Goal: Information Seeking & Learning: Learn about a topic

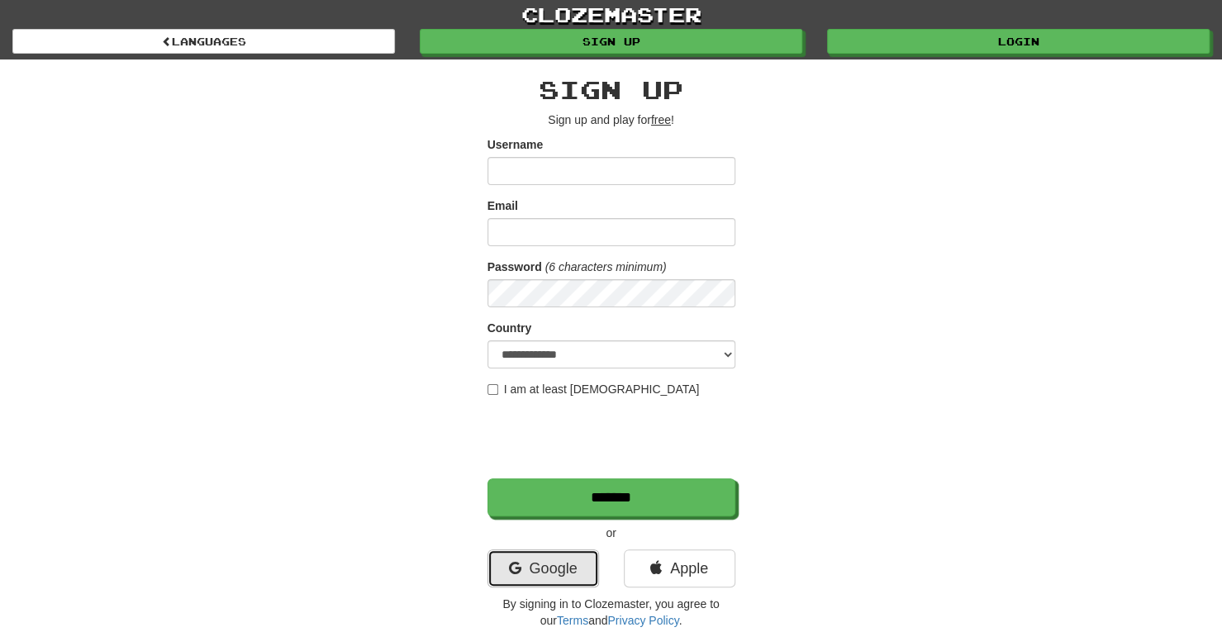
click at [554, 565] on link "Google" at bounding box center [542, 568] width 111 height 38
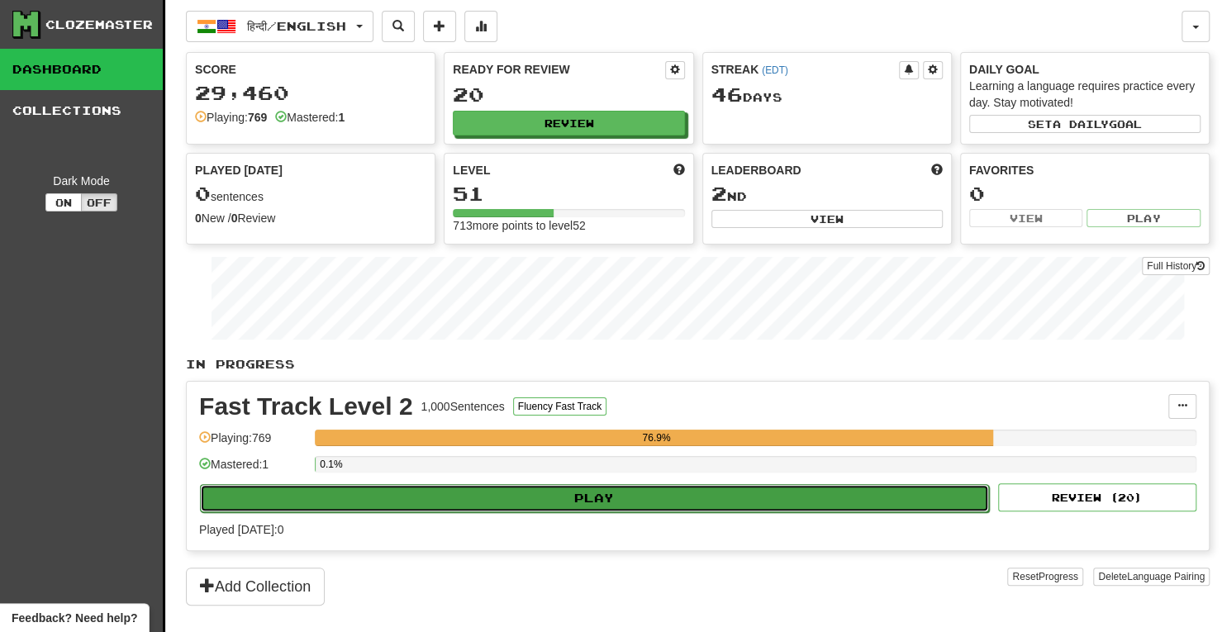
click at [692, 500] on button "Play" at bounding box center [594, 498] width 789 height 28
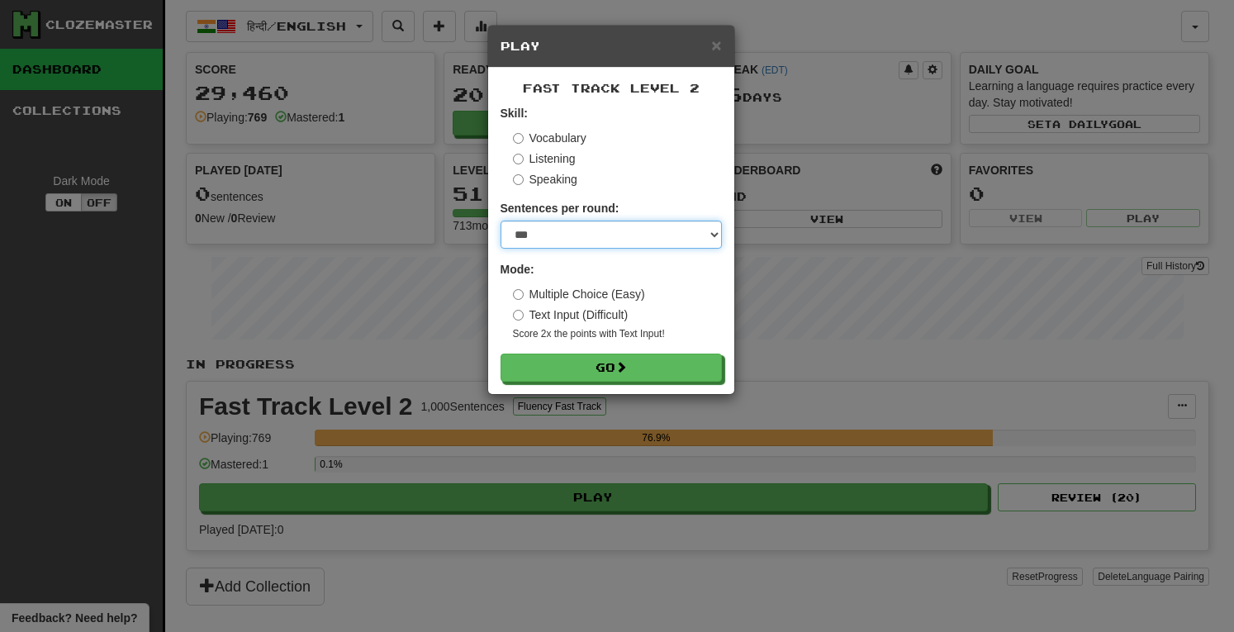
click at [715, 235] on select "* ** ** ** ** ** *** ********" at bounding box center [610, 235] width 221 height 28
select select "**"
click at [500, 221] on select "* ** ** ** ** ** *** ********" at bounding box center [610, 235] width 221 height 28
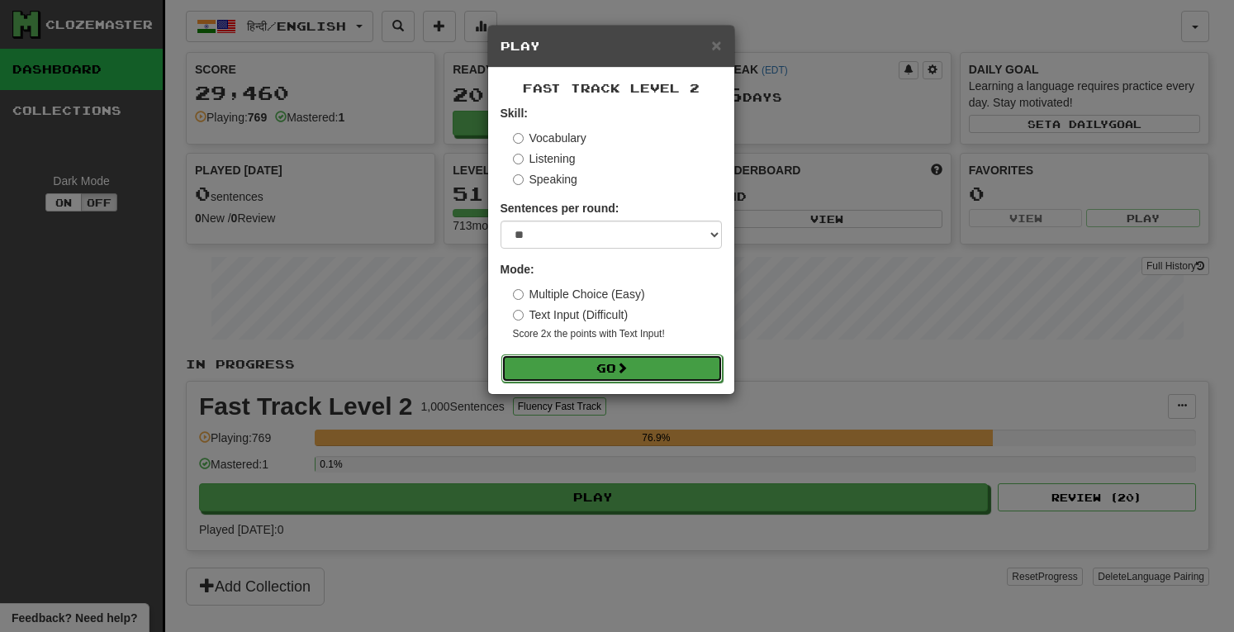
click at [590, 365] on button "Go" at bounding box center [611, 368] width 221 height 28
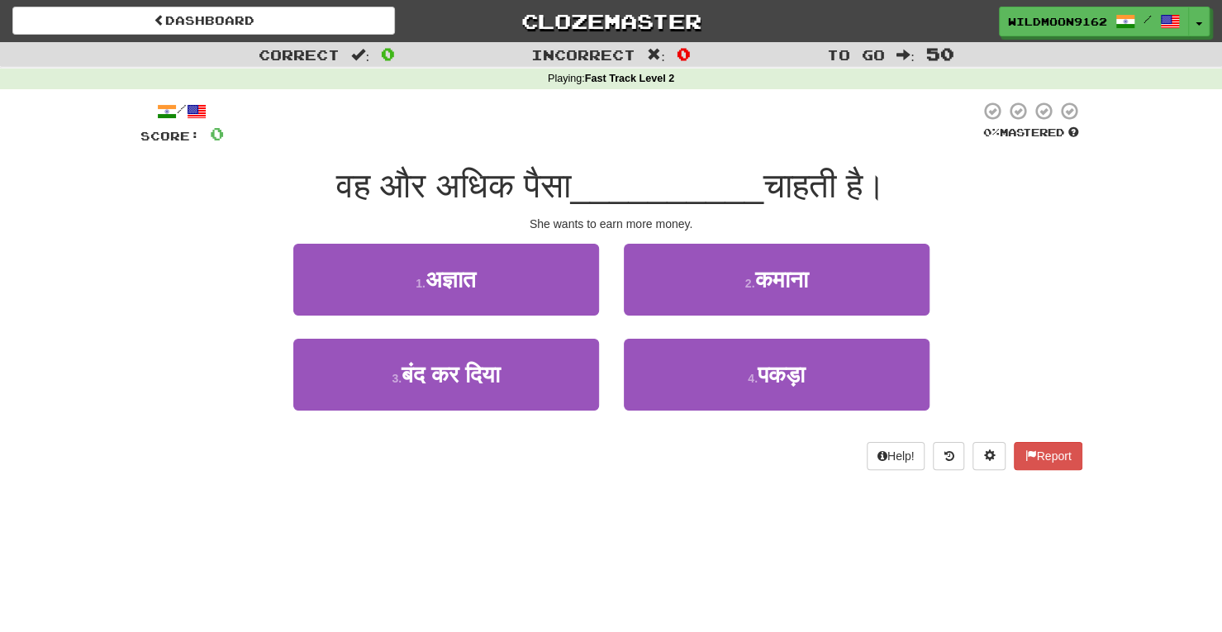
click at [657, 480] on div "/ Score: 0 0 % Mastered वह और अधिक पैसा __________ चाहती है। She wants to earn …" at bounding box center [611, 291] width 942 height 404
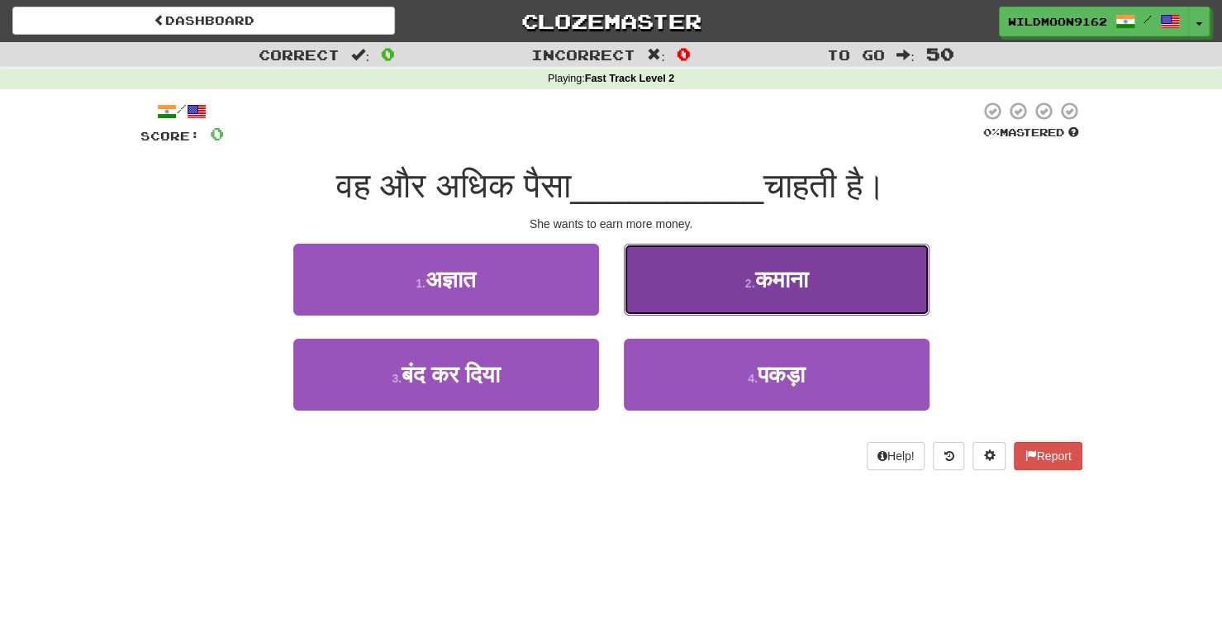
click at [790, 273] on span "कमाना" at bounding box center [780, 280] width 53 height 26
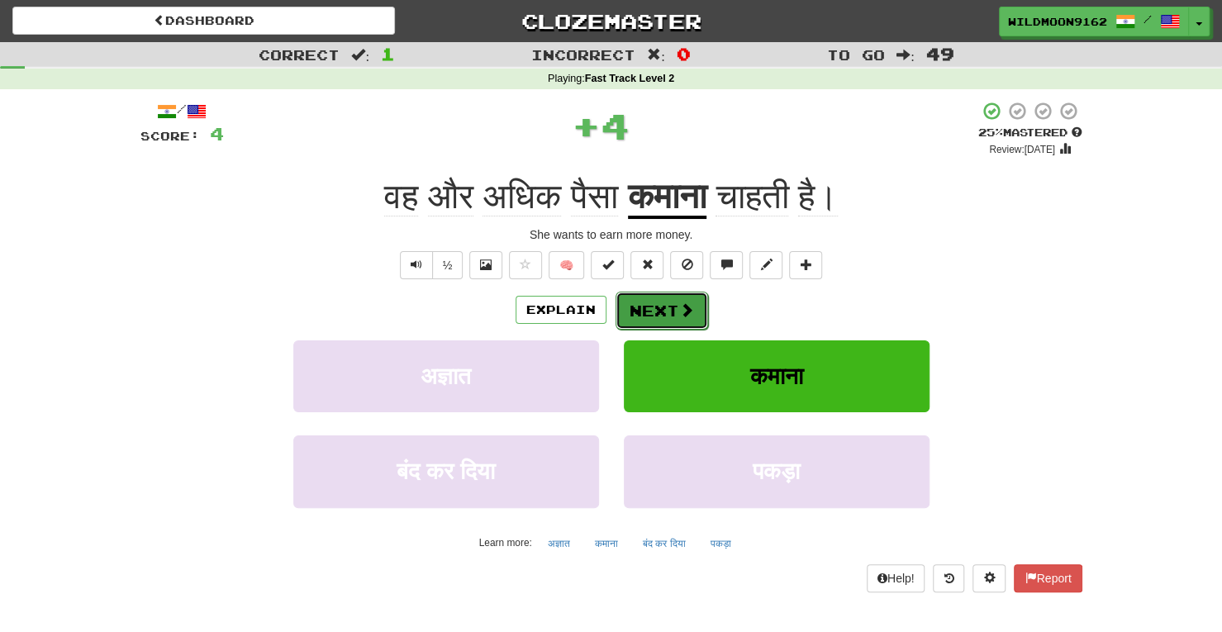
click at [664, 316] on button "Next" at bounding box center [661, 311] width 93 height 38
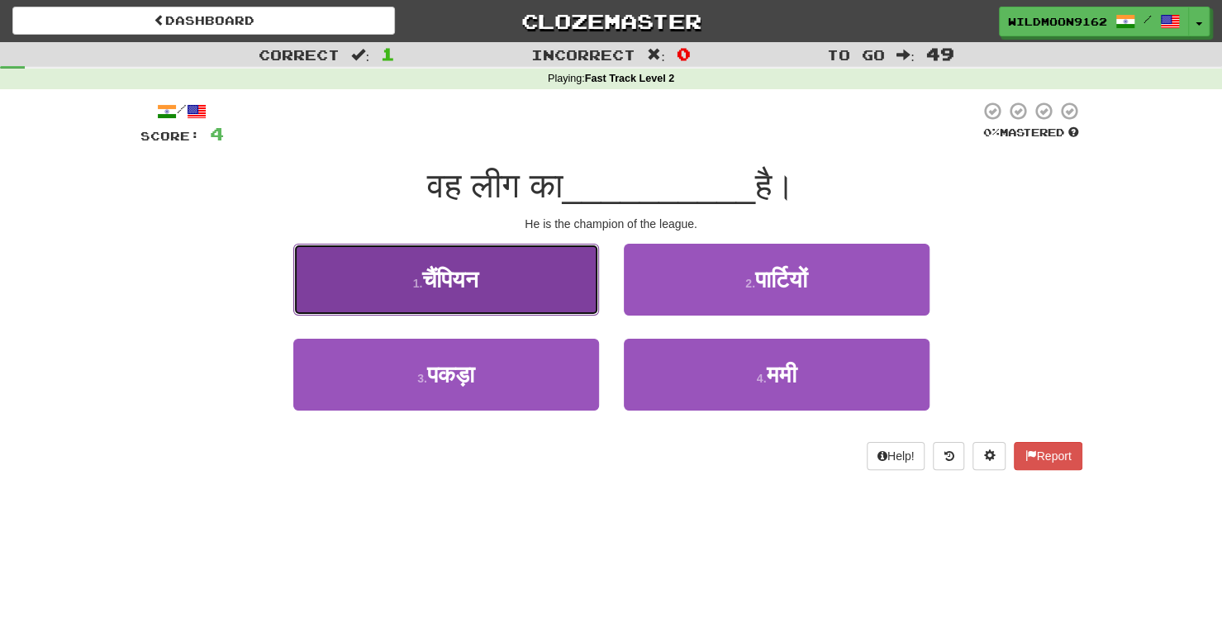
click at [521, 293] on button "1 . चैंपियन" at bounding box center [446, 280] width 306 height 72
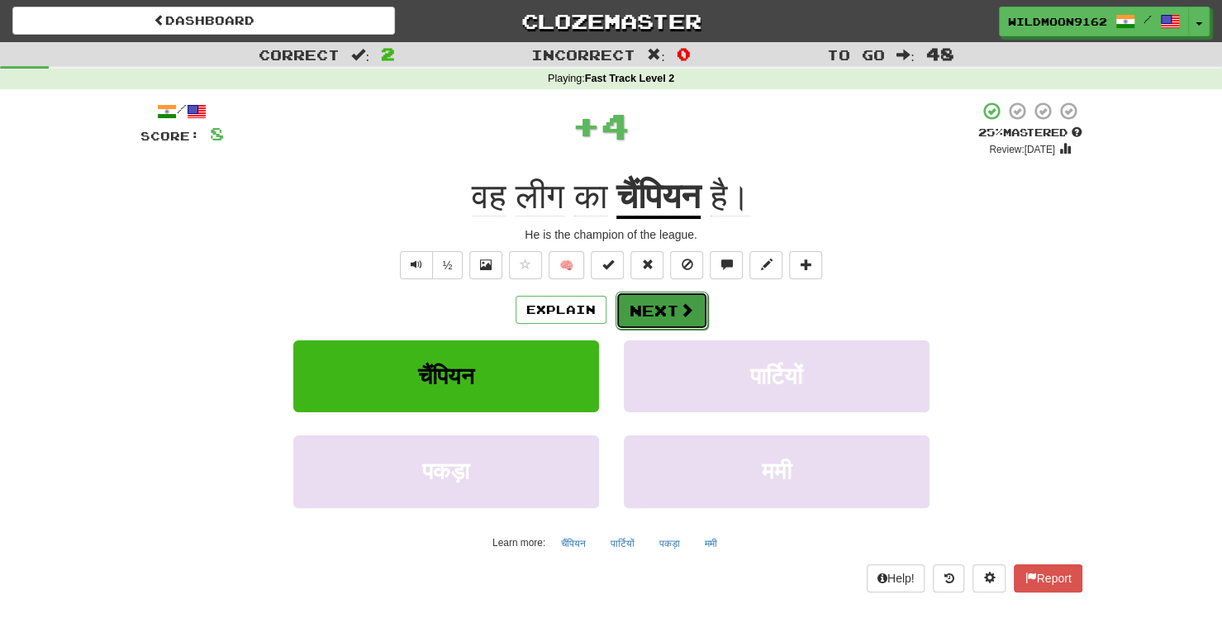
click at [681, 306] on span at bounding box center [686, 309] width 15 height 15
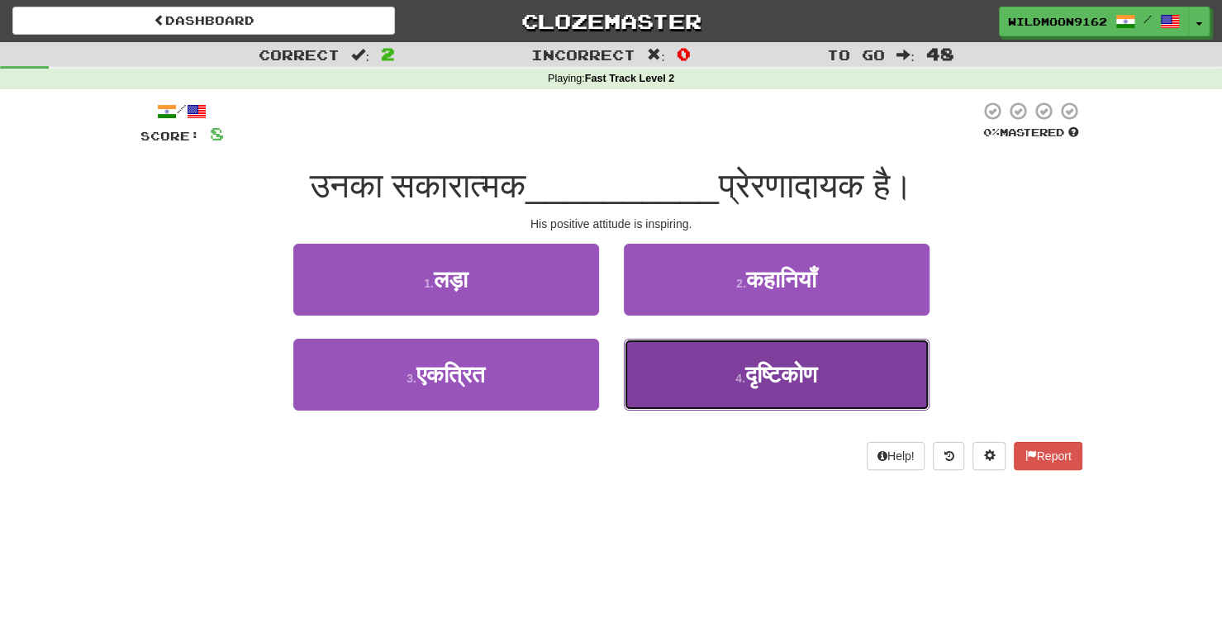
click at [785, 382] on span "दृष्टिकोण" at bounding box center [781, 375] width 72 height 26
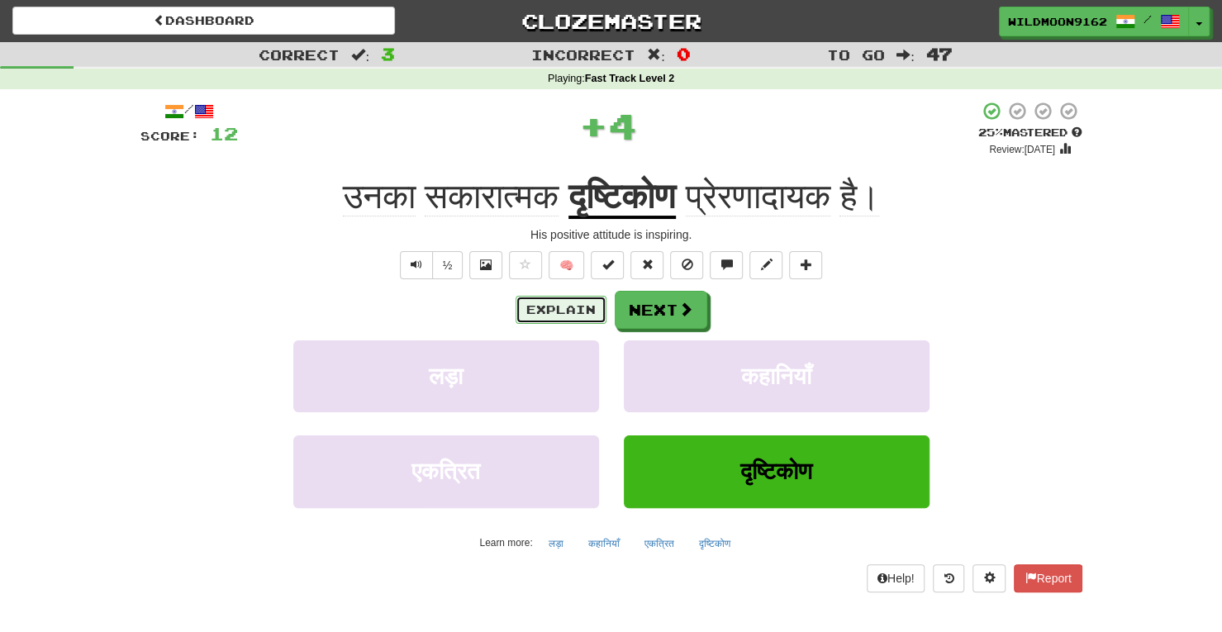
click at [553, 311] on button "Explain" at bounding box center [560, 310] width 91 height 28
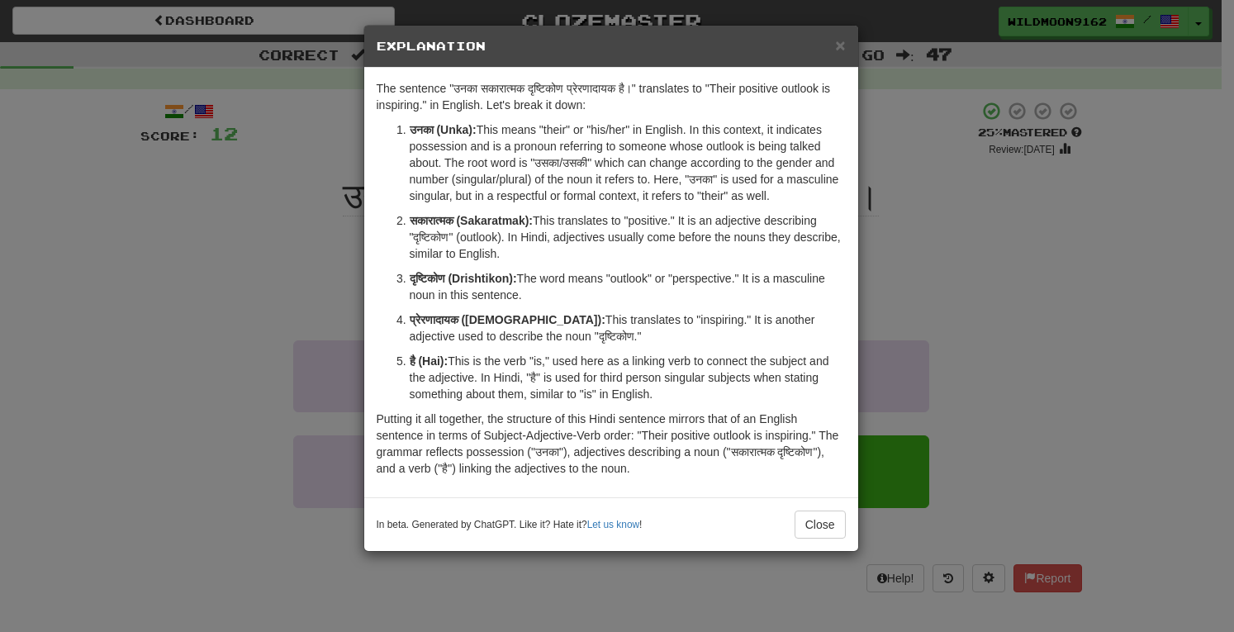
click at [509, 313] on strong "प्रेरणादायक (Prernadayak):" at bounding box center [508, 319] width 196 height 13
copy strong "Prernadayak"
click at [523, 219] on strong "सकारात्मक (Sakaratmak):" at bounding box center [472, 220] width 124 height 13
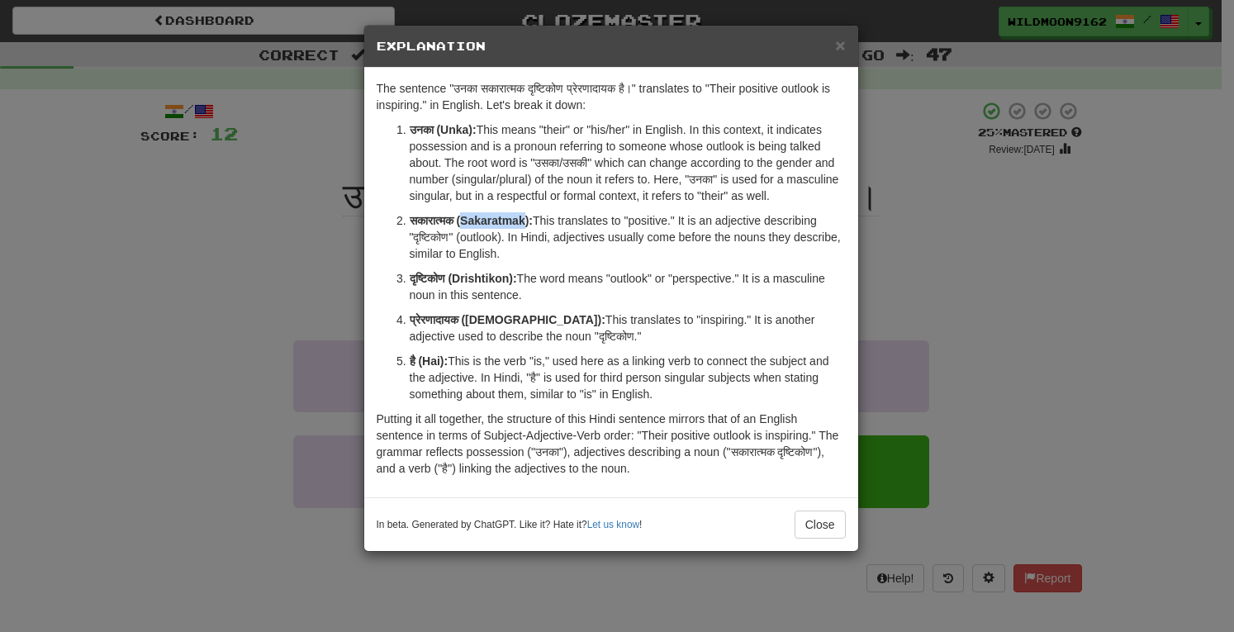
copy strong "Sakaratmak"
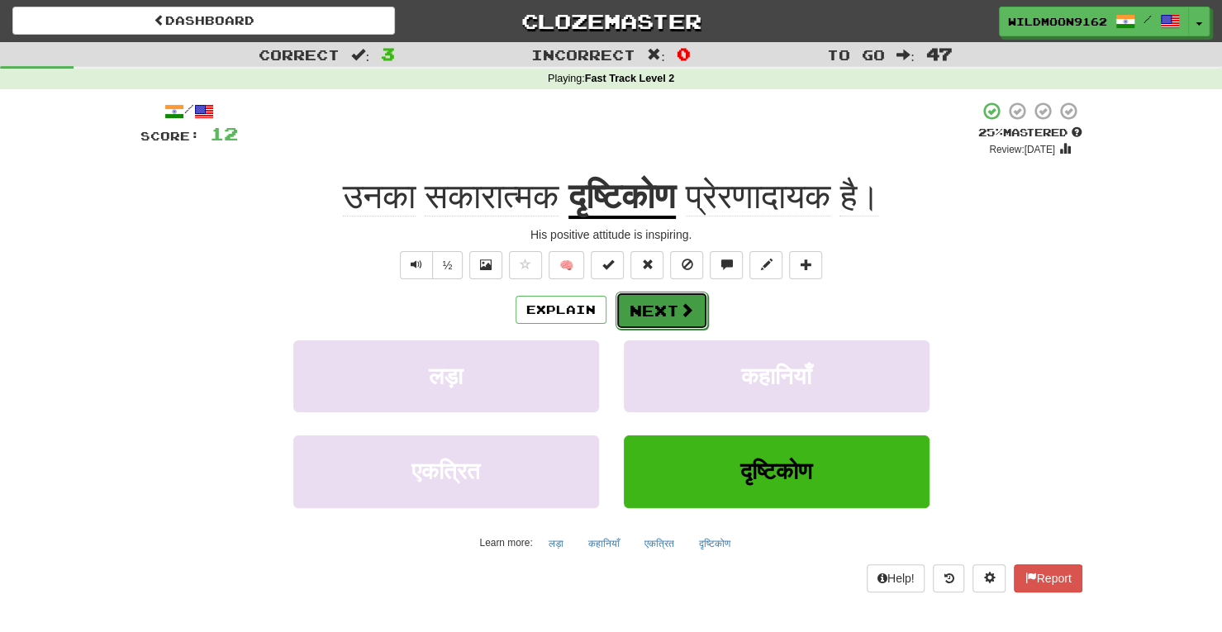
click at [653, 306] on button "Next" at bounding box center [661, 311] width 93 height 38
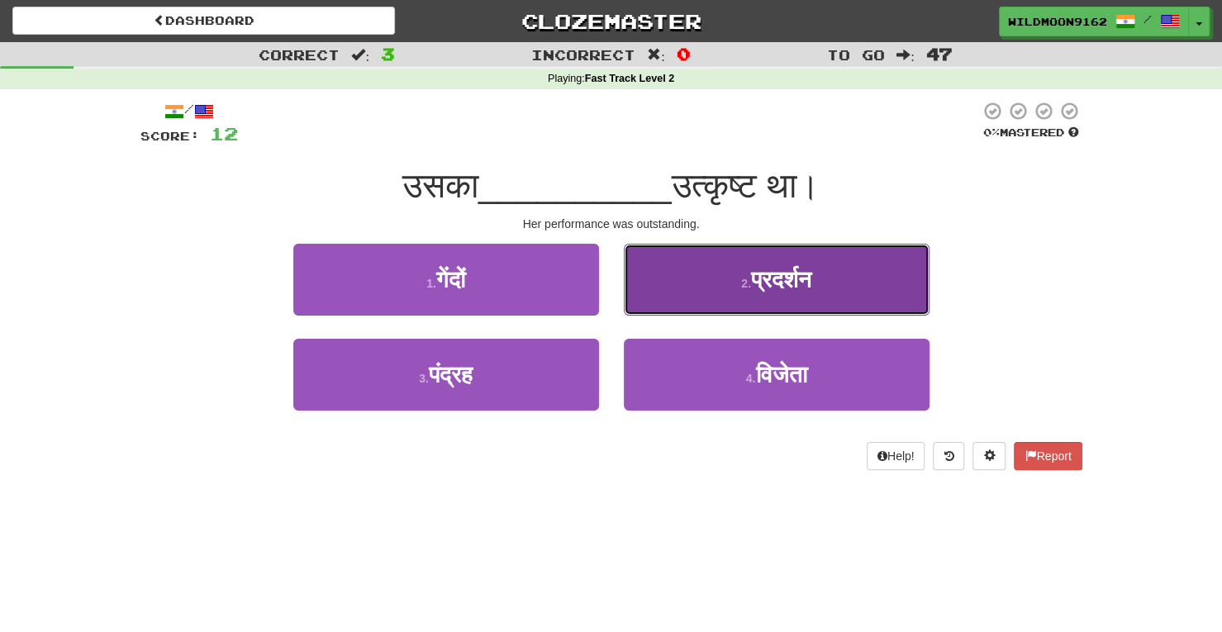
click at [752, 281] on span "प्रदर्शन" at bounding box center [781, 280] width 60 height 26
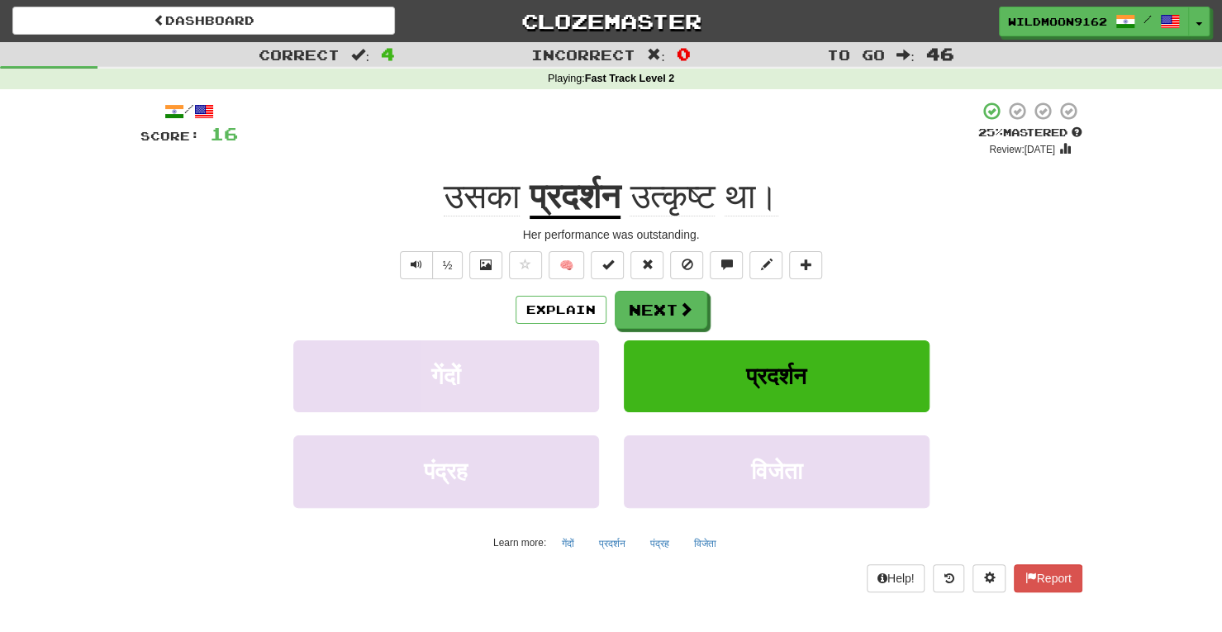
click at [685, 196] on span "उत्कृष्ट" at bounding box center [671, 197] width 85 height 40
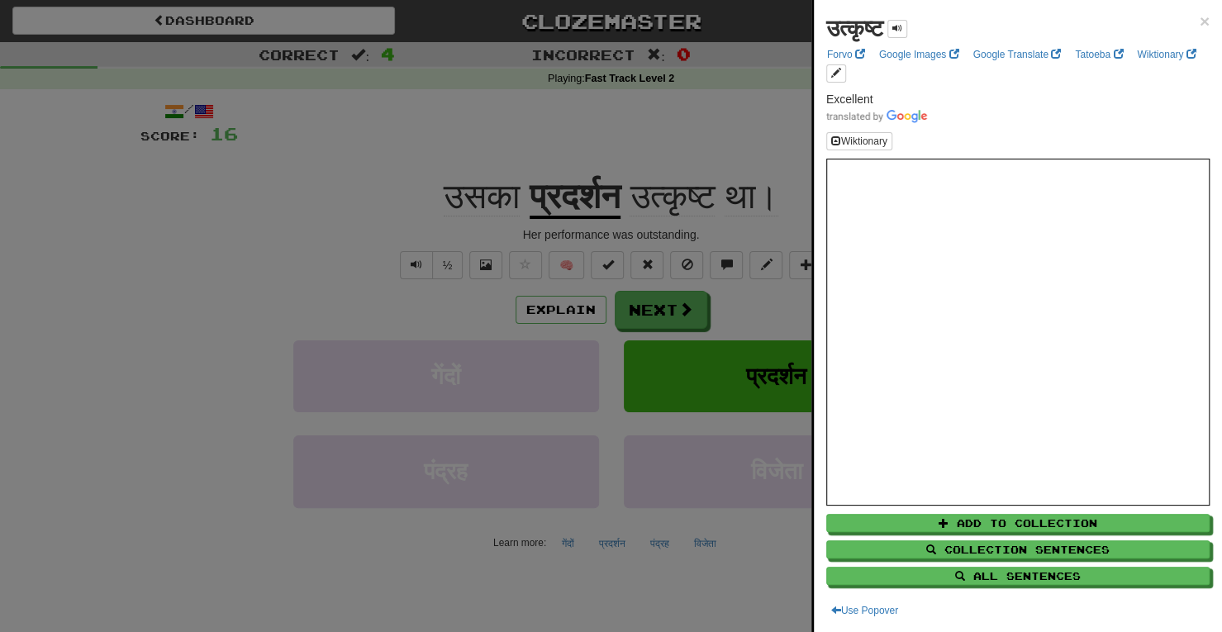
click at [1183, 21] on div "उत्कृष्ट ×" at bounding box center [1017, 28] width 383 height 33
click at [1199, 18] on span "×" at bounding box center [1204, 21] width 10 height 19
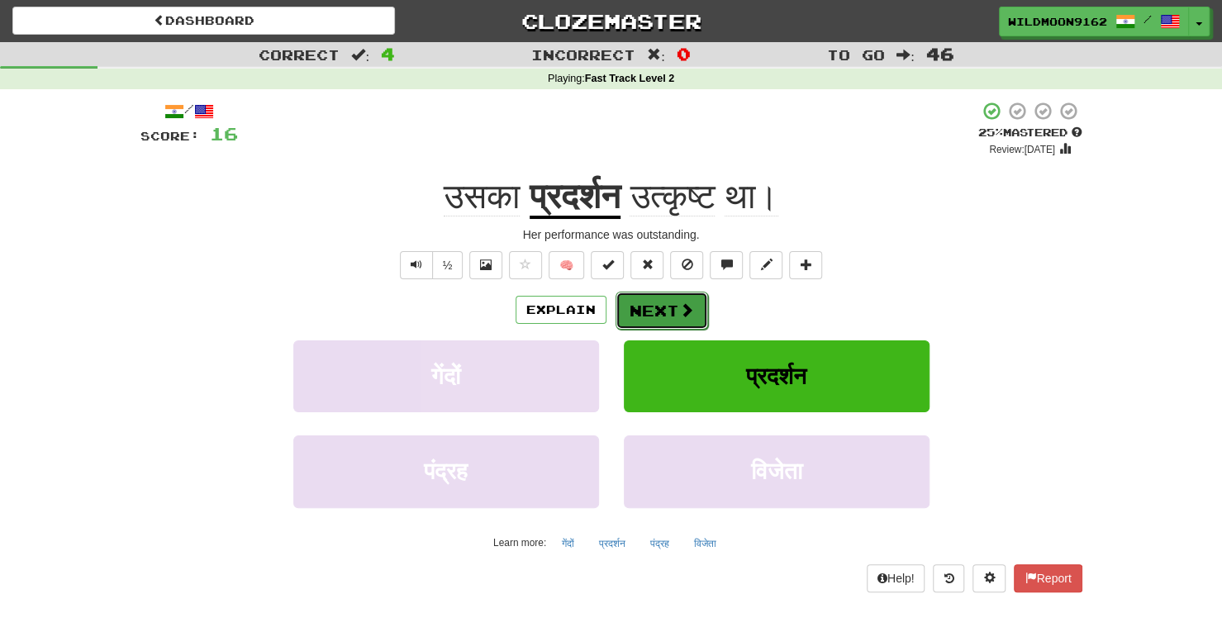
click at [661, 311] on button "Next" at bounding box center [661, 311] width 93 height 38
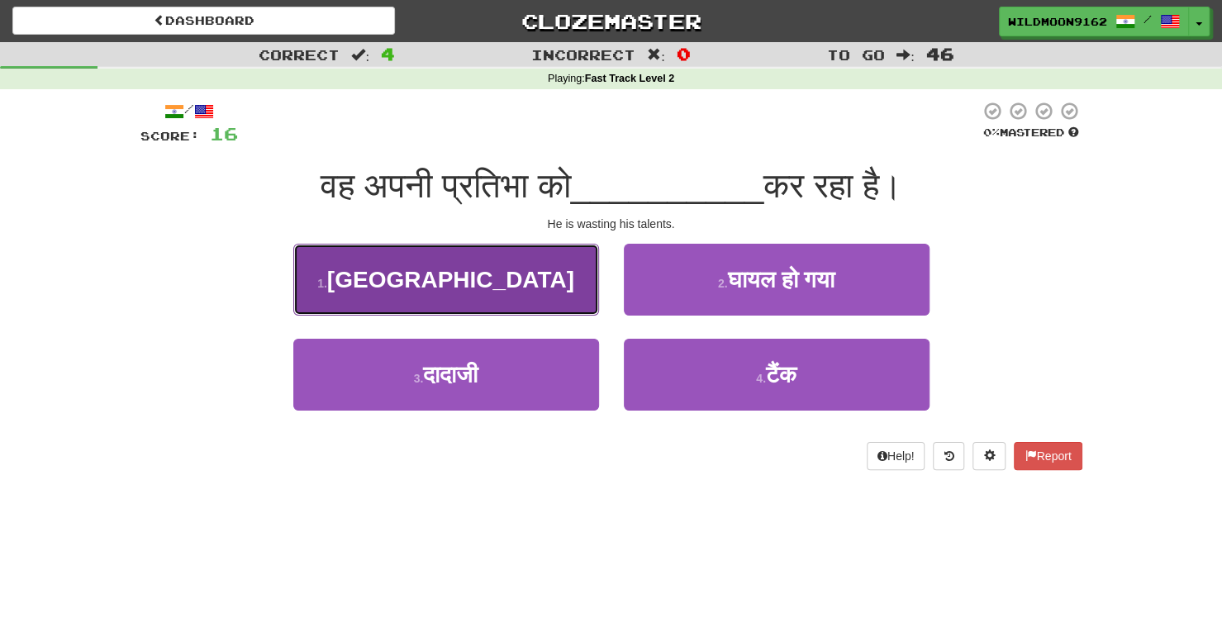
click at [486, 282] on button "1 . बर्बाद" at bounding box center [446, 280] width 306 height 72
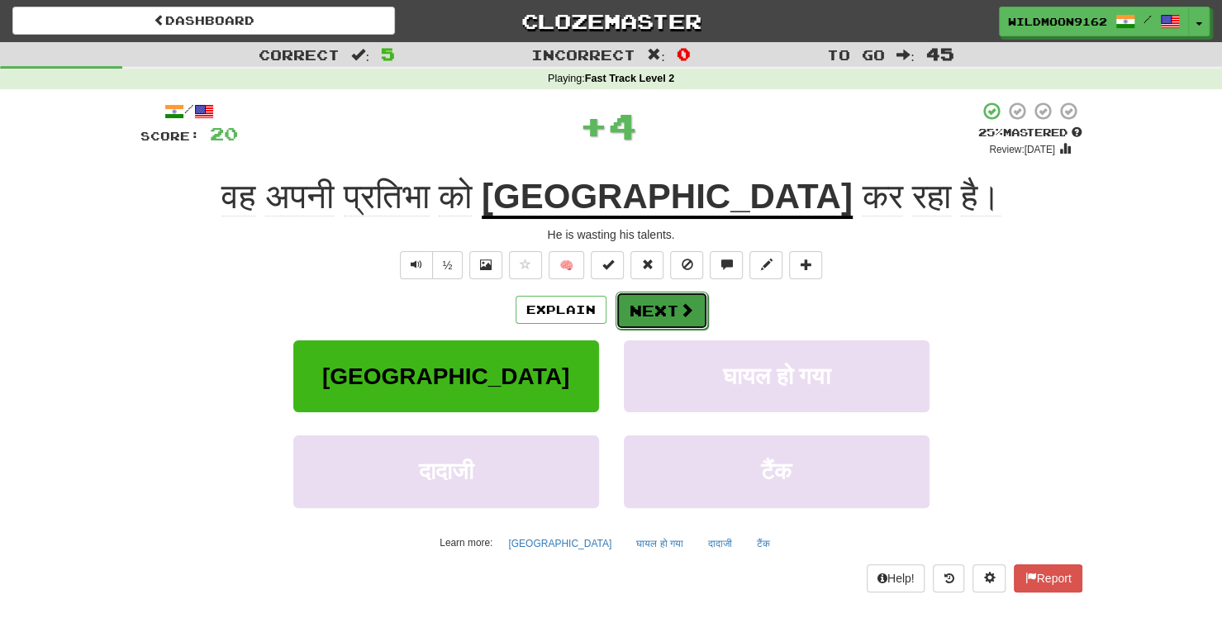
click at [666, 302] on button "Next" at bounding box center [661, 311] width 93 height 38
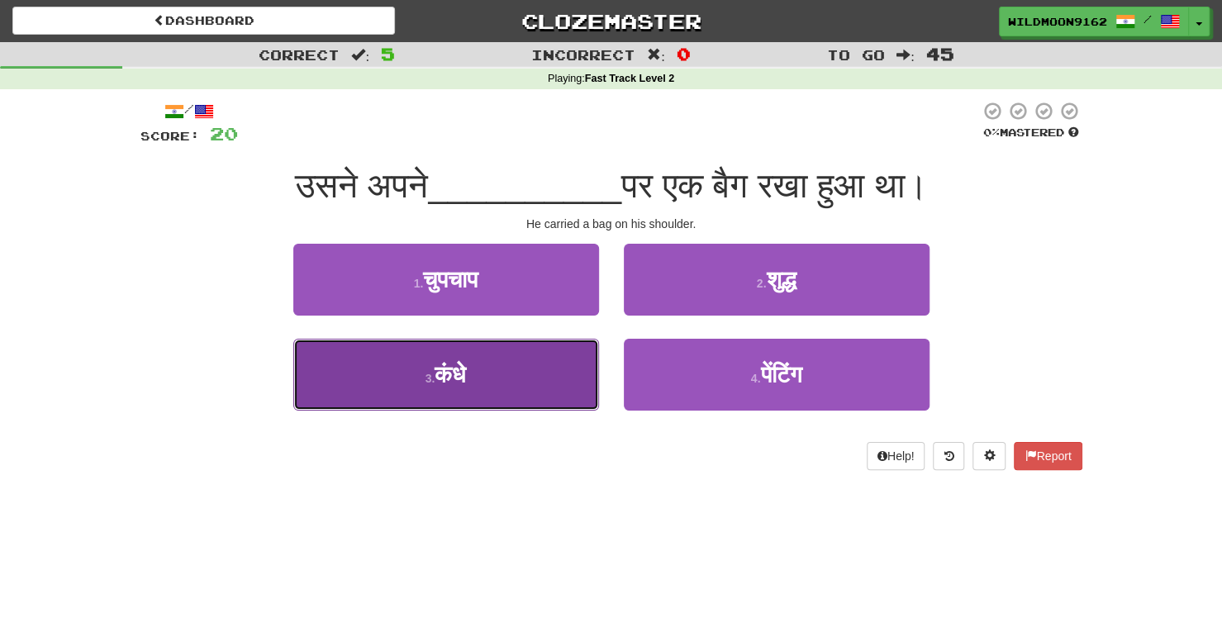
click at [534, 384] on button "3 . कंधे" at bounding box center [446, 375] width 306 height 72
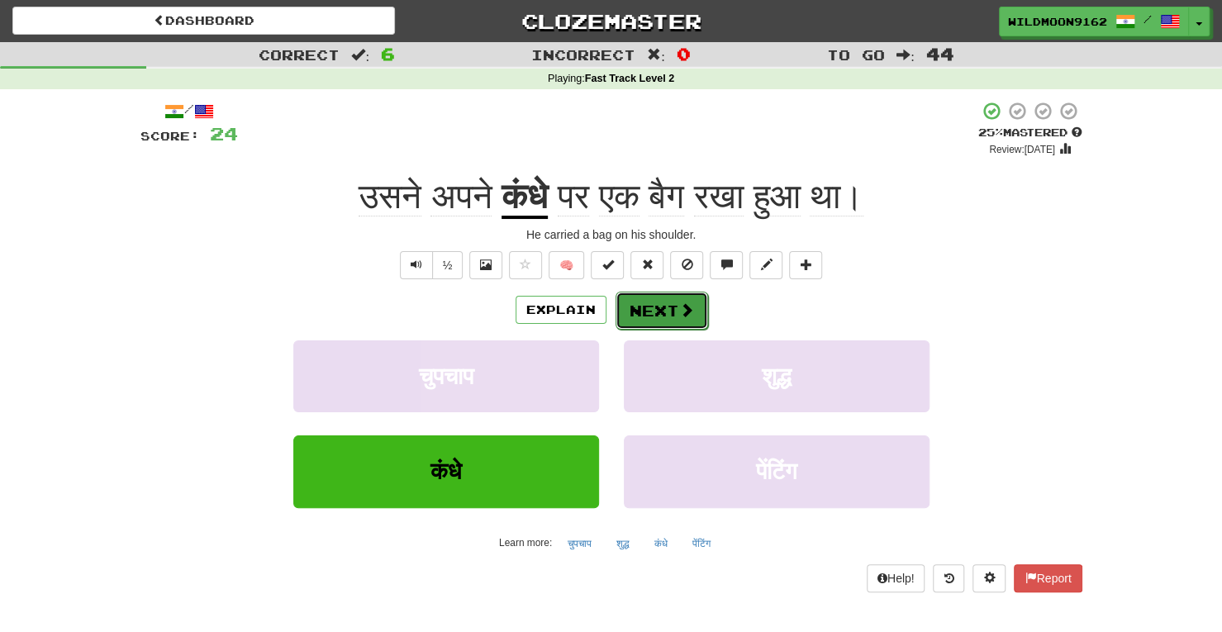
click at [662, 309] on button "Next" at bounding box center [661, 311] width 93 height 38
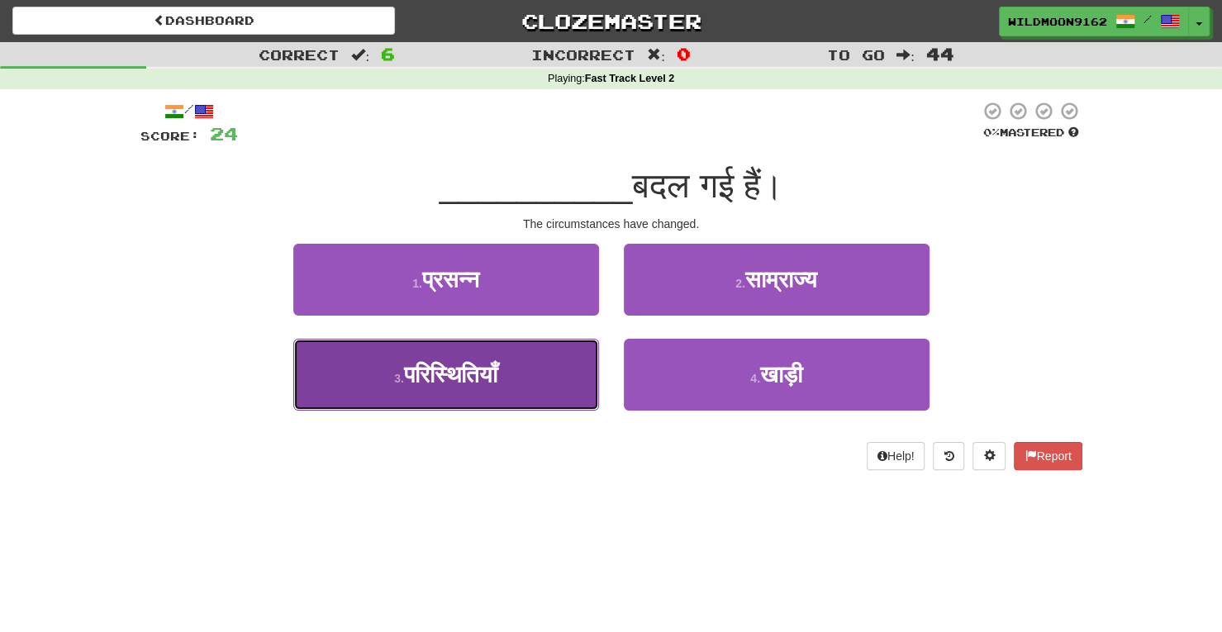
click at [548, 365] on button "3 . परिस्थितियाँ" at bounding box center [446, 375] width 306 height 72
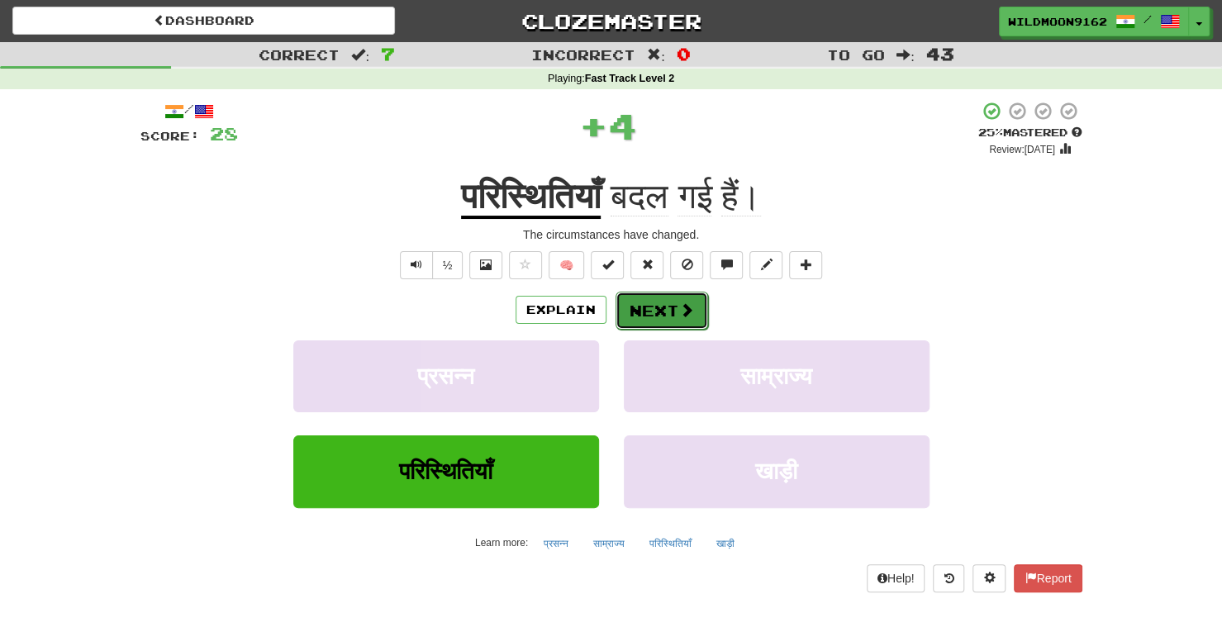
click at [658, 306] on button "Next" at bounding box center [661, 311] width 93 height 38
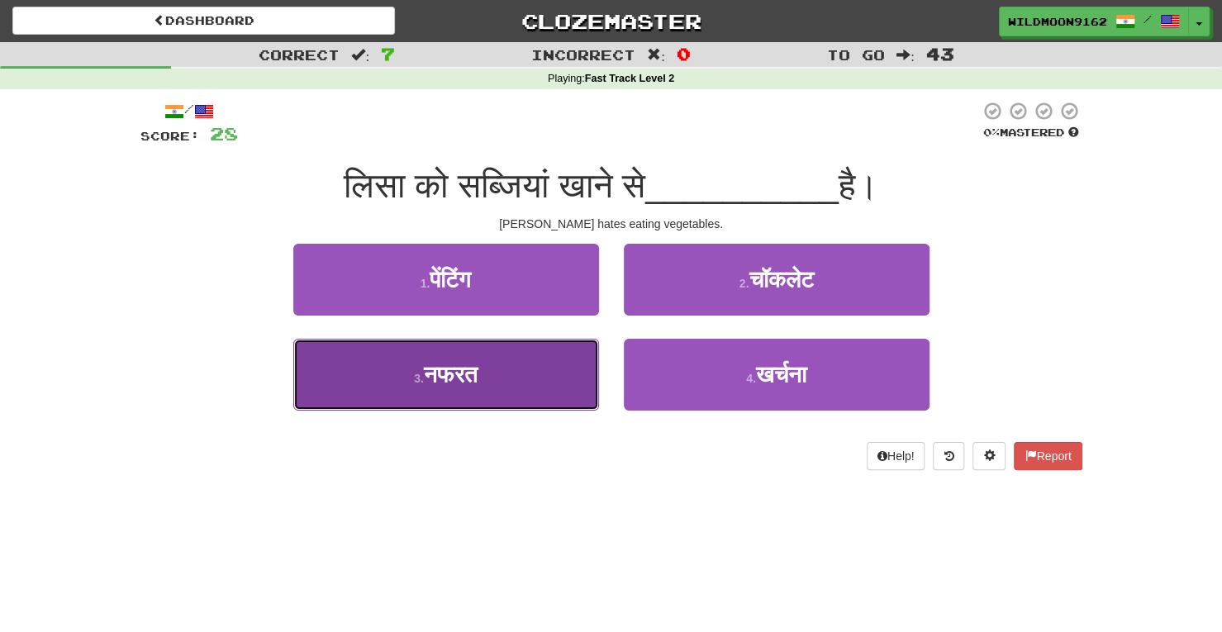
click at [555, 382] on button "3 . नफरत" at bounding box center [446, 375] width 306 height 72
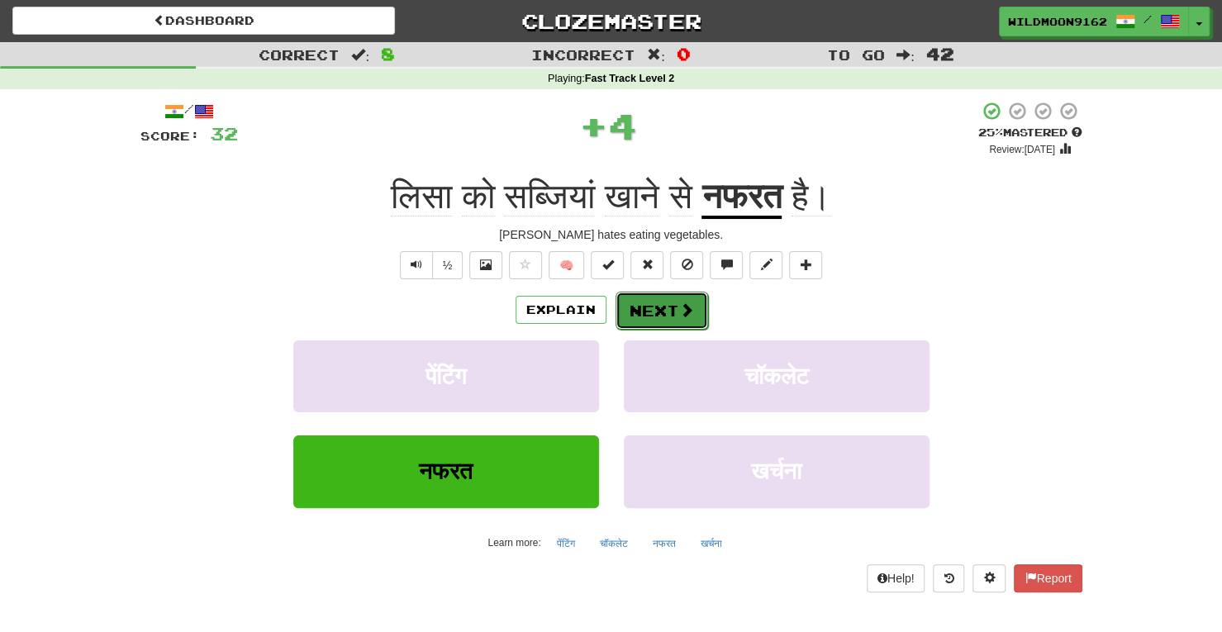
click at [661, 303] on button "Next" at bounding box center [661, 311] width 93 height 38
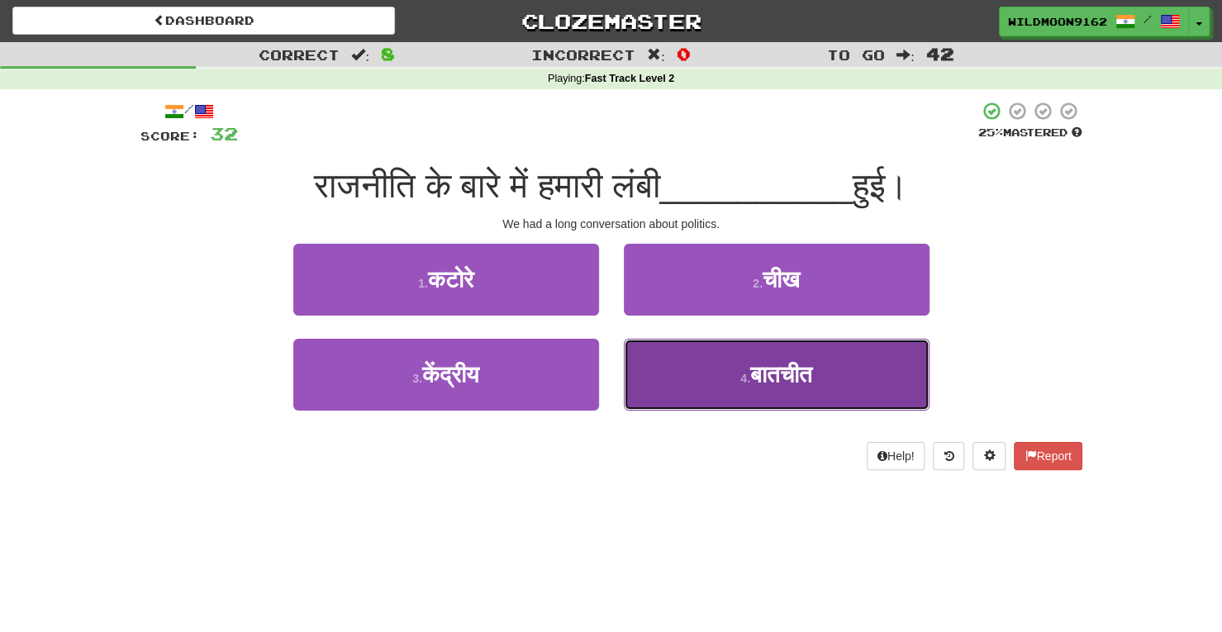
click at [719, 361] on button "4 . बातचीत" at bounding box center [777, 375] width 306 height 72
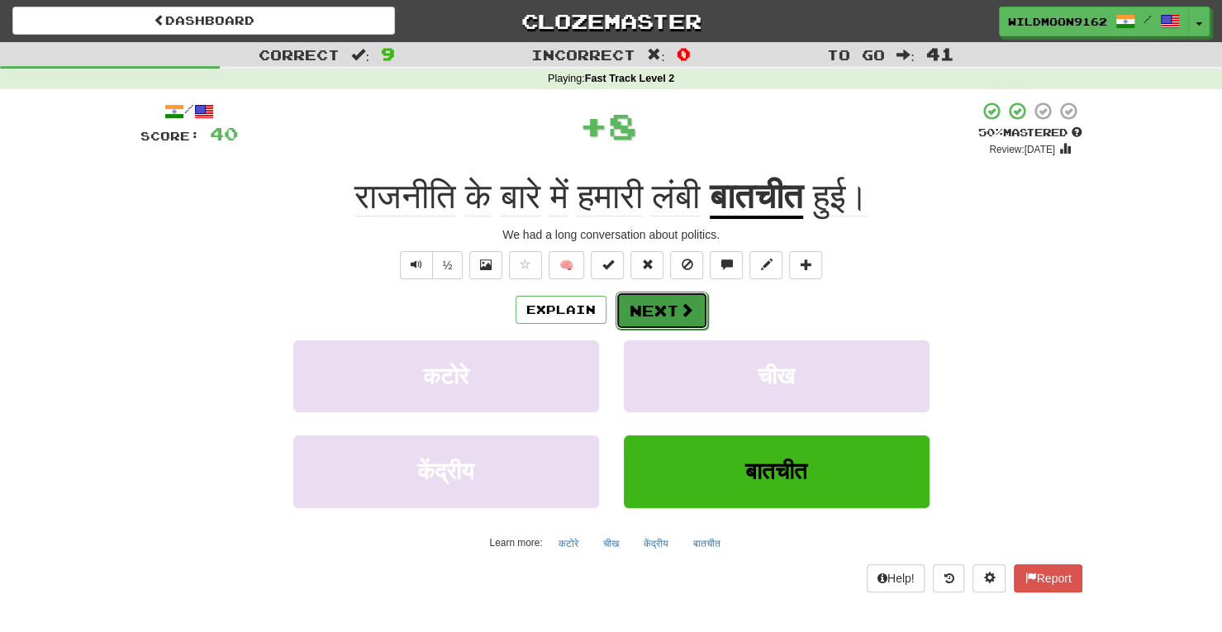
click at [662, 301] on button "Next" at bounding box center [661, 311] width 93 height 38
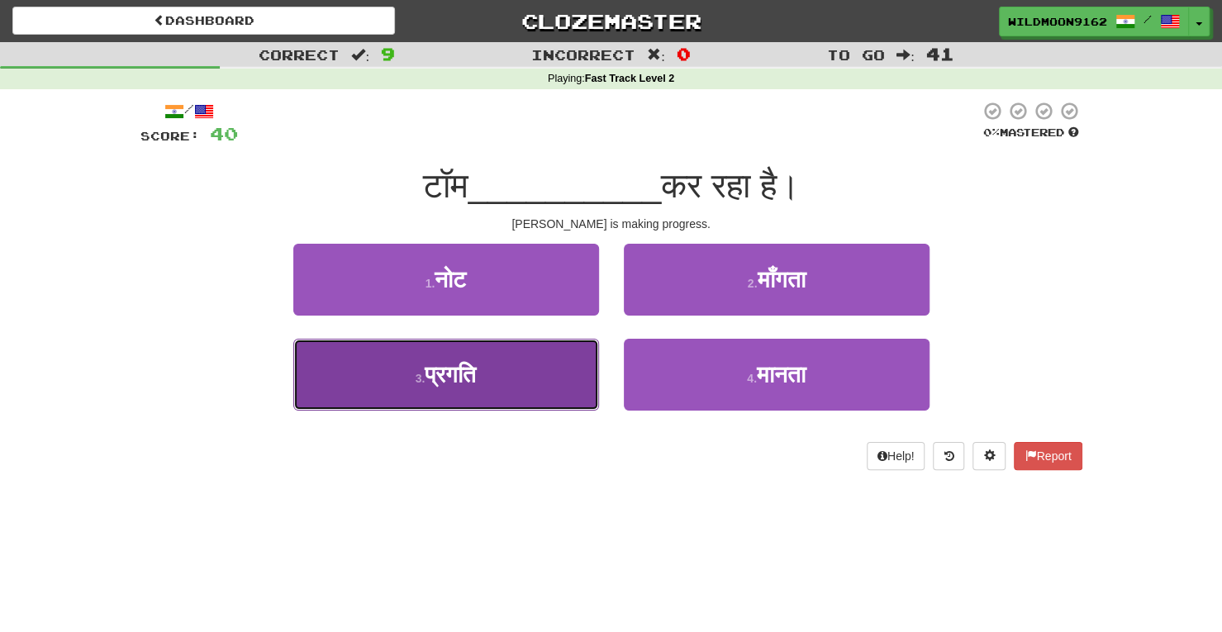
click at [535, 387] on button "3 . प्रगति" at bounding box center [446, 375] width 306 height 72
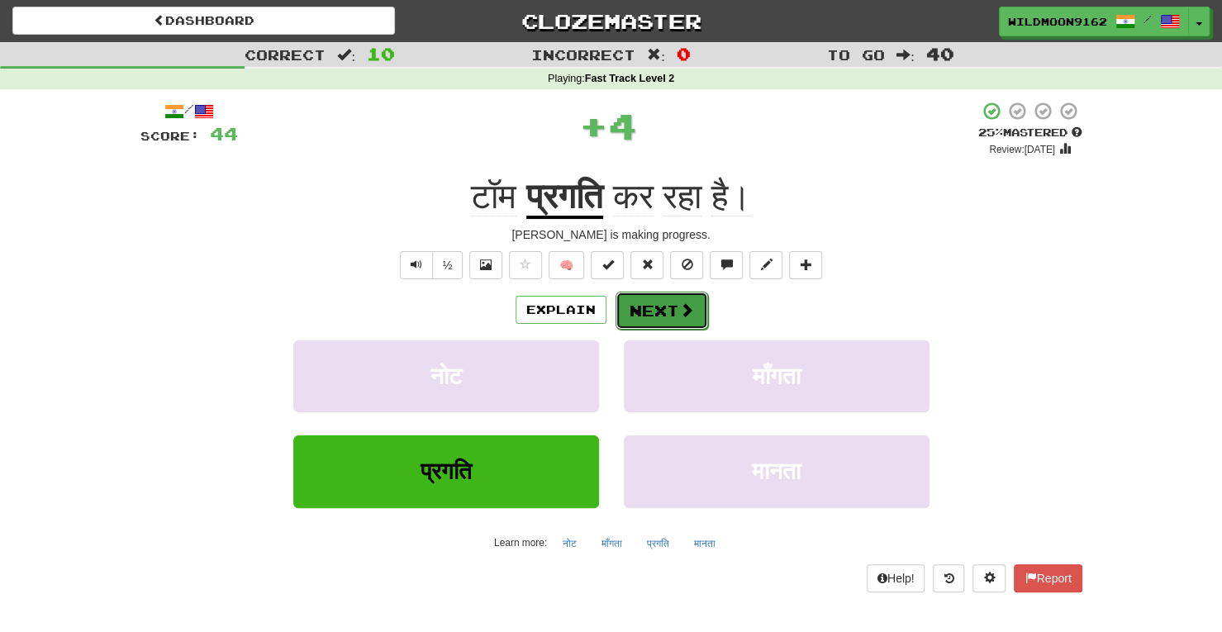
click at [669, 308] on button "Next" at bounding box center [661, 311] width 93 height 38
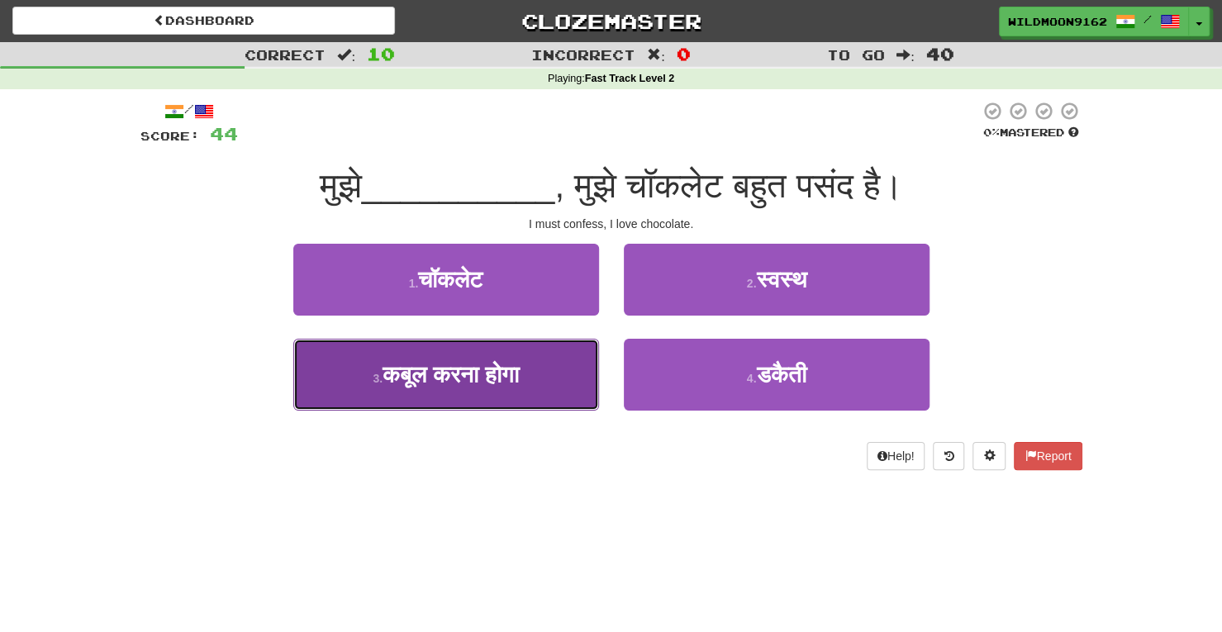
click at [542, 392] on button "3 . कबूल करना होगा" at bounding box center [446, 375] width 306 height 72
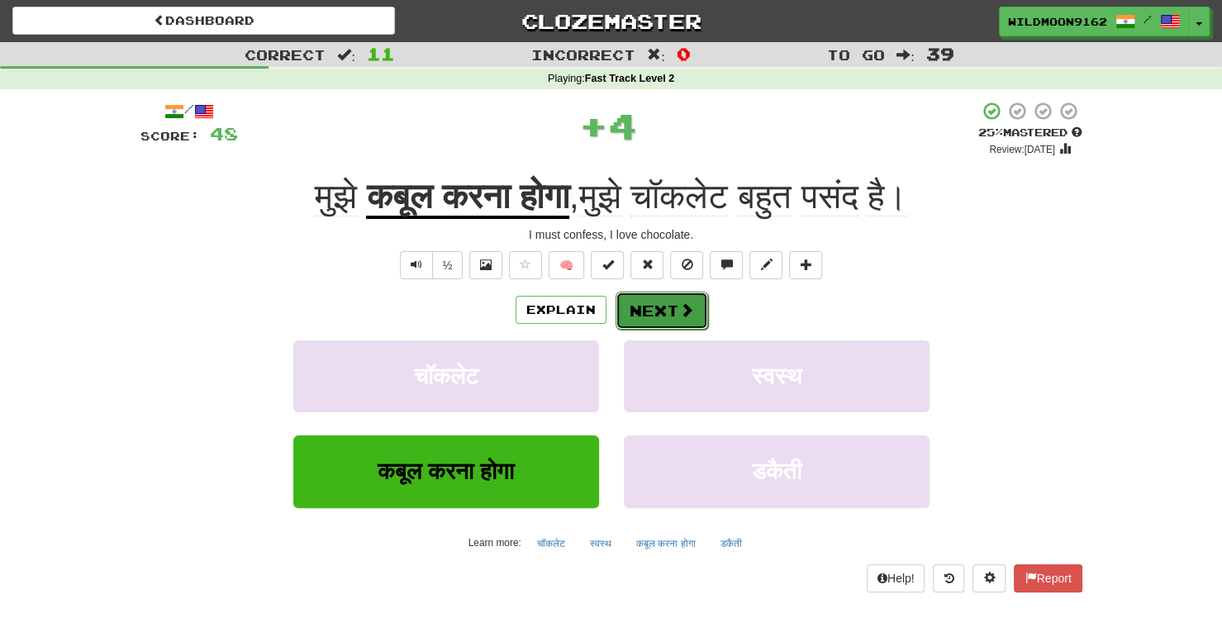
click at [681, 310] on span at bounding box center [686, 309] width 15 height 15
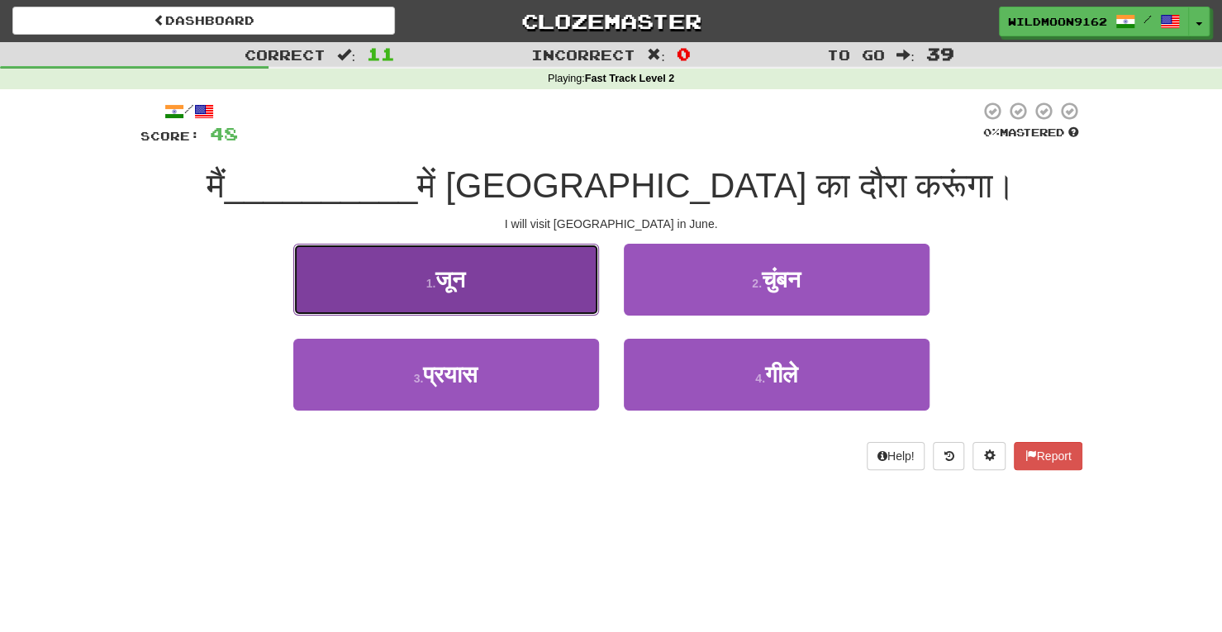
click at [562, 301] on button "1 . जून" at bounding box center [446, 280] width 306 height 72
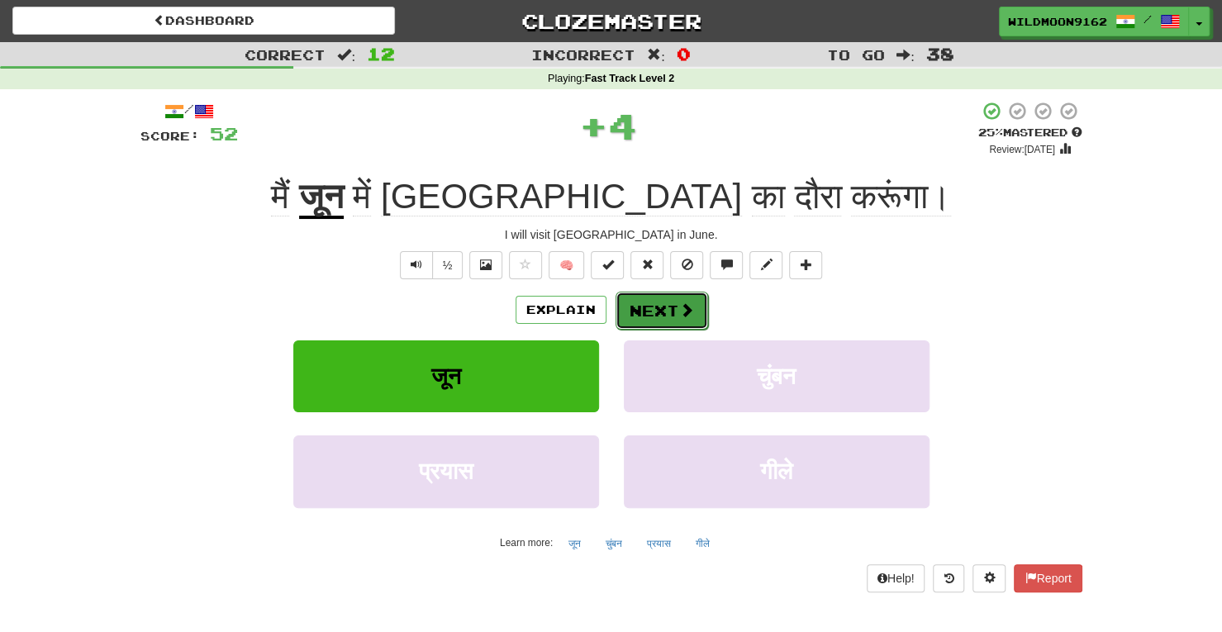
click at [652, 315] on button "Next" at bounding box center [661, 311] width 93 height 38
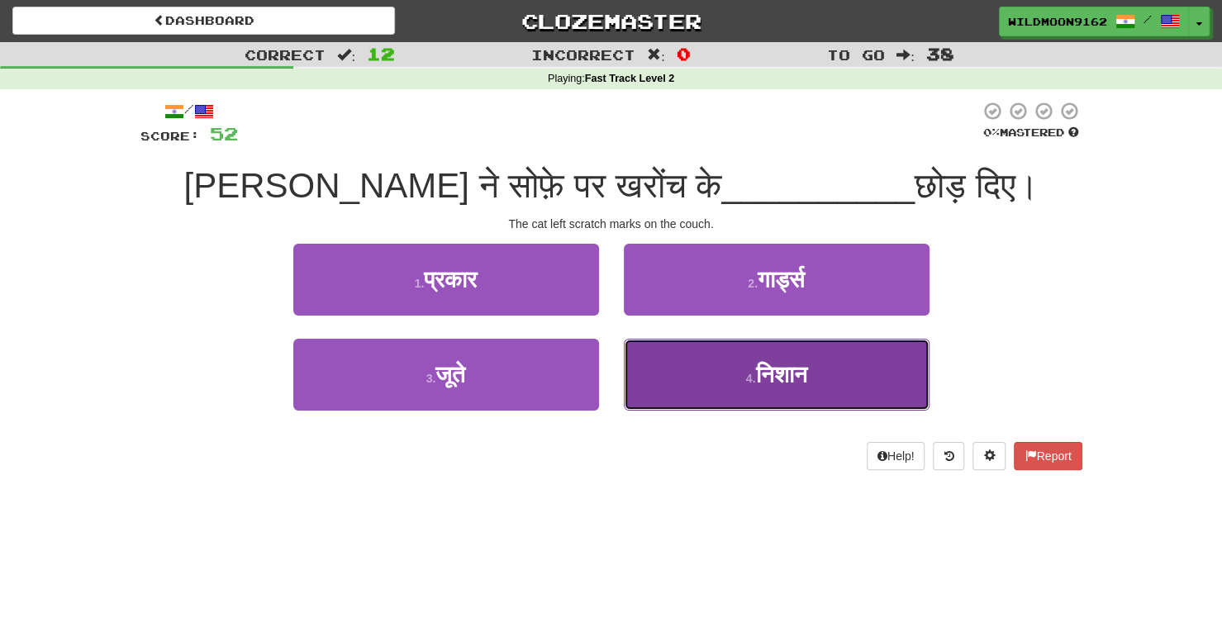
click at [755, 380] on span "निशान" at bounding box center [780, 375] width 51 height 26
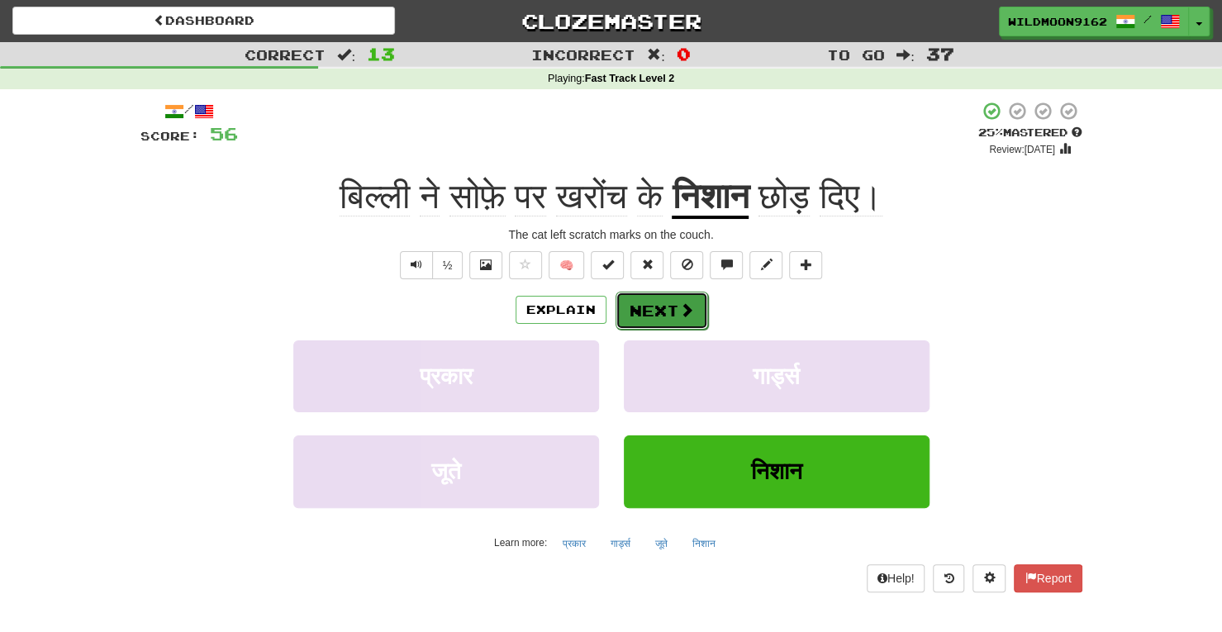
click at [655, 308] on button "Next" at bounding box center [661, 311] width 93 height 38
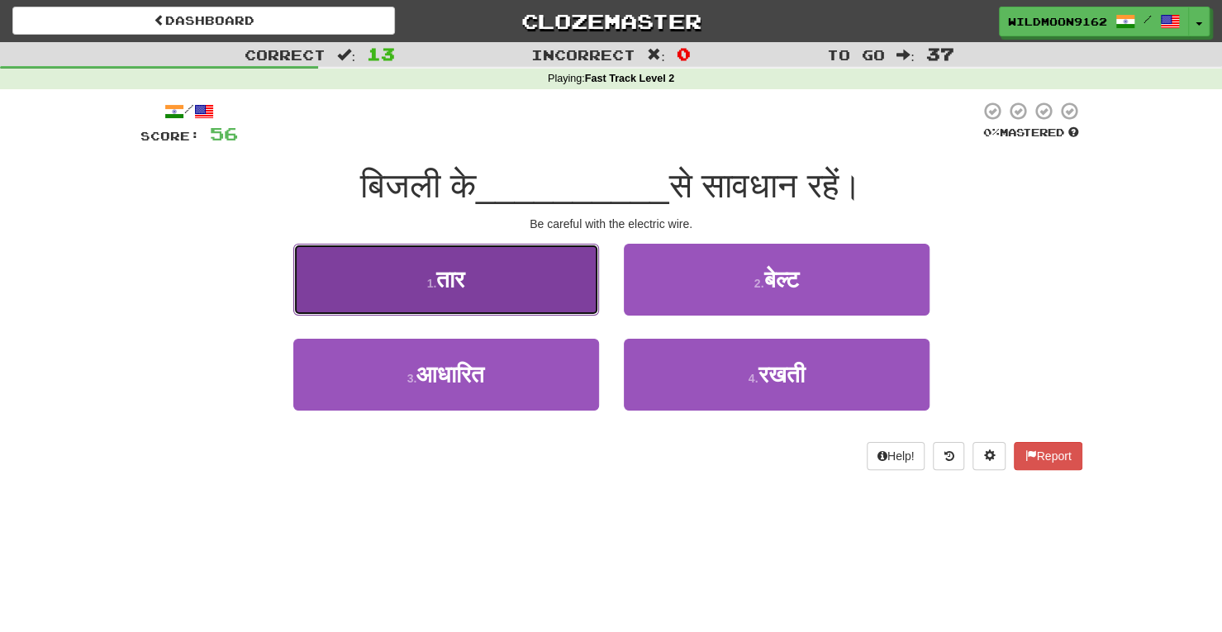
click at [548, 278] on button "1 . तार" at bounding box center [446, 280] width 306 height 72
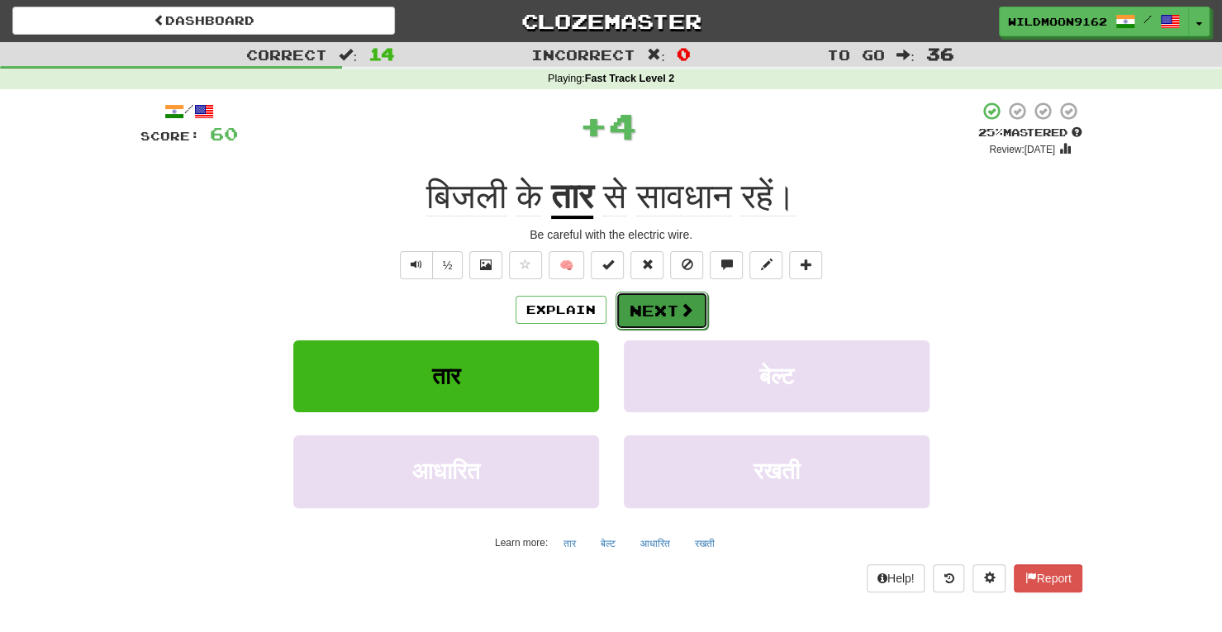
click at [679, 314] on span at bounding box center [686, 309] width 15 height 15
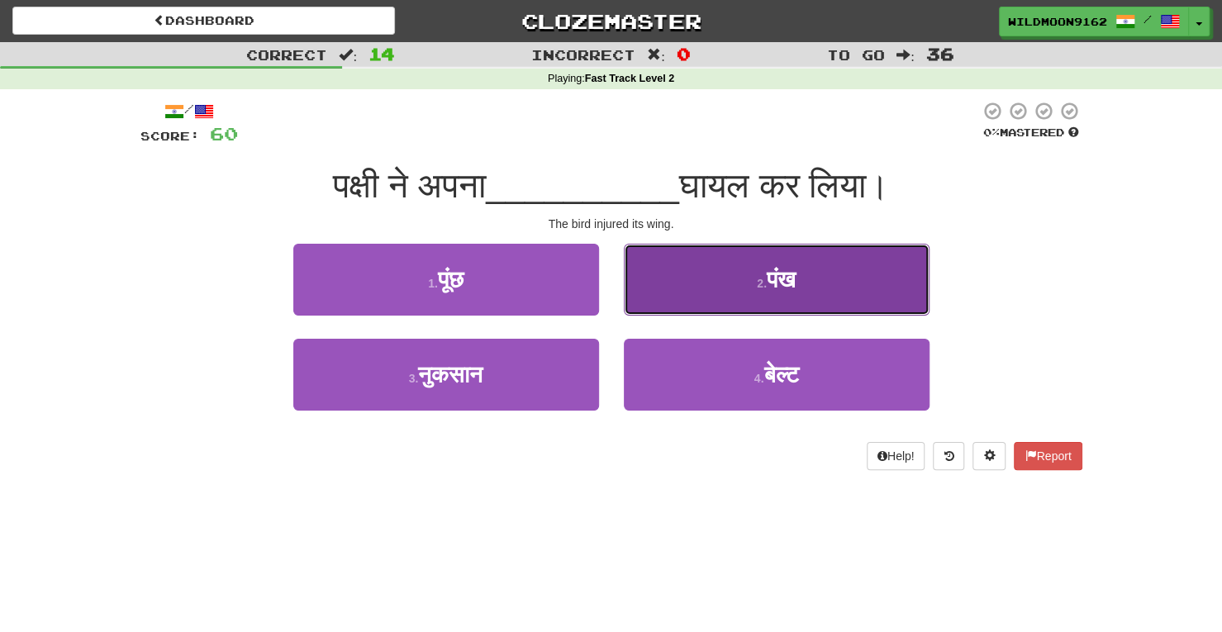
click at [757, 280] on small "2 ." at bounding box center [762, 283] width 10 height 13
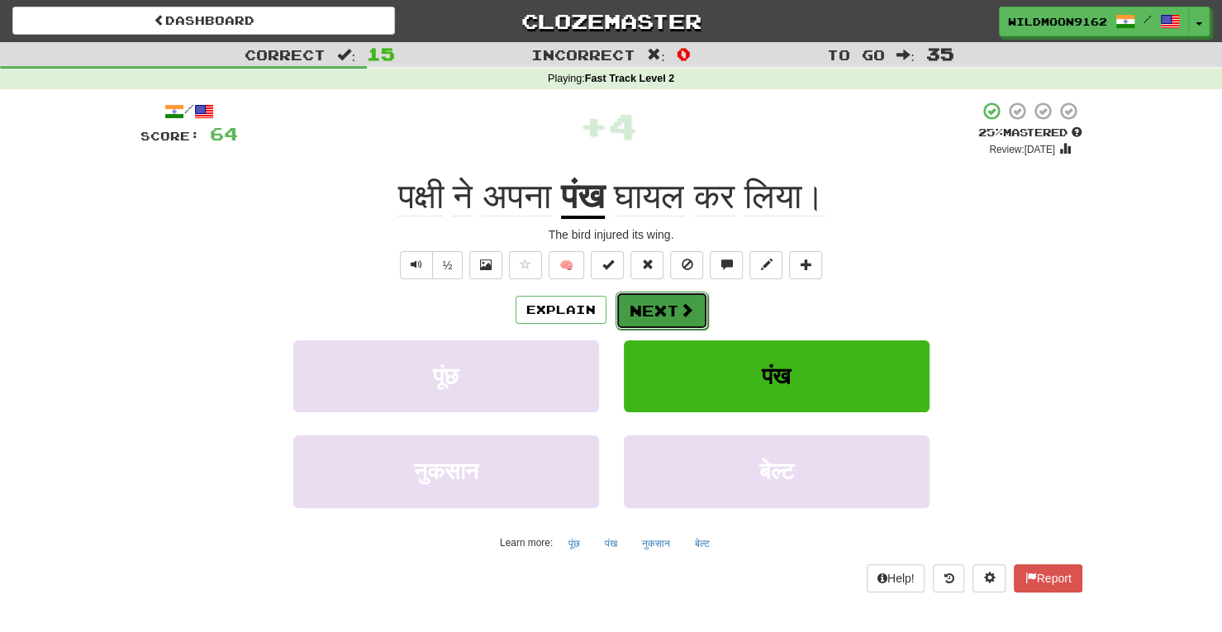
click at [668, 313] on button "Next" at bounding box center [661, 311] width 93 height 38
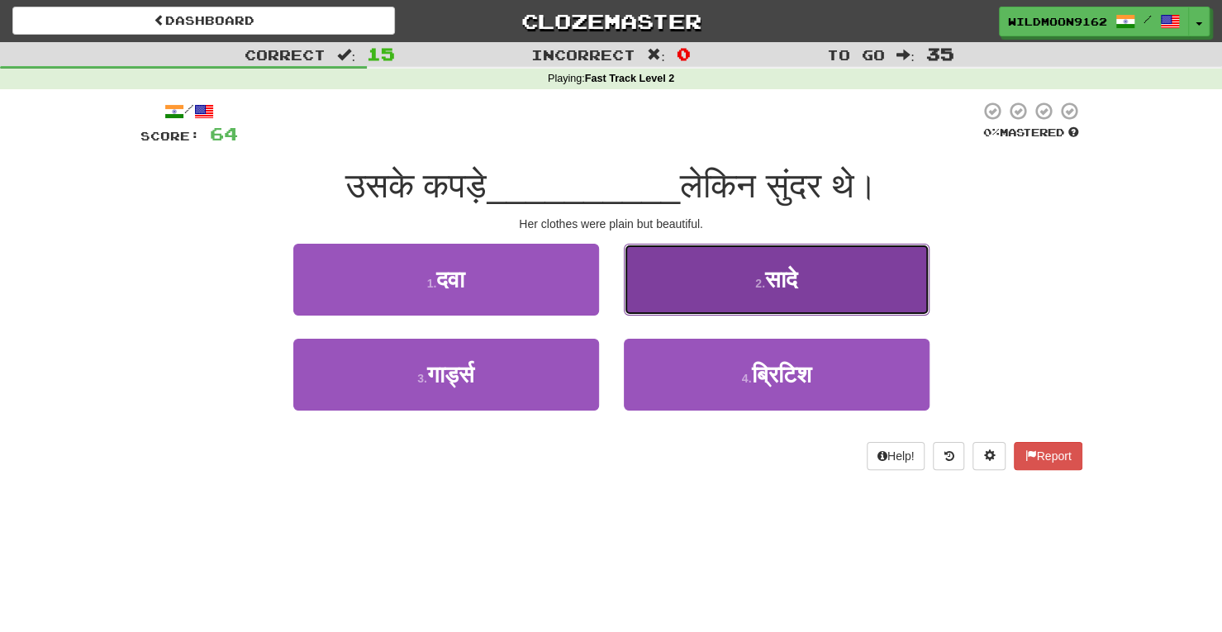
click at [742, 285] on button "2 . सादे" at bounding box center [777, 280] width 306 height 72
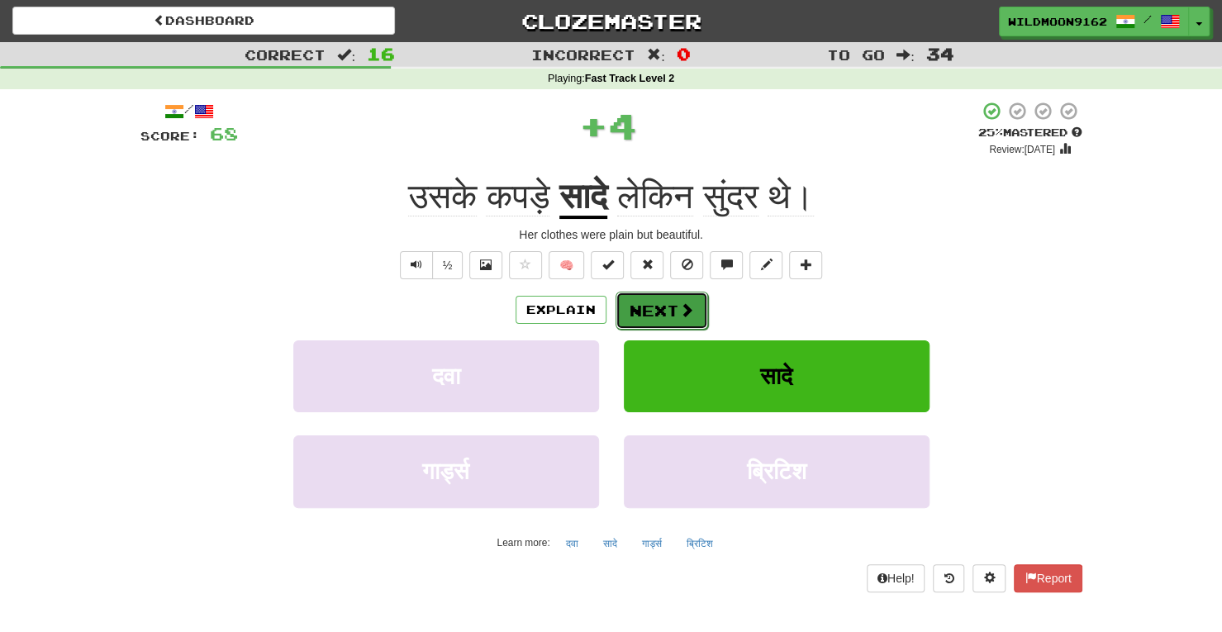
drag, startPoint x: 661, startPoint y: 317, endPoint x: 644, endPoint y: 305, distance: 20.6
click at [644, 305] on button "Next" at bounding box center [661, 311] width 93 height 38
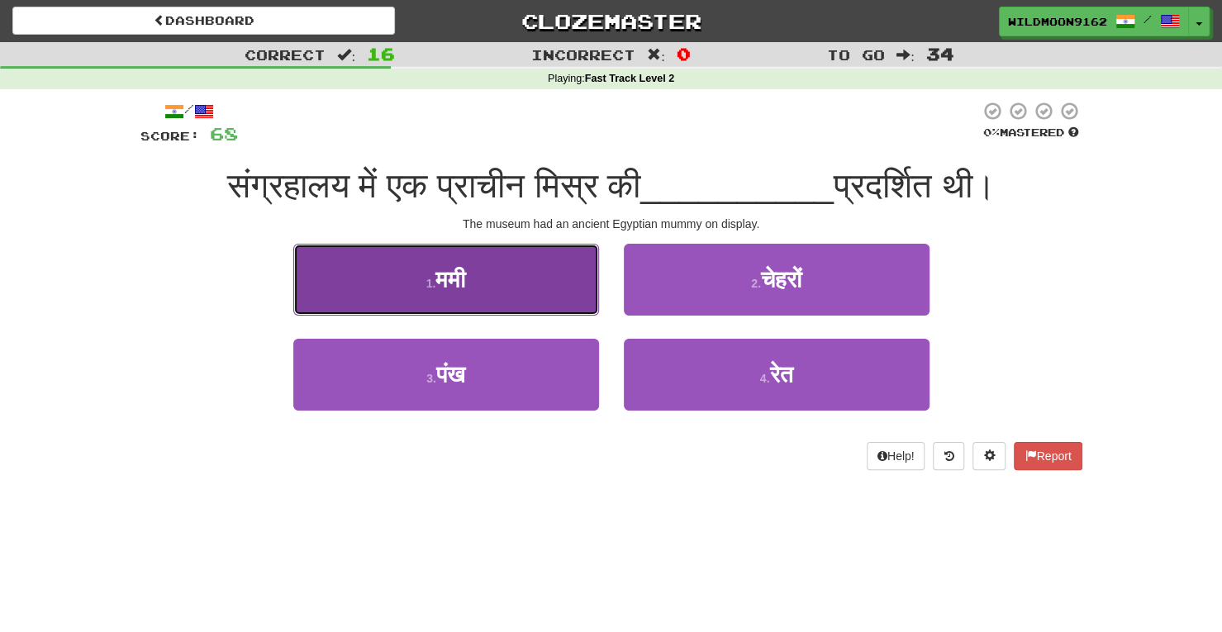
click at [492, 285] on button "1 . ममी" at bounding box center [446, 280] width 306 height 72
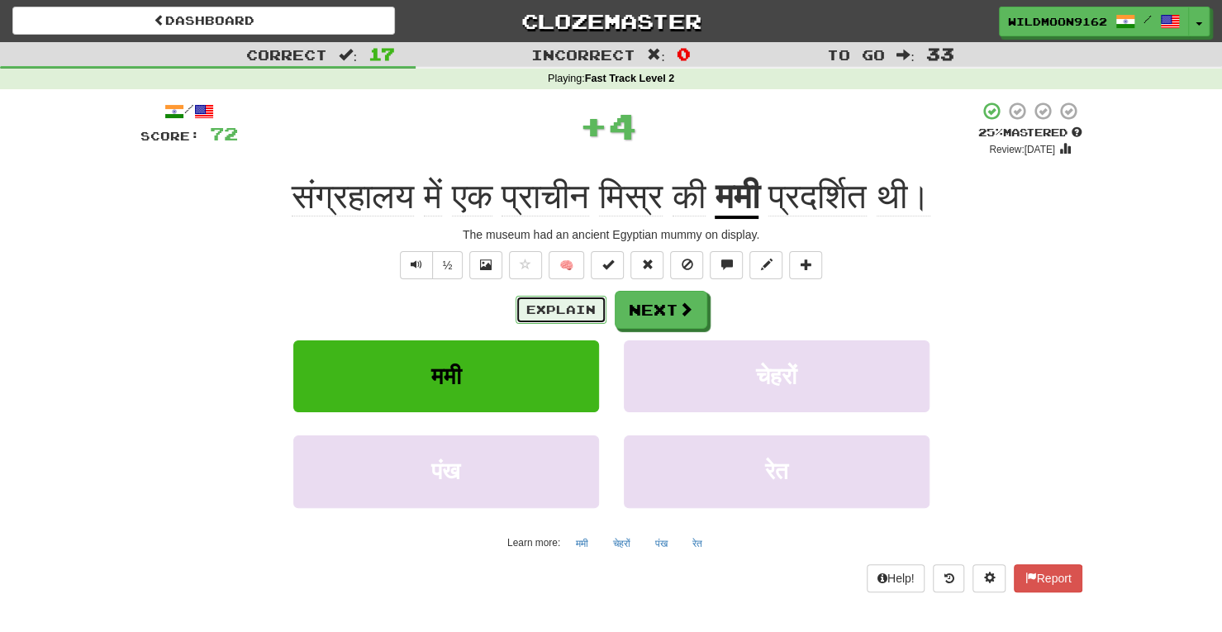
click at [557, 317] on button "Explain" at bounding box center [560, 310] width 91 height 28
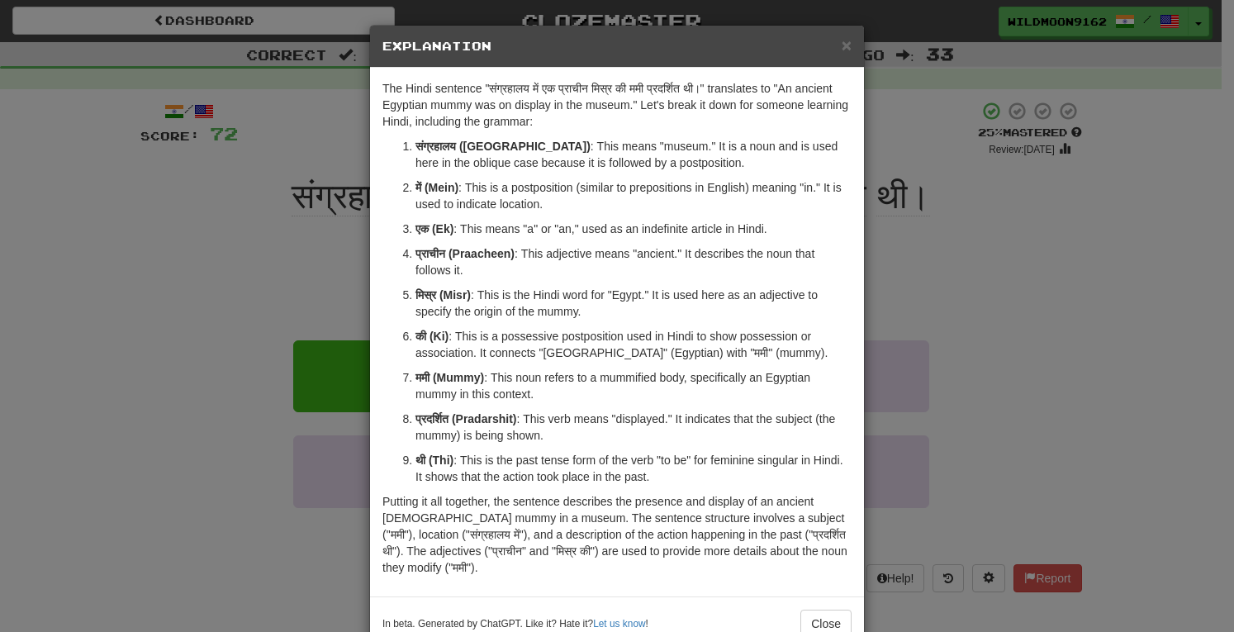
click at [476, 419] on strong "प्रदर्शित (Pradarshit)" at bounding box center [465, 418] width 101 height 13
copy strong "Pradarshit"
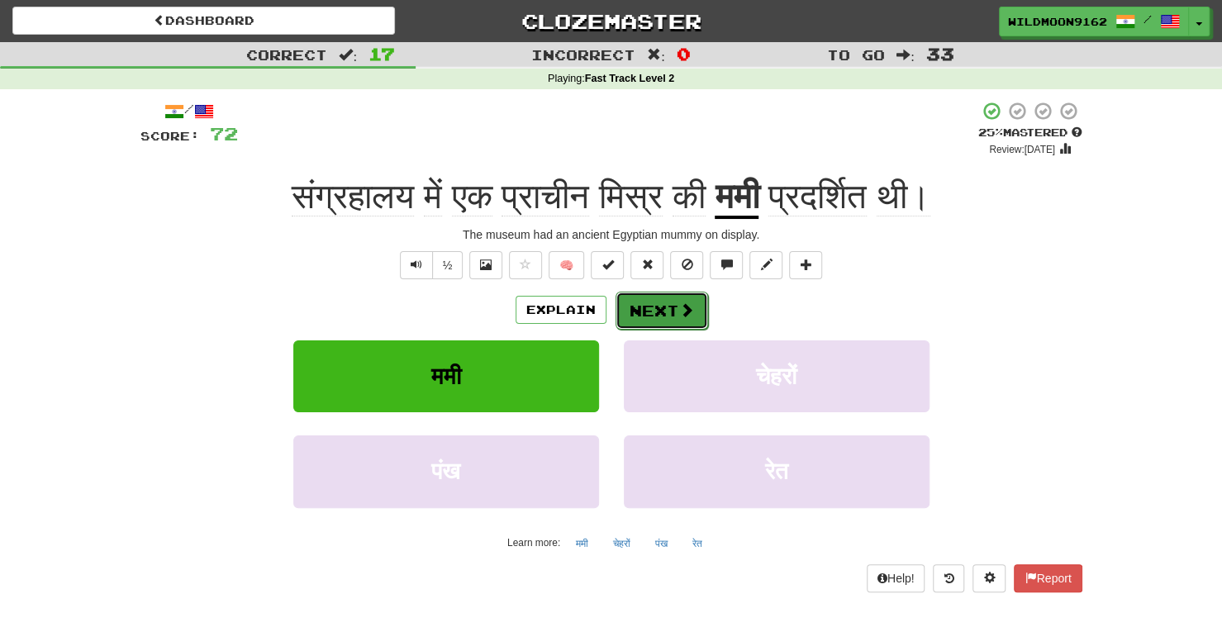
click at [674, 311] on button "Next" at bounding box center [661, 311] width 93 height 38
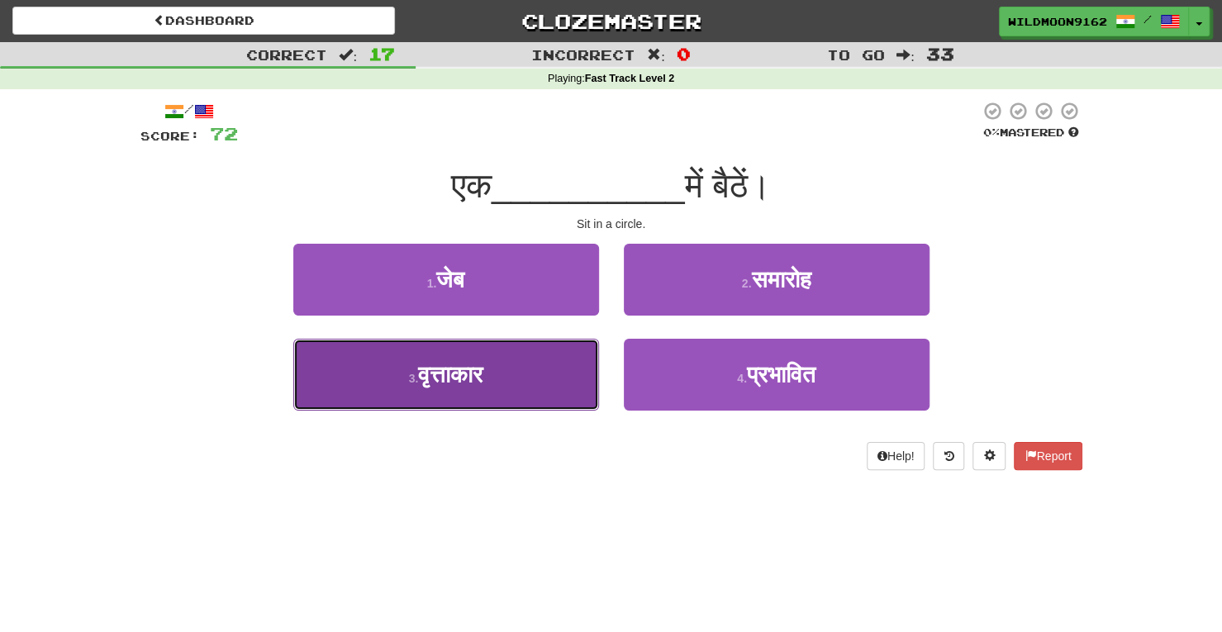
click at [573, 387] on button "3 . वृत्ताकार" at bounding box center [446, 375] width 306 height 72
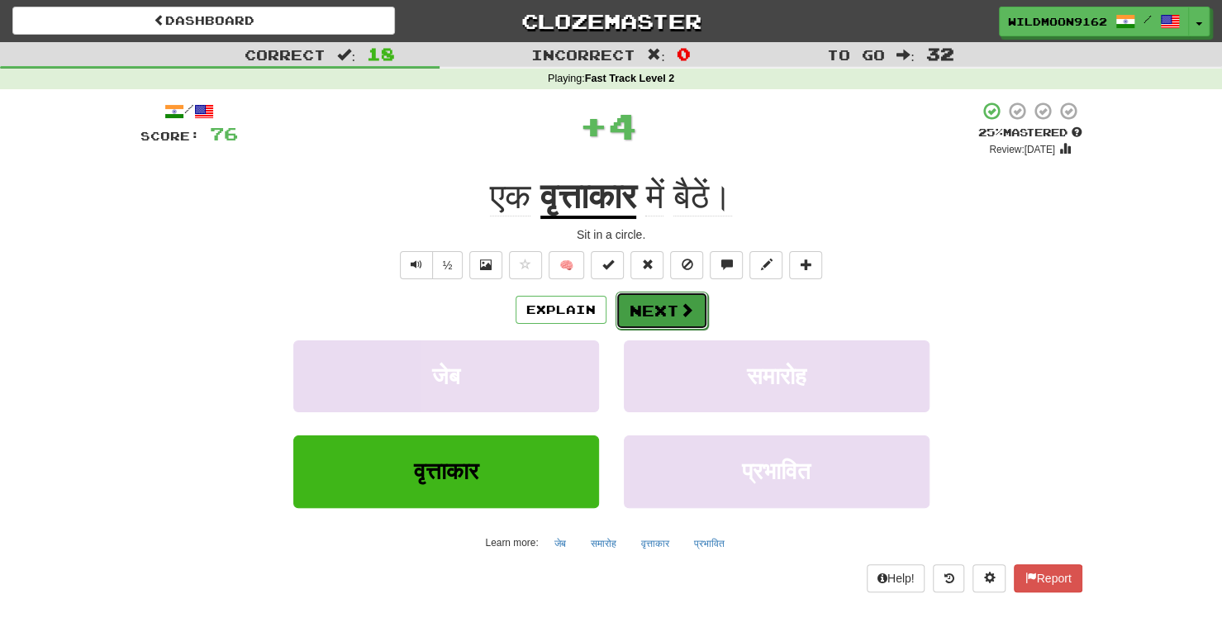
click at [676, 310] on button "Next" at bounding box center [661, 311] width 93 height 38
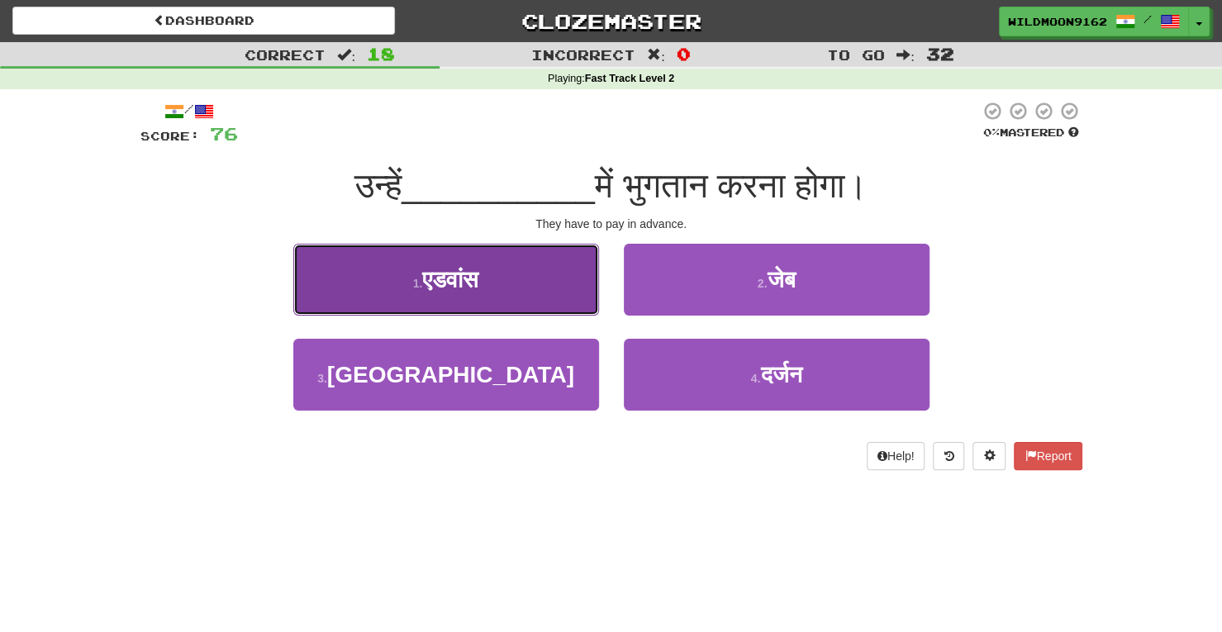
click at [553, 281] on button "1 . एडवांस" at bounding box center [446, 280] width 306 height 72
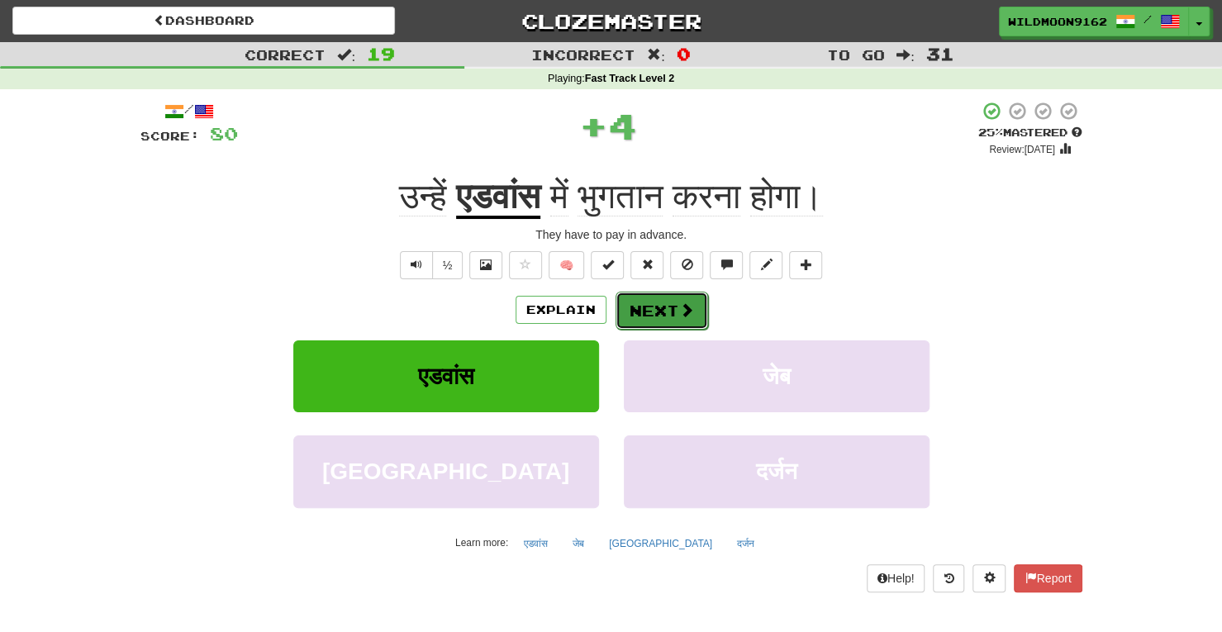
click at [672, 301] on button "Next" at bounding box center [661, 311] width 93 height 38
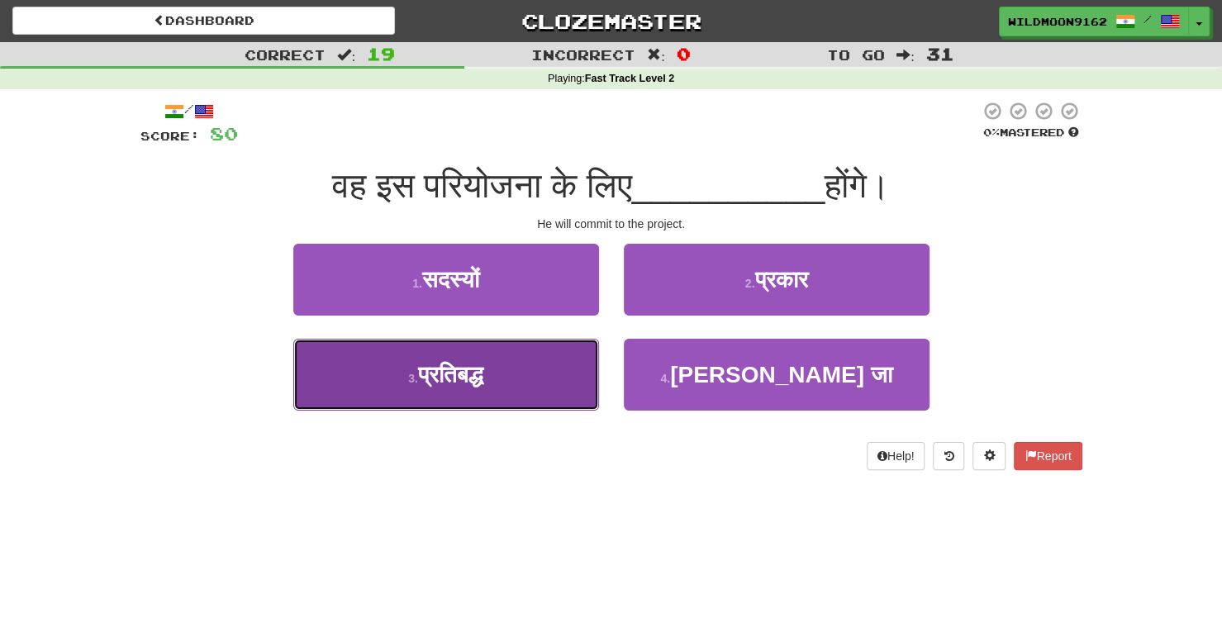
click at [543, 381] on button "3 . प्रतिबद्ध" at bounding box center [446, 375] width 306 height 72
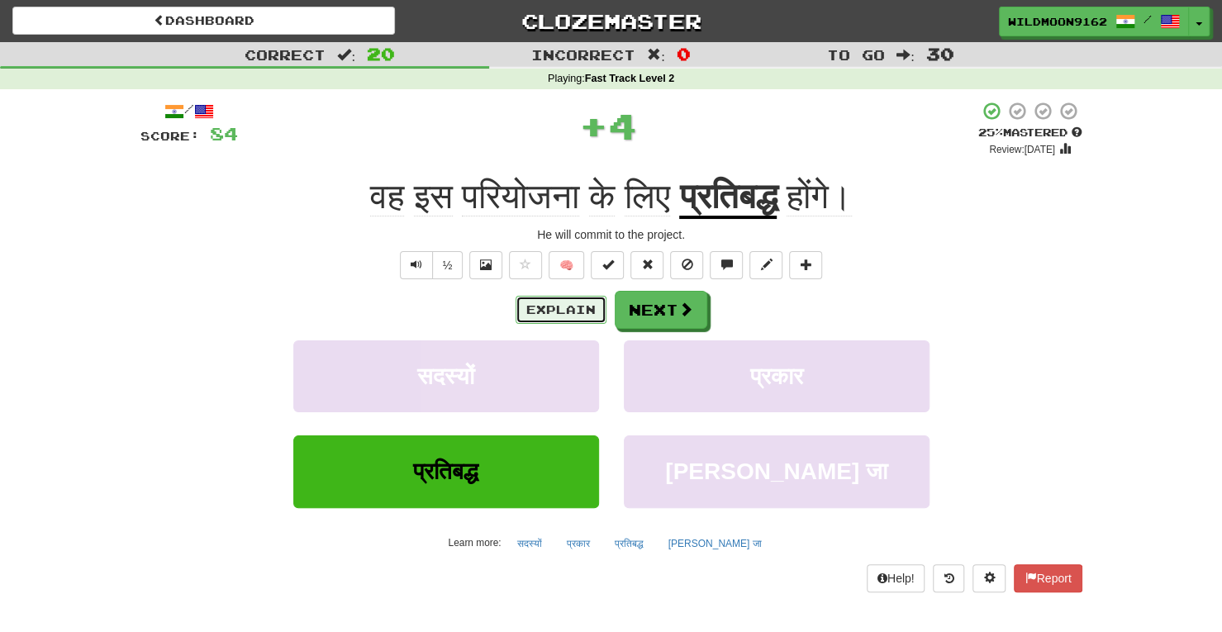
click at [570, 306] on button "Explain" at bounding box center [560, 310] width 91 height 28
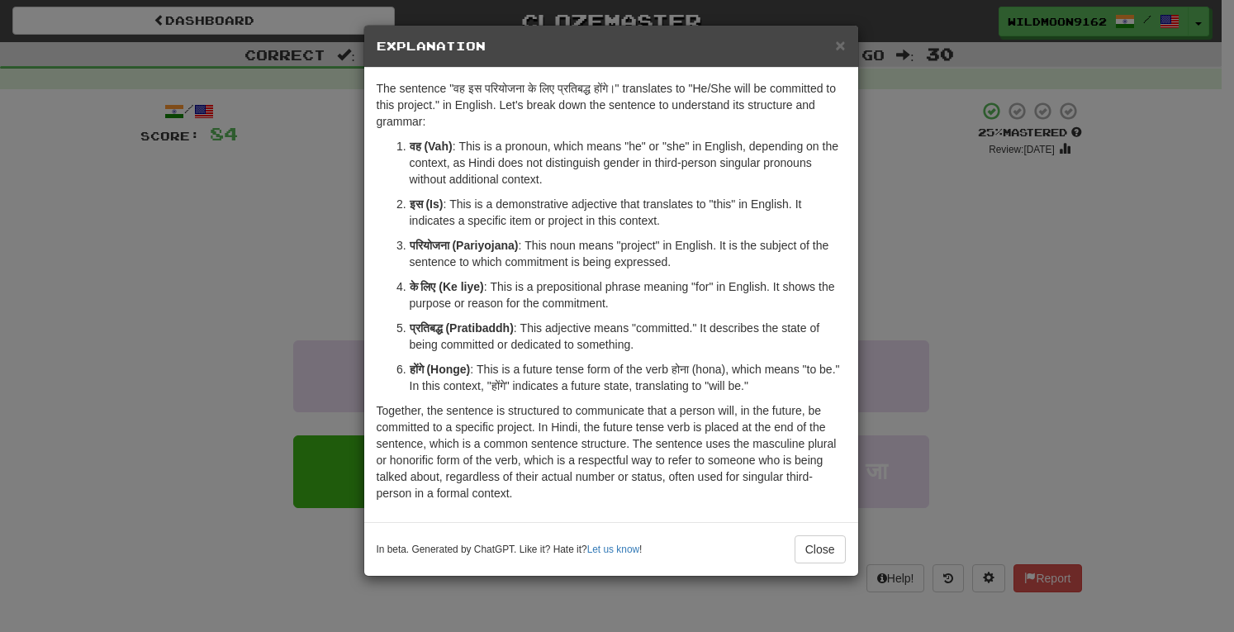
click at [496, 330] on strong "प्रतिबद्ध (Pratibaddh)" at bounding box center [462, 327] width 104 height 13
copy strong "Pratibaddh"
drag, startPoint x: 408, startPoint y: 330, endPoint x: 695, endPoint y: 320, distance: 287.6
click at [695, 320] on li "प्रतिबद्ध (Pratibaddh) : This adjective means "committed." It describes the sta…" at bounding box center [628, 336] width 436 height 33
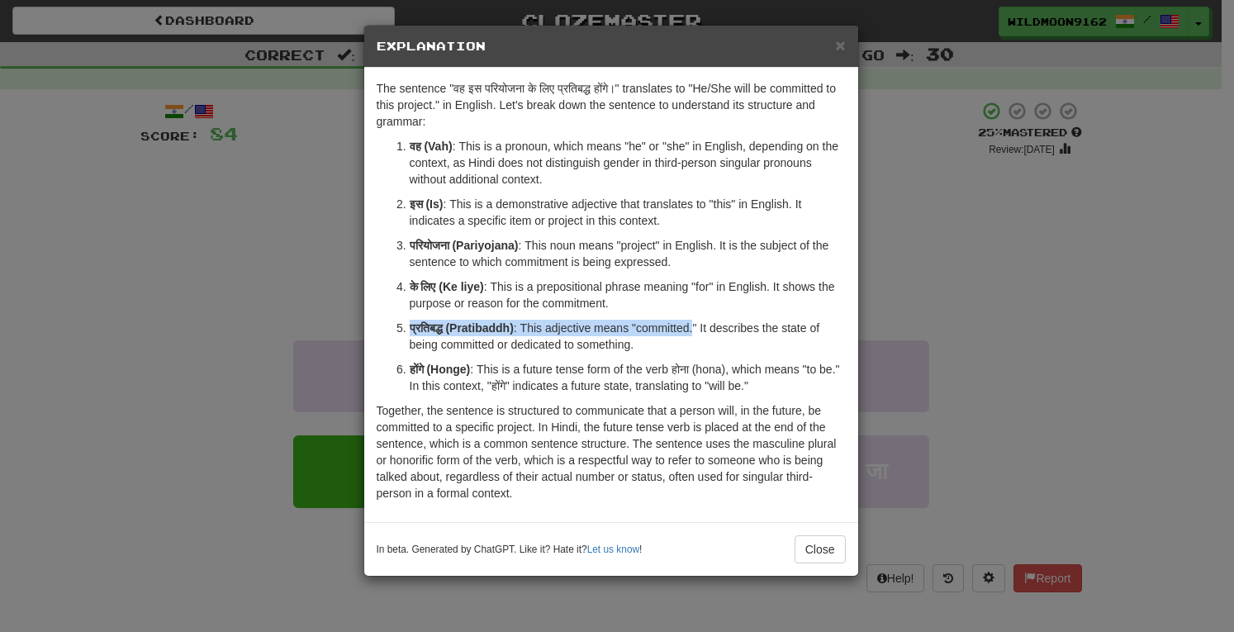
copy p "प्रतिबद्ध (Pratibaddh) : This adjective means "committed."
click at [839, 45] on span "×" at bounding box center [840, 45] width 10 height 19
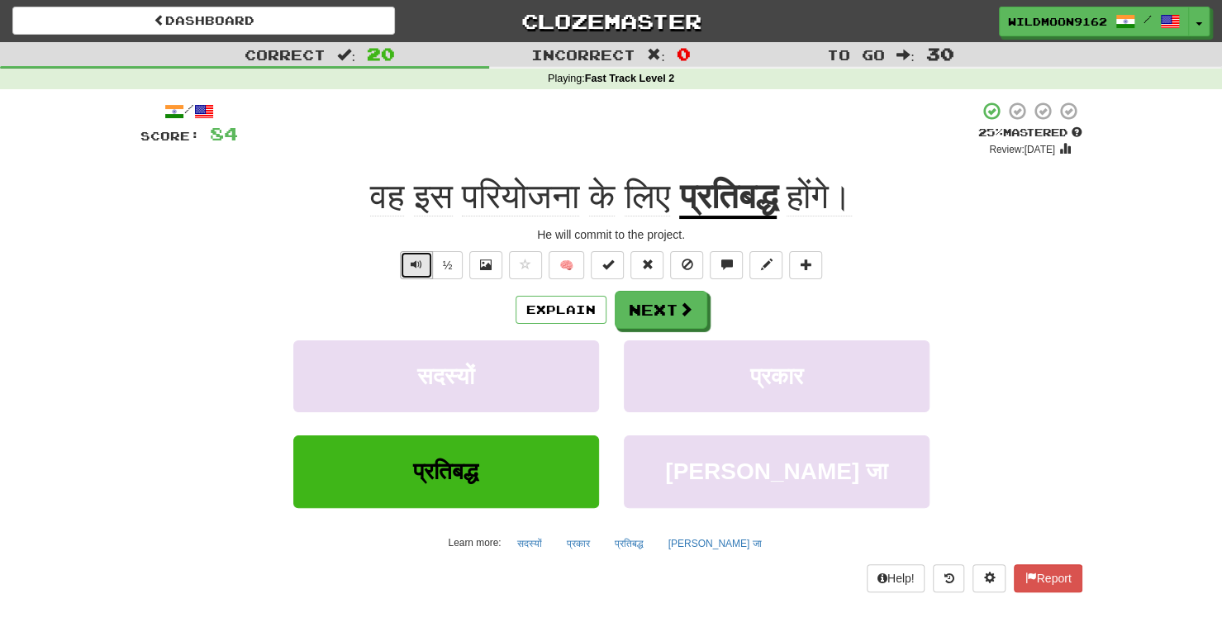
click at [415, 266] on span "Text-to-speech controls" at bounding box center [416, 265] width 12 height 12
click at [679, 310] on span at bounding box center [686, 309] width 15 height 15
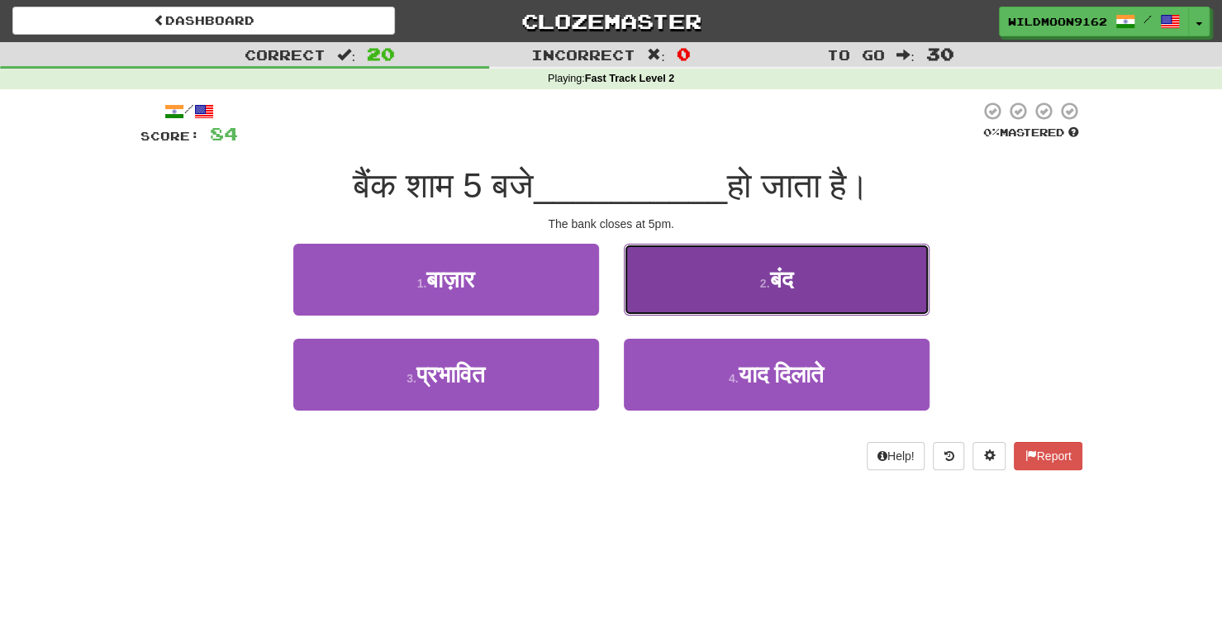
click at [753, 278] on button "2 . बंद" at bounding box center [777, 280] width 306 height 72
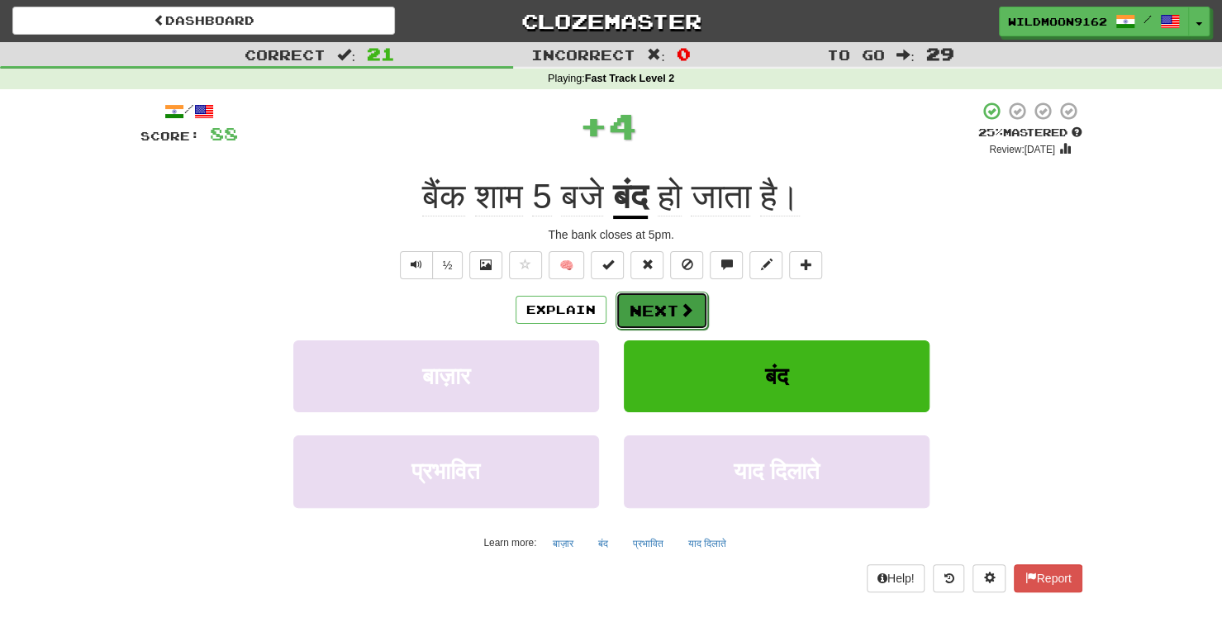
click at [659, 308] on button "Next" at bounding box center [661, 311] width 93 height 38
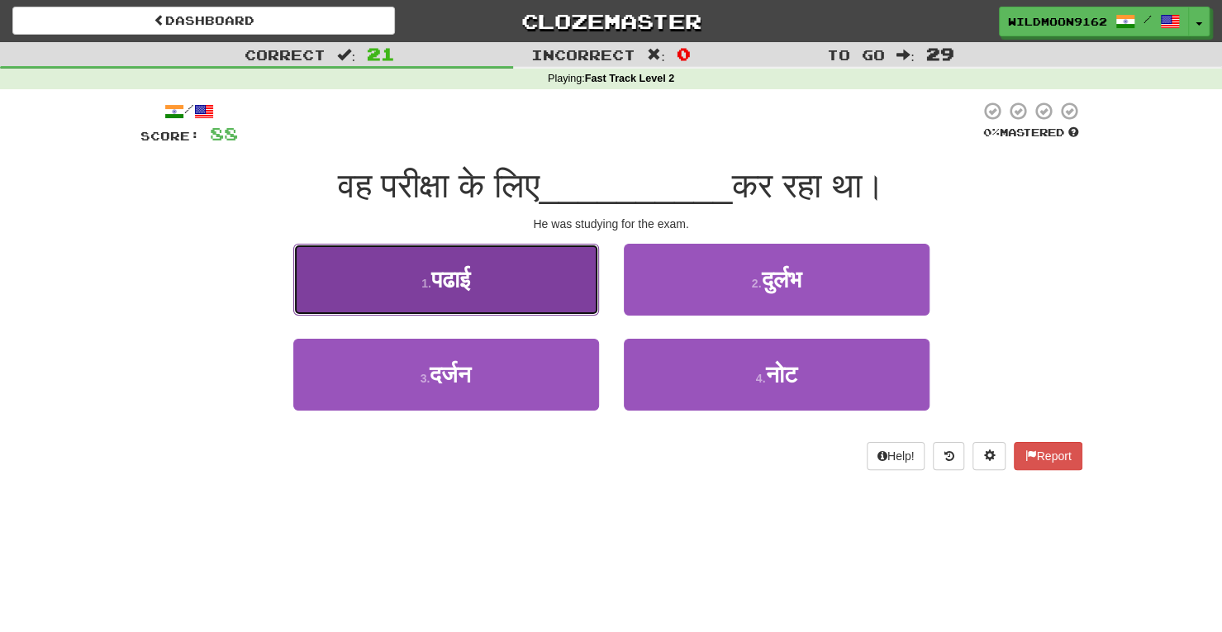
click at [549, 268] on button "1 . पढाई" at bounding box center [446, 280] width 306 height 72
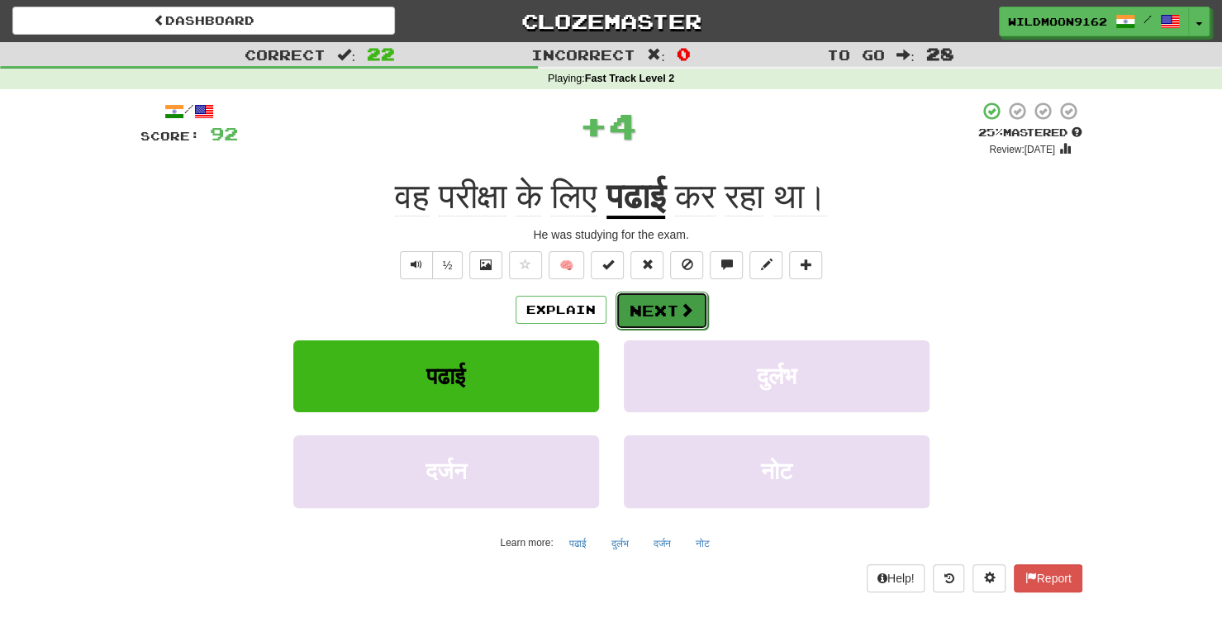
click at [668, 301] on button "Next" at bounding box center [661, 311] width 93 height 38
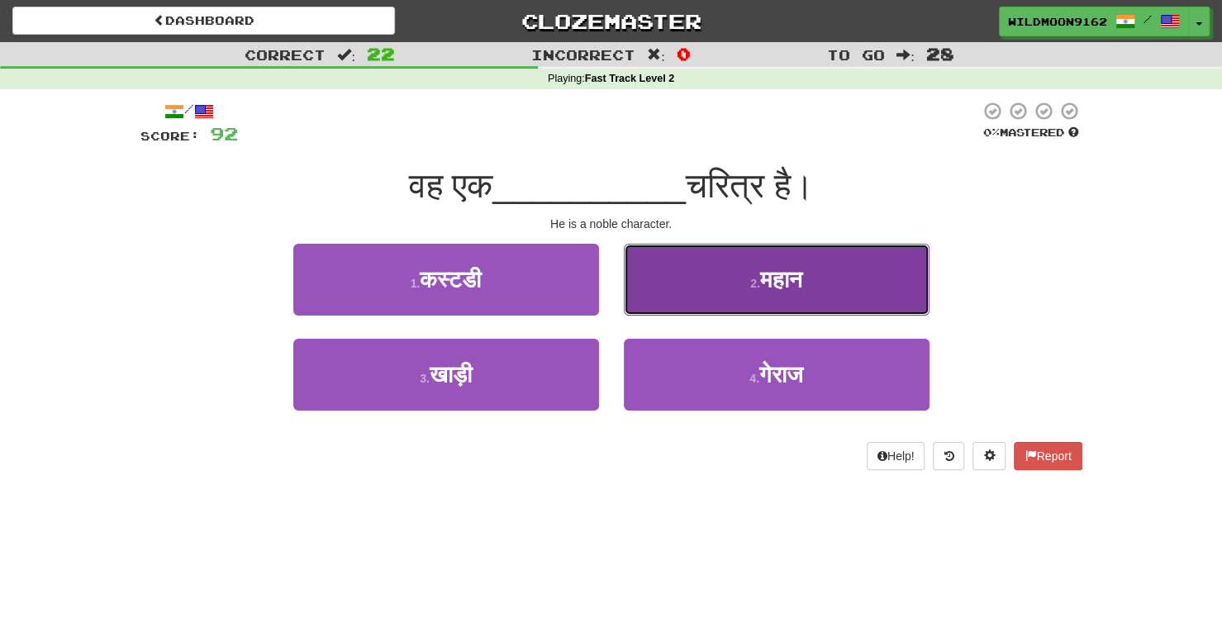
click at [795, 281] on span "महान" at bounding box center [781, 280] width 42 height 26
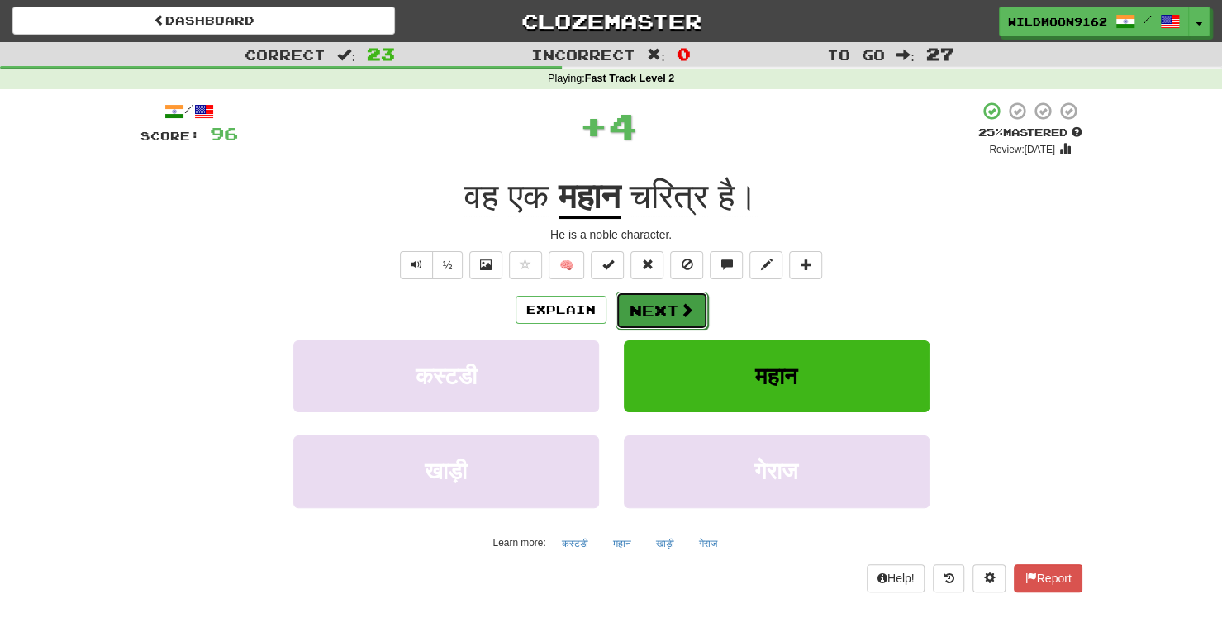
click at [663, 314] on button "Next" at bounding box center [661, 311] width 93 height 38
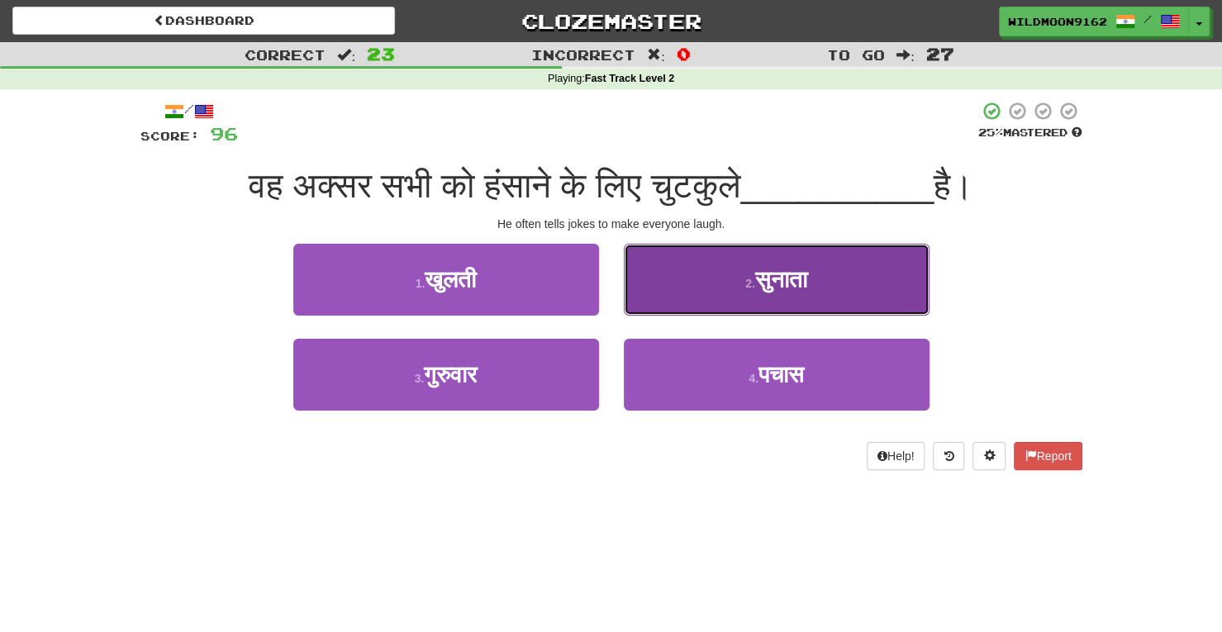
click at [687, 278] on button "2 . सुनाता" at bounding box center [777, 280] width 306 height 72
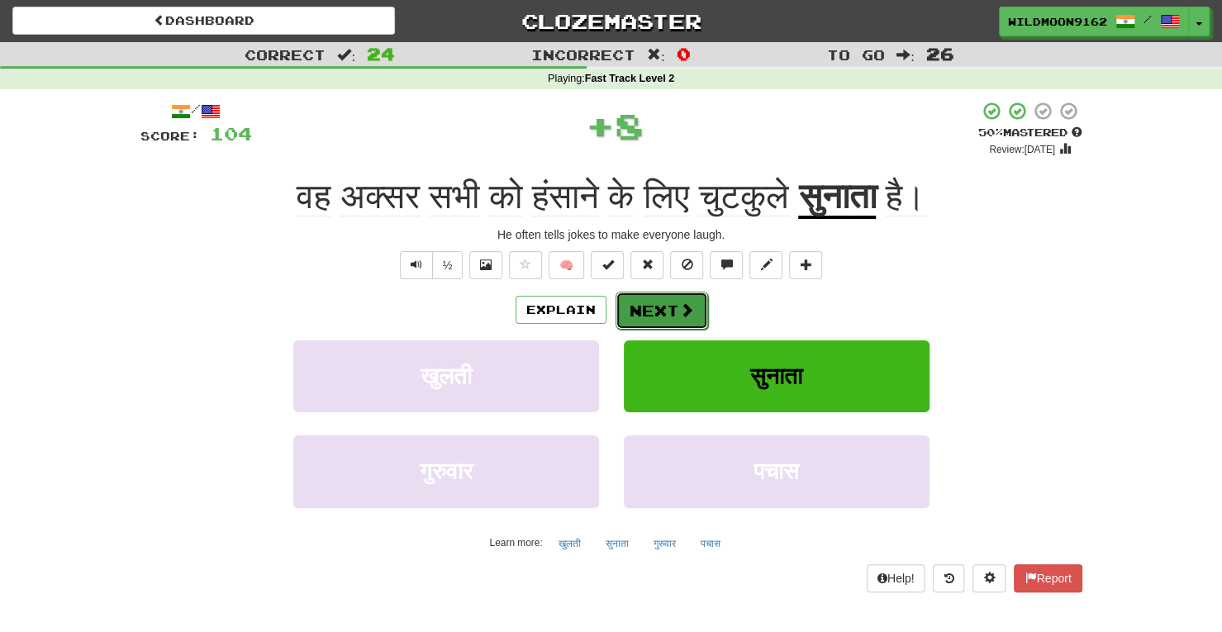
click at [647, 313] on button "Next" at bounding box center [661, 311] width 93 height 38
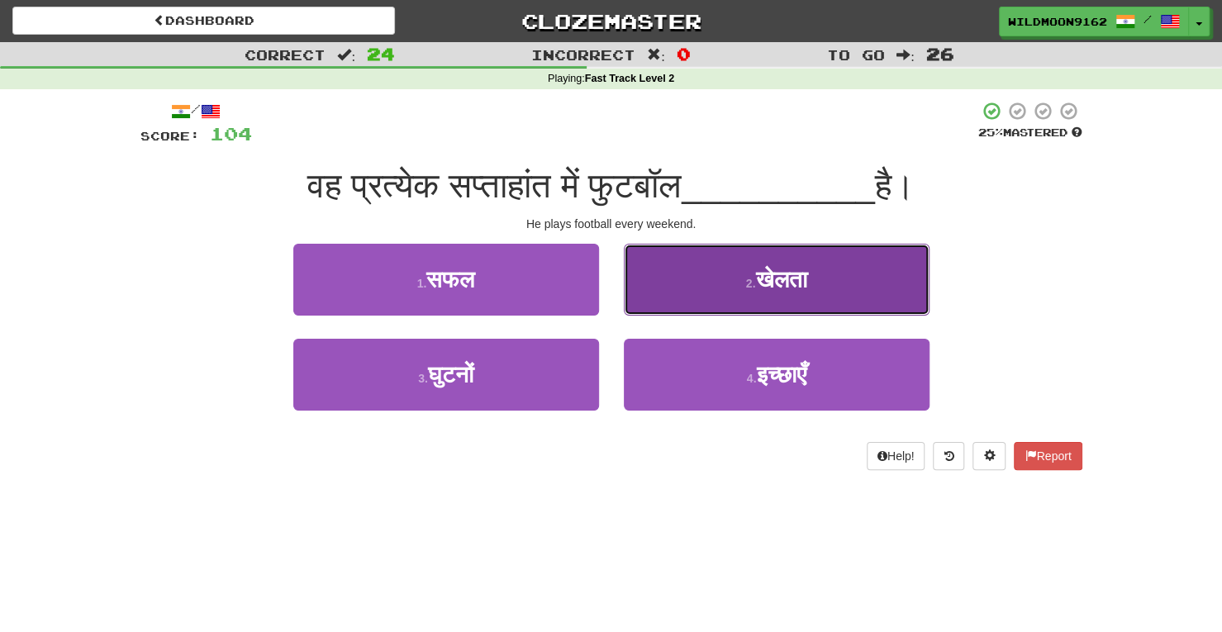
click at [734, 292] on button "2 . खेलता" at bounding box center [777, 280] width 306 height 72
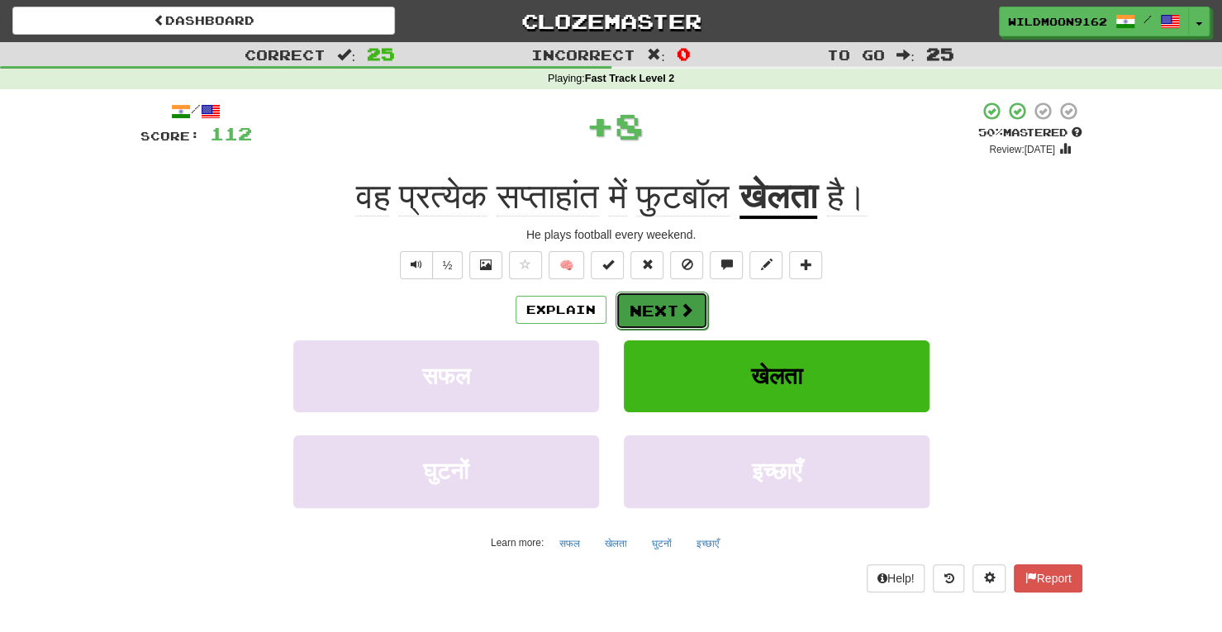
click at [667, 315] on button "Next" at bounding box center [661, 311] width 93 height 38
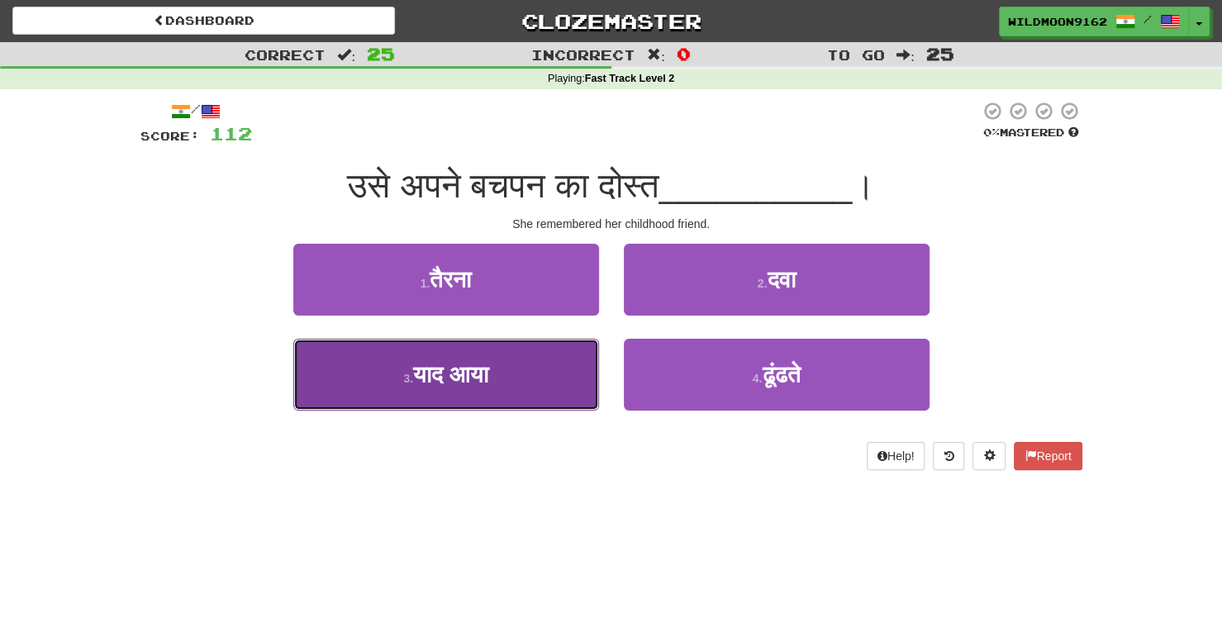
click at [484, 362] on span "याद आया" at bounding box center [450, 375] width 75 height 26
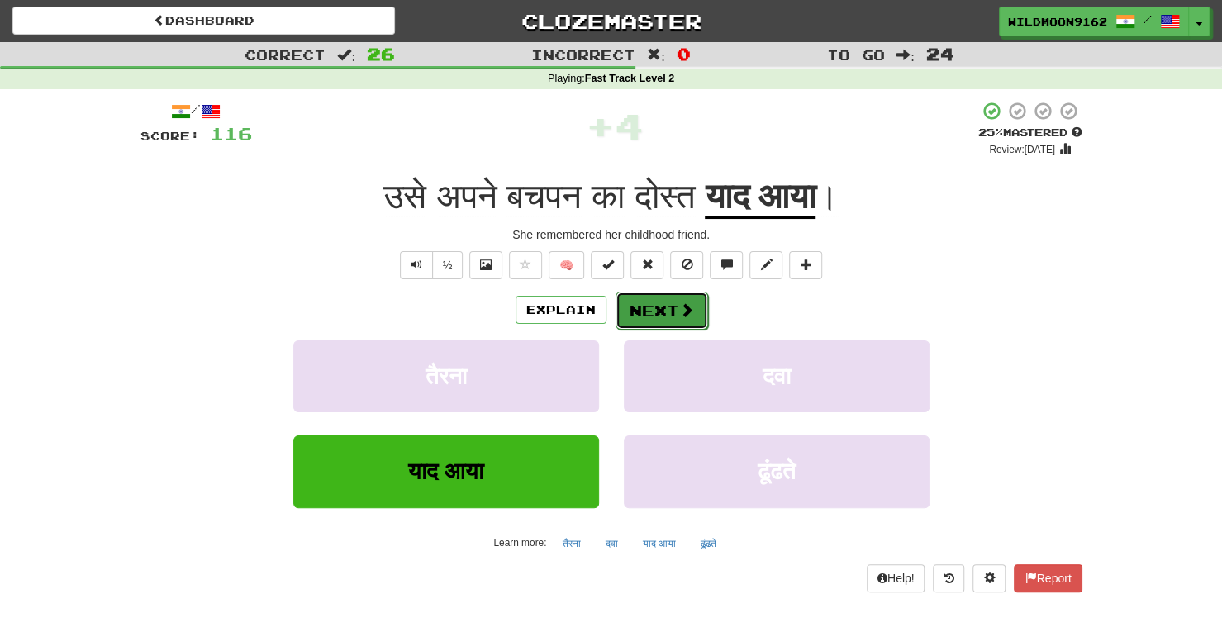
drag, startPoint x: 667, startPoint y: 318, endPoint x: 650, endPoint y: 310, distance: 18.5
click at [650, 310] on button "Next" at bounding box center [661, 311] width 93 height 38
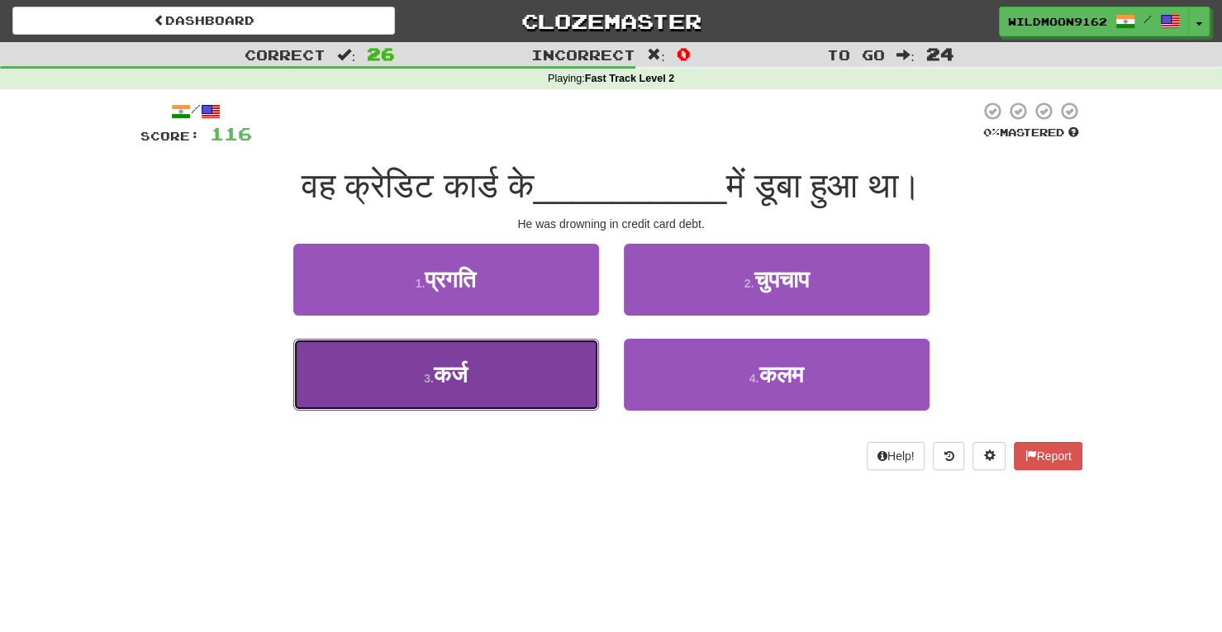
click at [534, 370] on button "3 . कर्ज" at bounding box center [446, 375] width 306 height 72
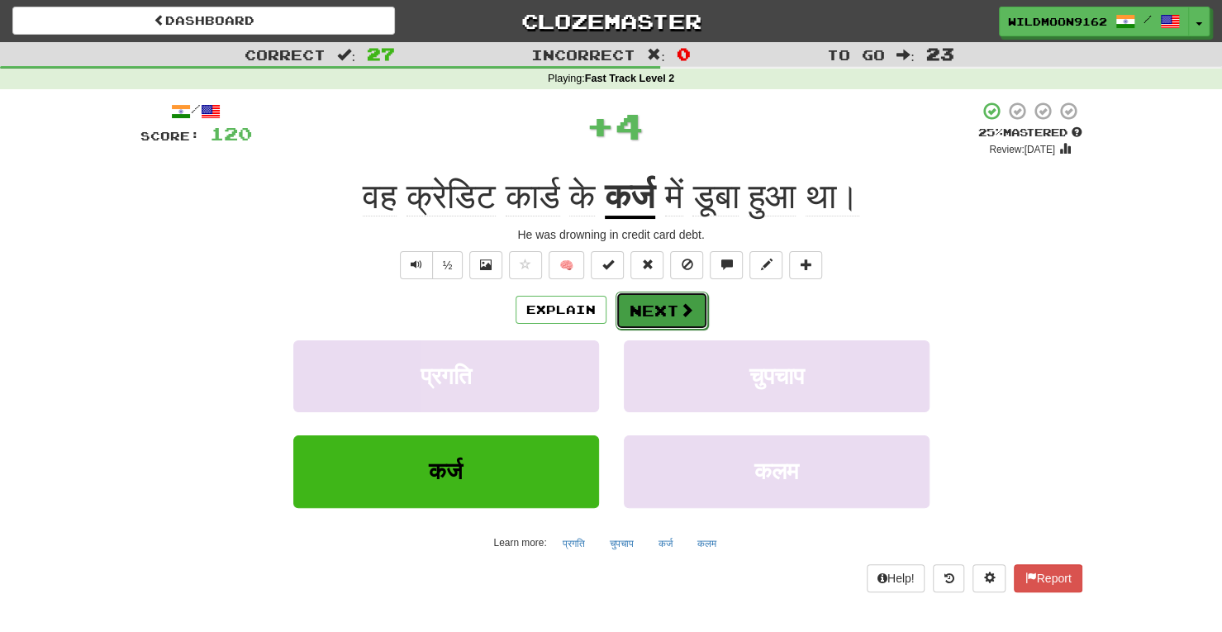
click at [679, 306] on span at bounding box center [686, 309] width 15 height 15
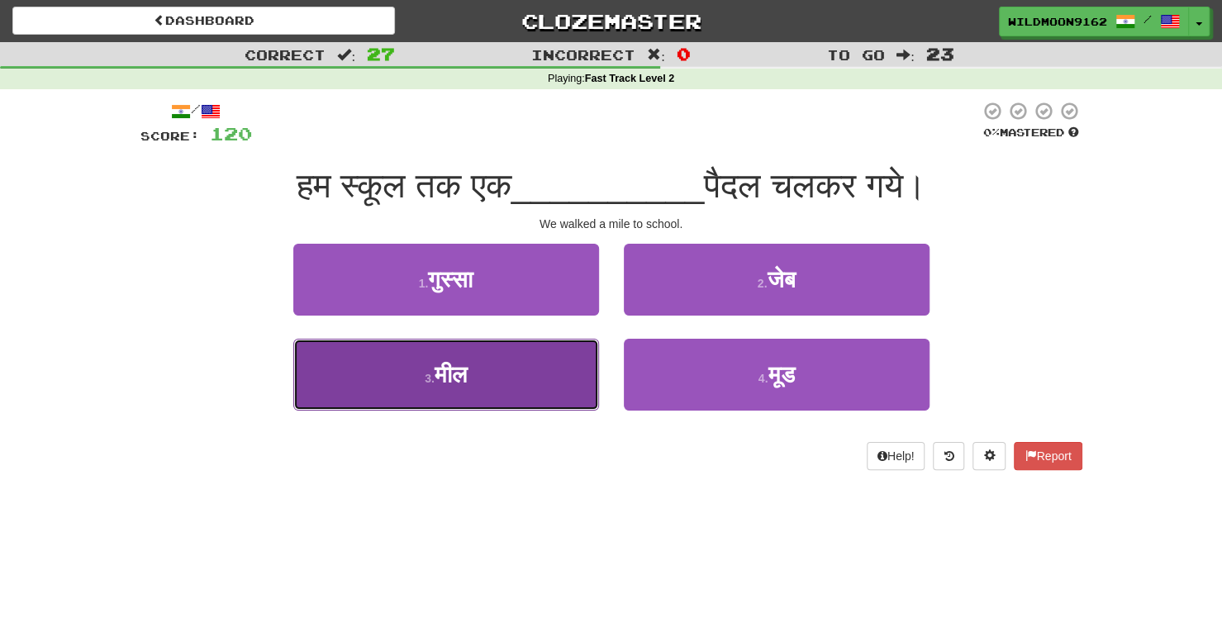
click at [548, 377] on button "3 . मील" at bounding box center [446, 375] width 306 height 72
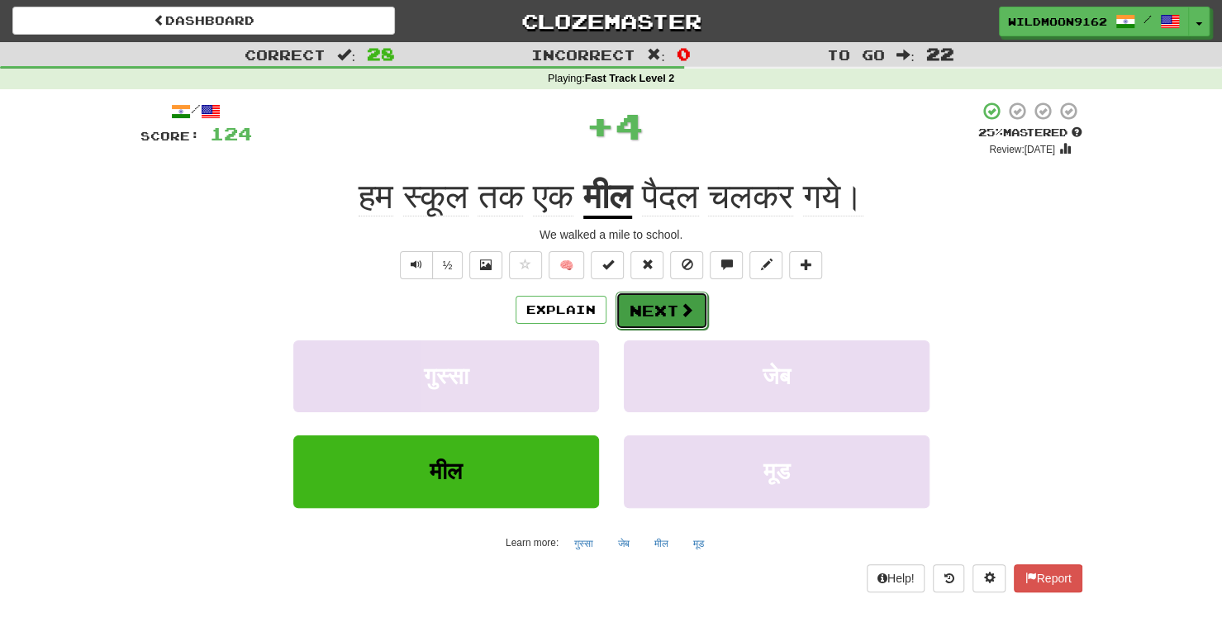
click at [660, 306] on button "Next" at bounding box center [661, 311] width 93 height 38
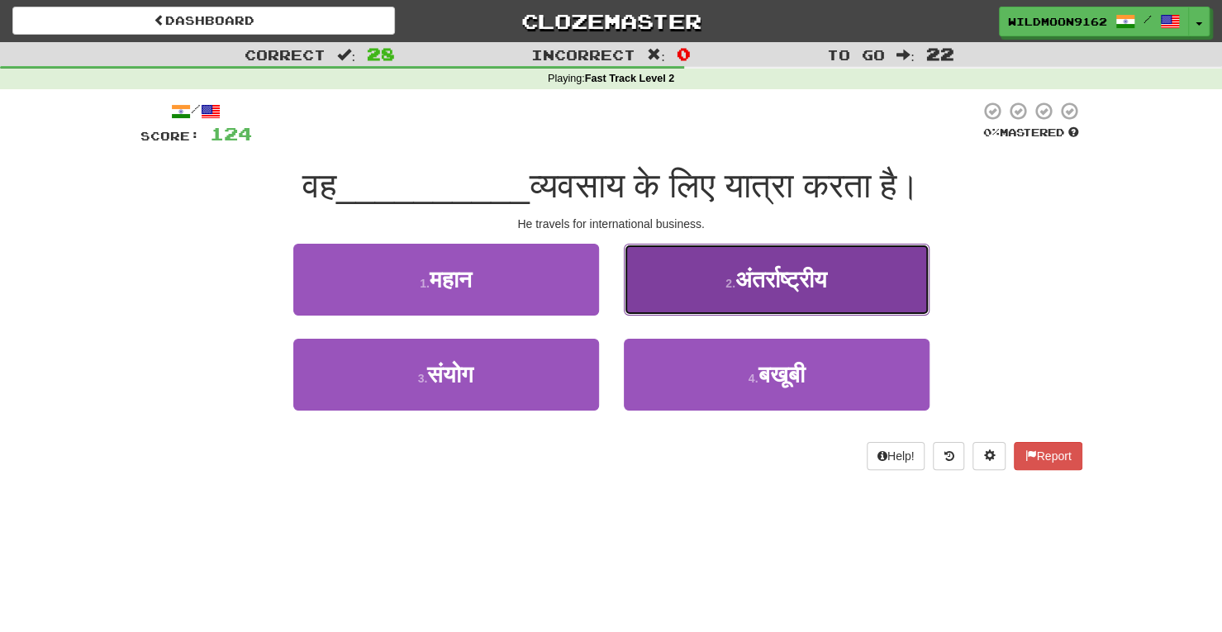
click at [695, 283] on button "2 . अंतर्राष्ट्रीय" at bounding box center [777, 280] width 306 height 72
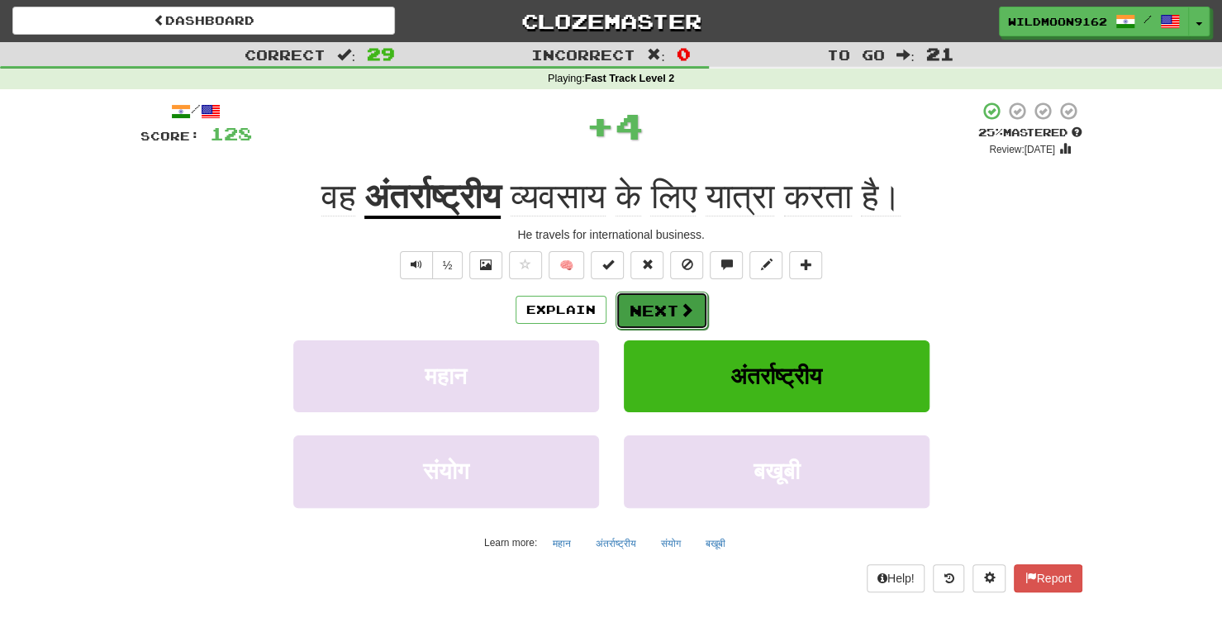
click at [631, 310] on button "Next" at bounding box center [661, 311] width 93 height 38
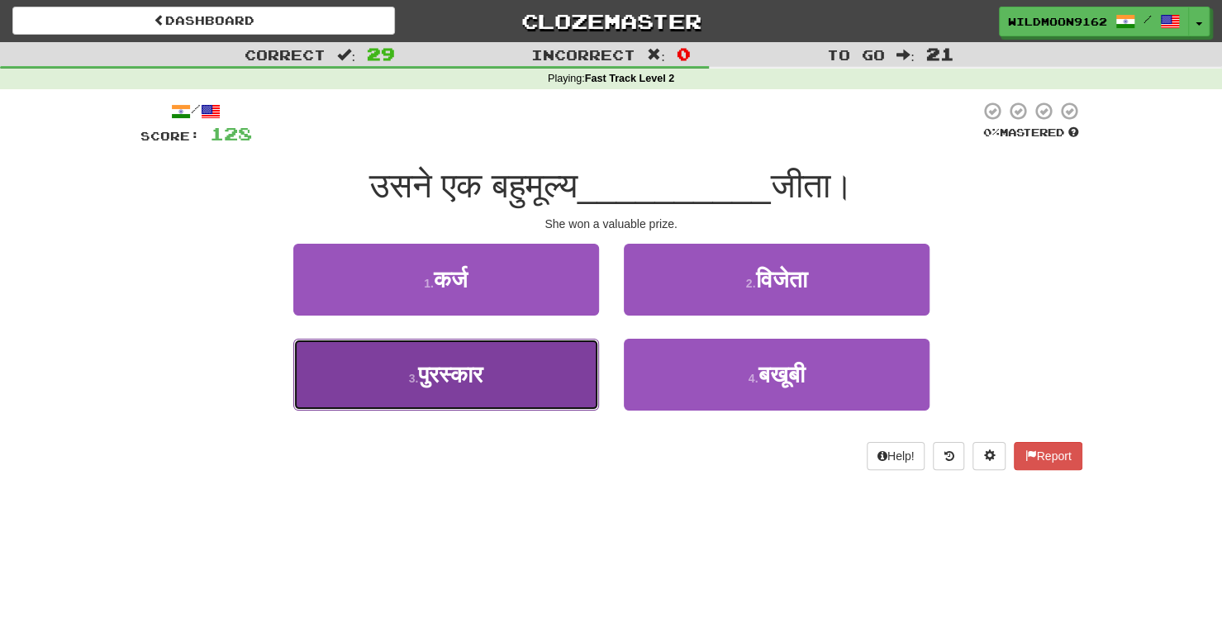
click at [542, 379] on button "3 . पुरस्कार" at bounding box center [446, 375] width 306 height 72
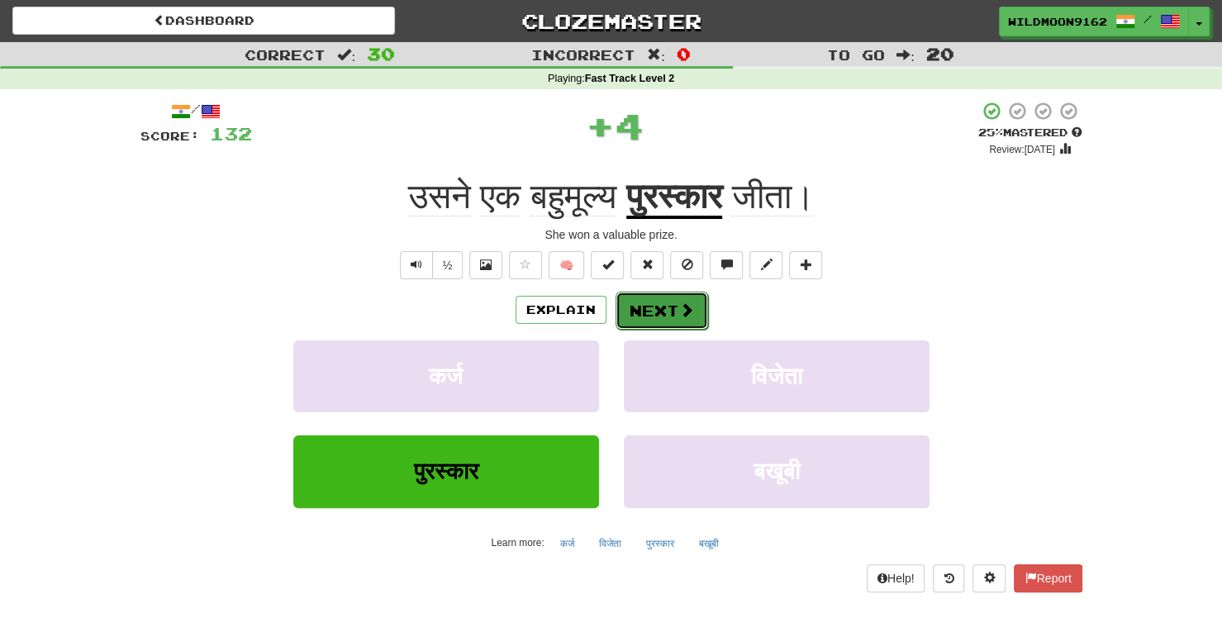
click at [672, 302] on button "Next" at bounding box center [661, 311] width 93 height 38
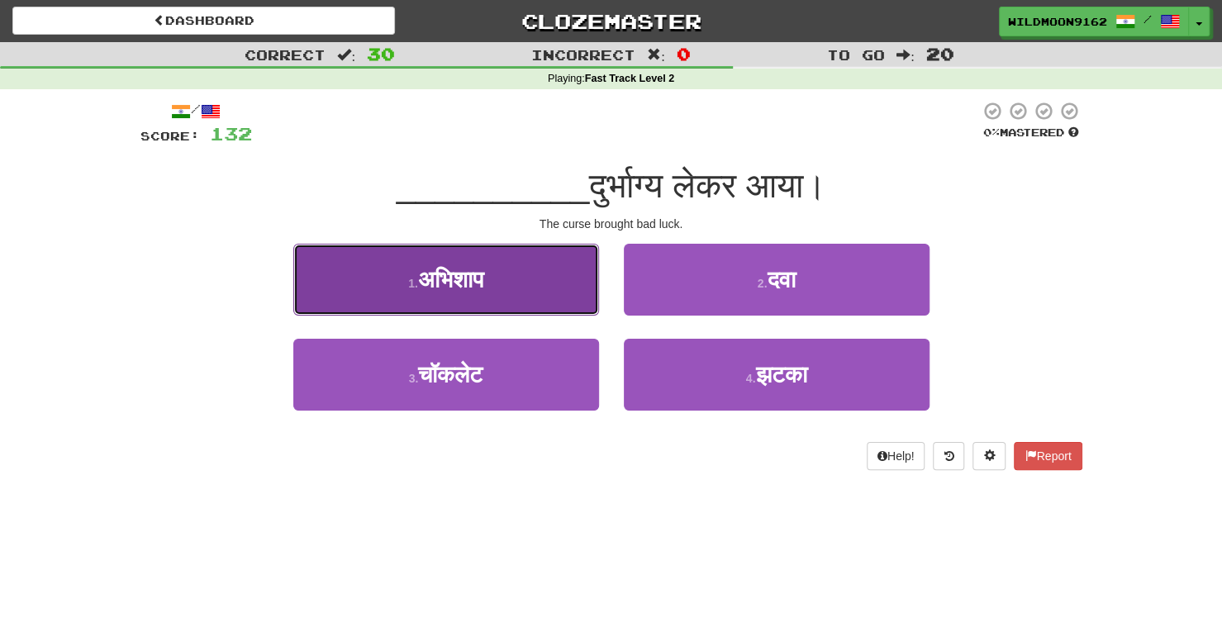
click at [530, 292] on button "1 . अभिशाप" at bounding box center [446, 280] width 306 height 72
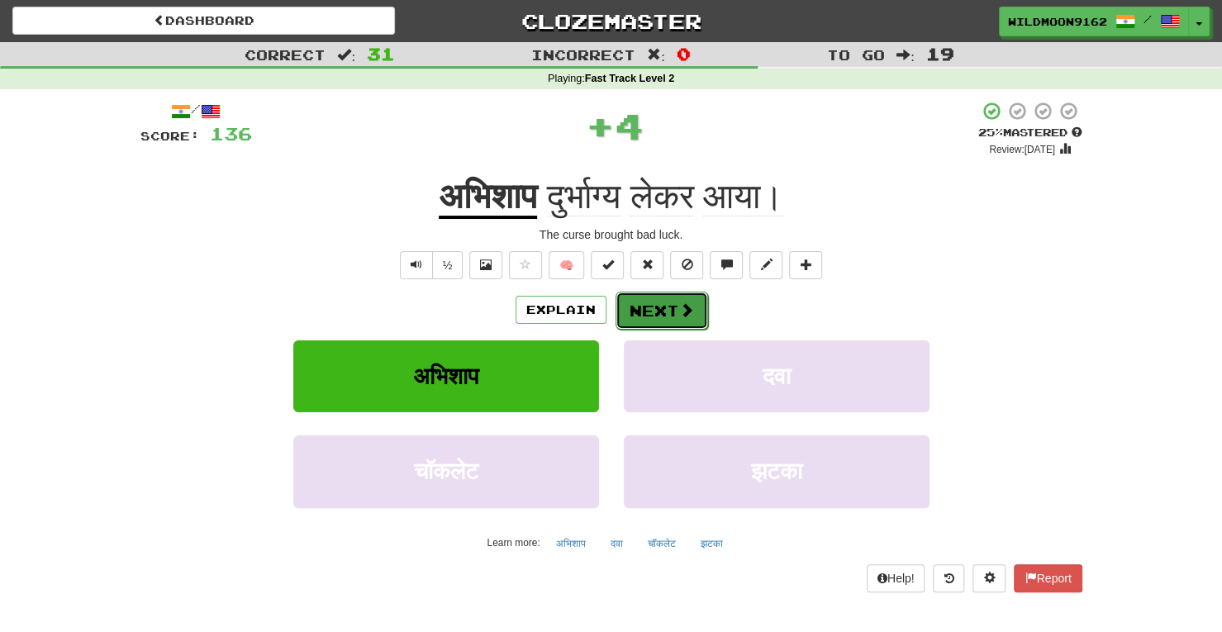
click at [664, 311] on button "Next" at bounding box center [661, 311] width 93 height 38
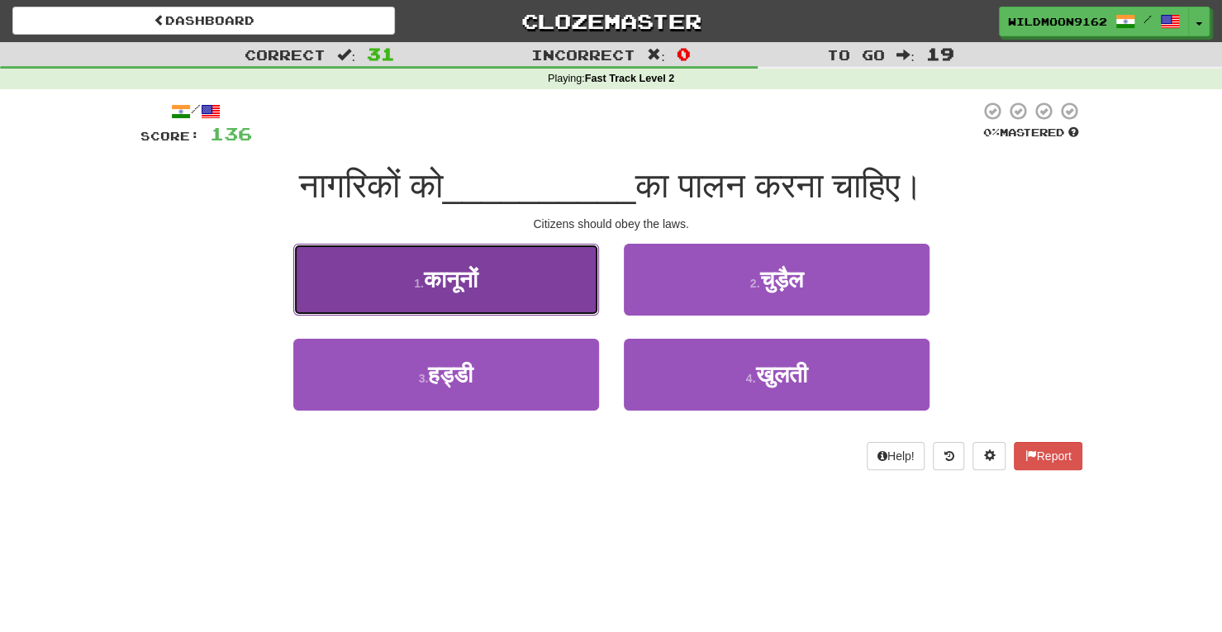
click at [574, 275] on button "1 . कानूनों" at bounding box center [446, 280] width 306 height 72
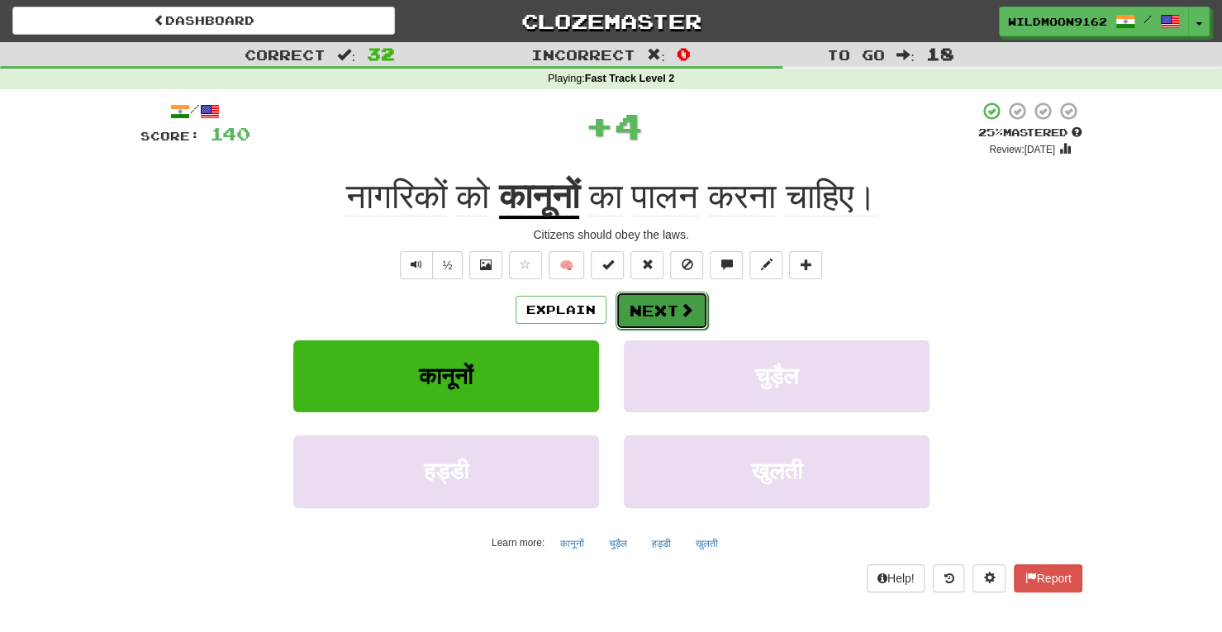
click at [654, 303] on button "Next" at bounding box center [661, 311] width 93 height 38
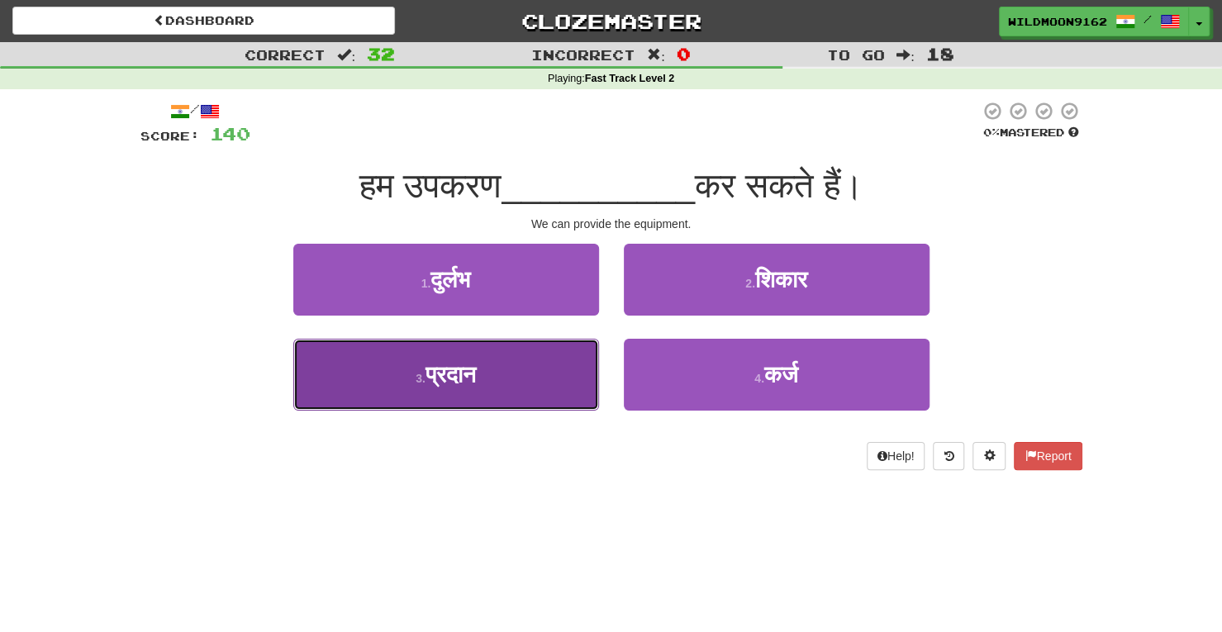
click at [510, 387] on button "3 . प्रदान" at bounding box center [446, 375] width 306 height 72
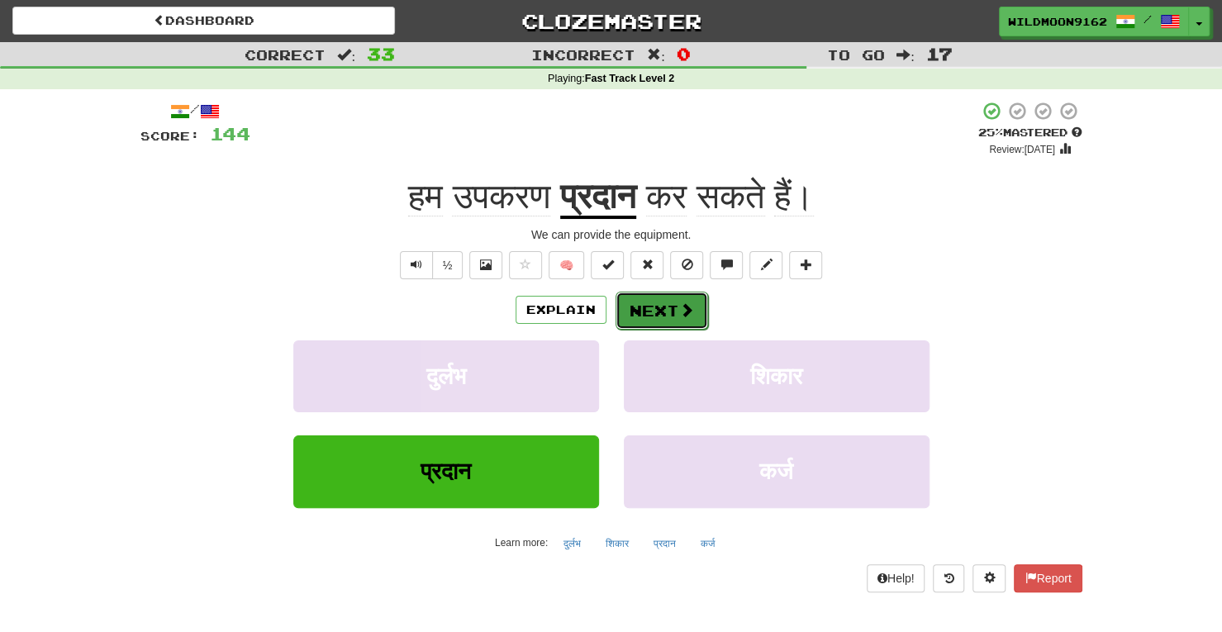
click at [648, 306] on button "Next" at bounding box center [661, 311] width 93 height 38
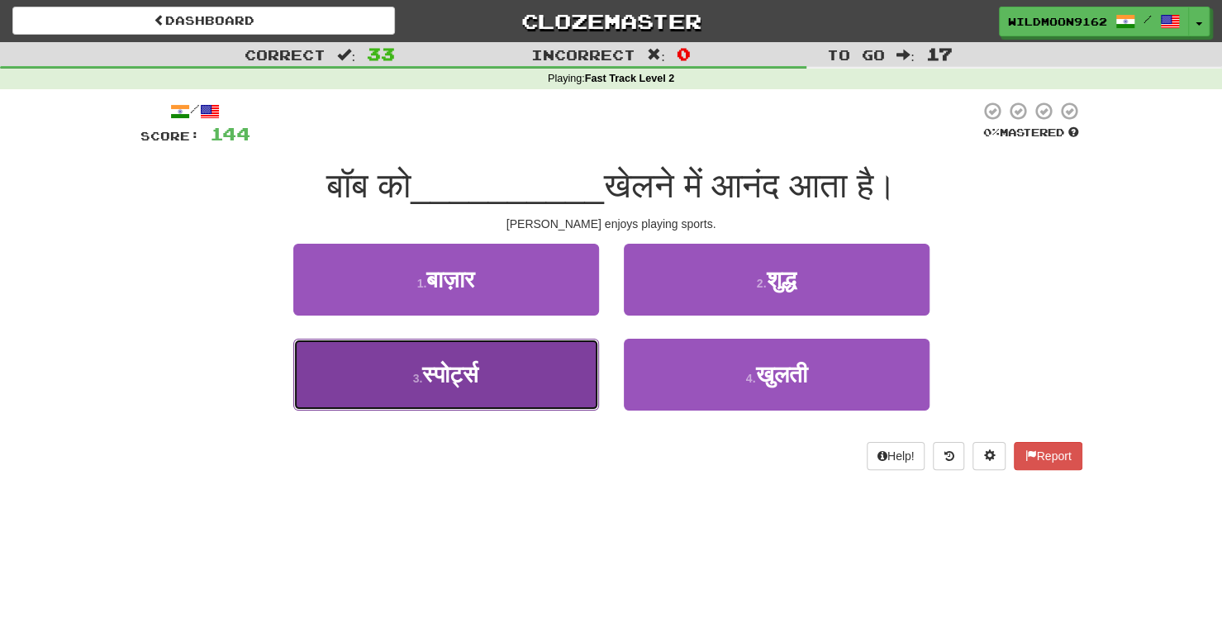
click at [518, 382] on button "3 . स्पोर्ट्स" at bounding box center [446, 375] width 306 height 72
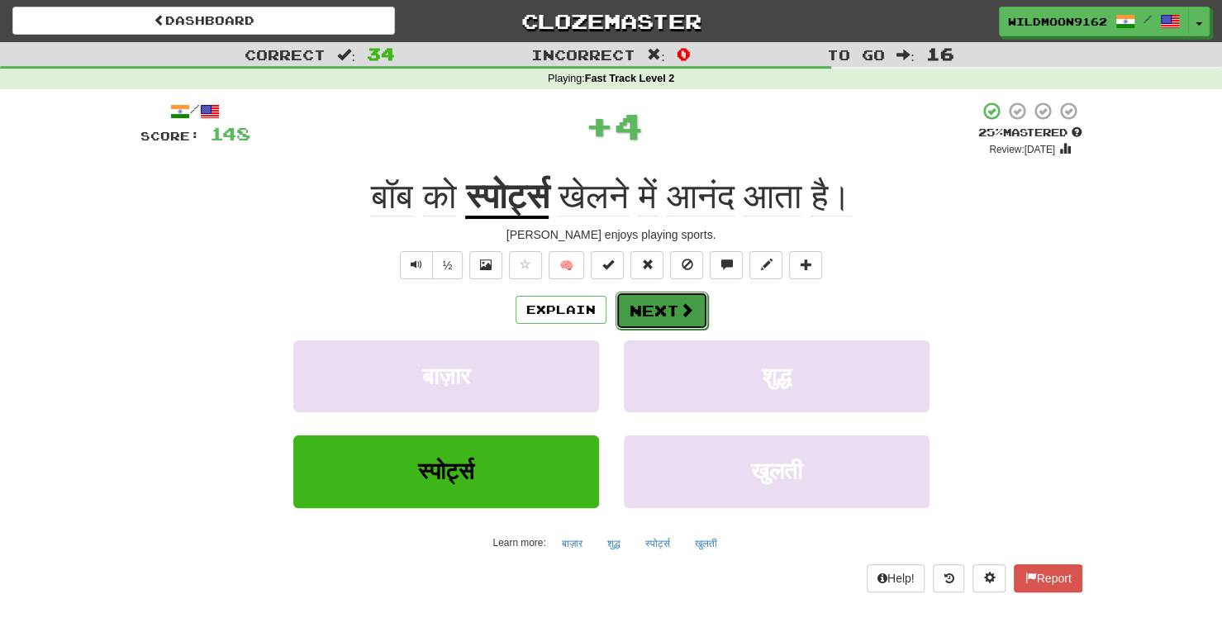
click at [679, 313] on span at bounding box center [686, 309] width 15 height 15
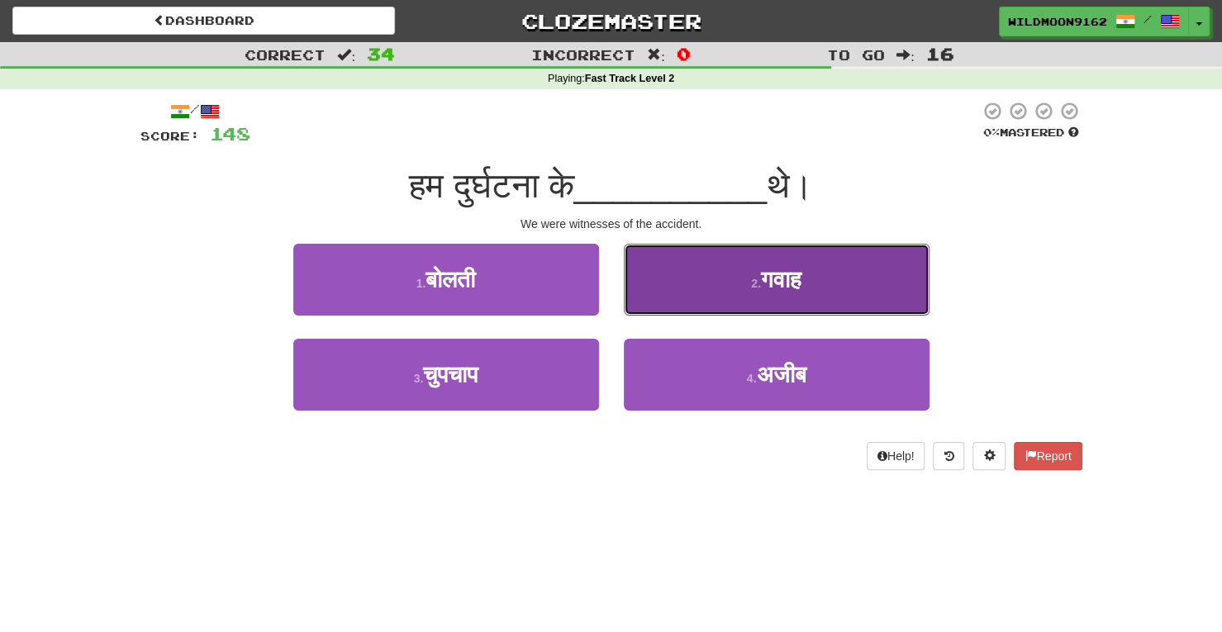
click at [713, 278] on button "2 . गवाह" at bounding box center [777, 280] width 306 height 72
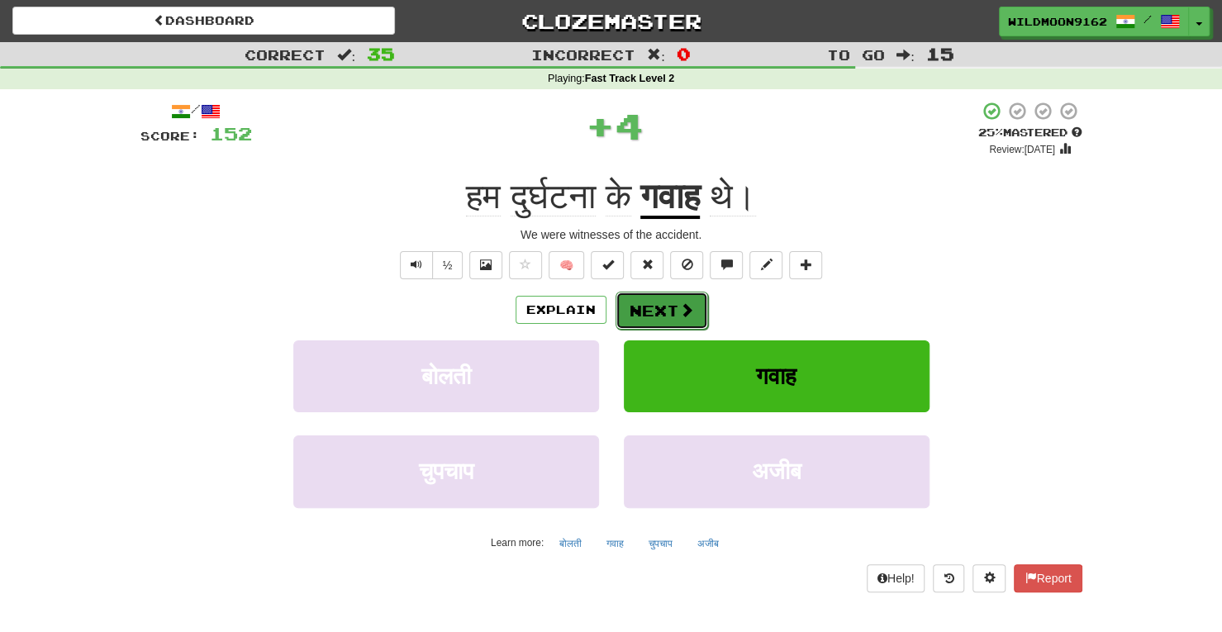
click at [647, 309] on button "Next" at bounding box center [661, 311] width 93 height 38
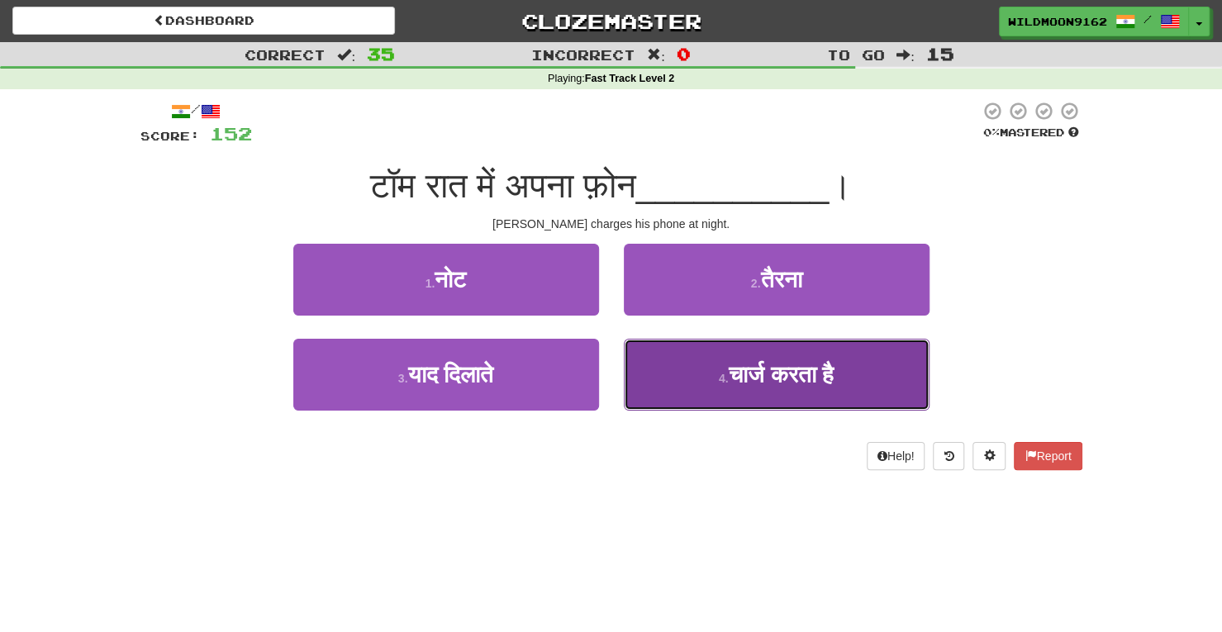
click at [728, 384] on span "चार्ज करता है" at bounding box center [781, 375] width 106 height 26
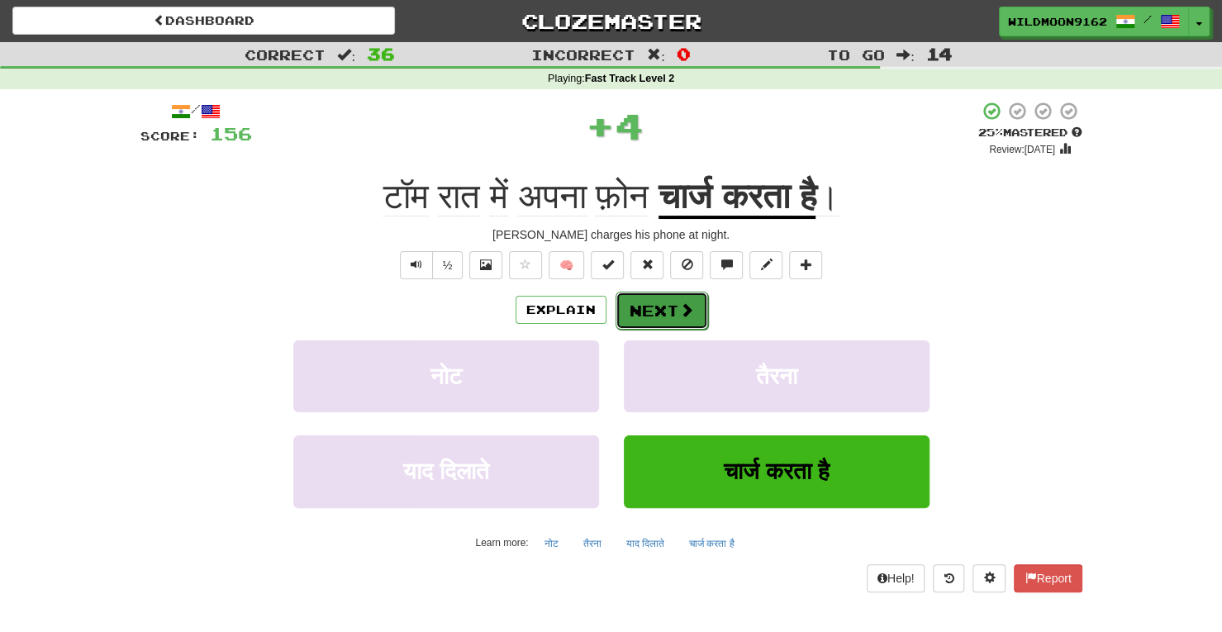
click at [687, 303] on span at bounding box center [686, 309] width 15 height 15
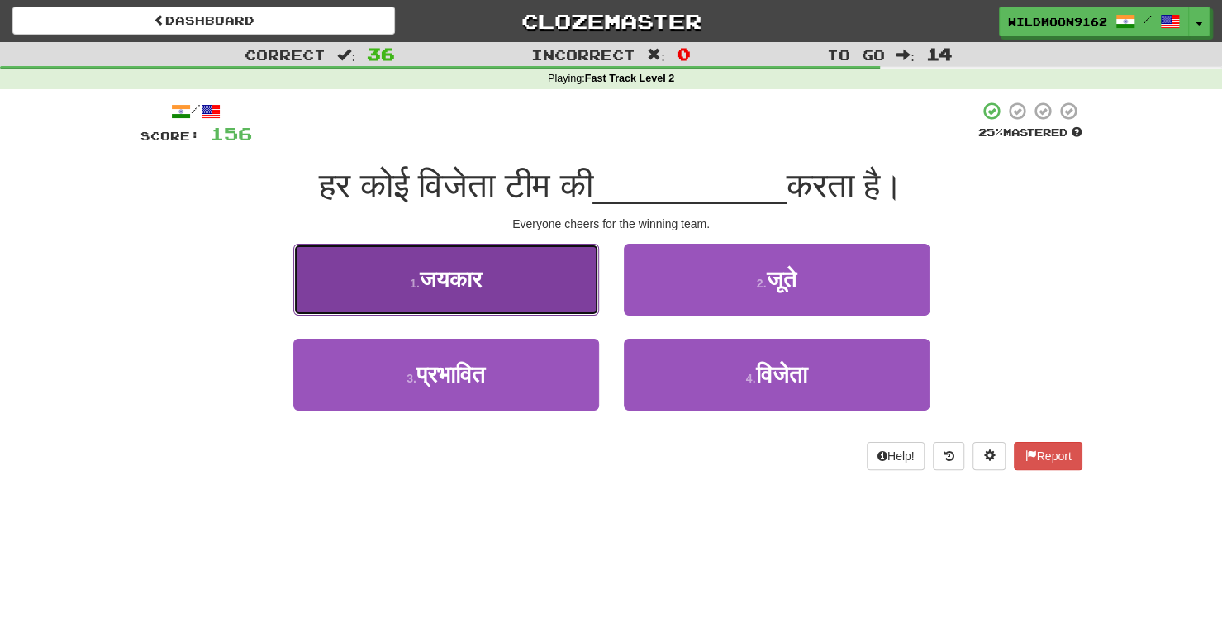
click at [555, 270] on button "1 . जयकार" at bounding box center [446, 280] width 306 height 72
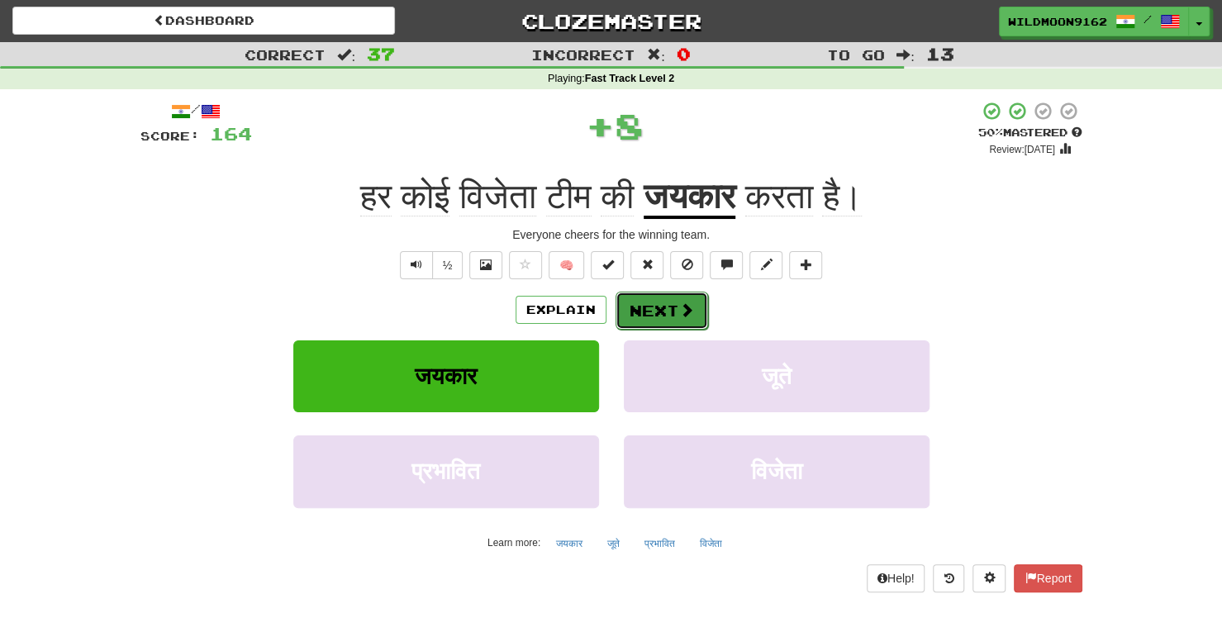
click at [665, 315] on button "Next" at bounding box center [661, 311] width 93 height 38
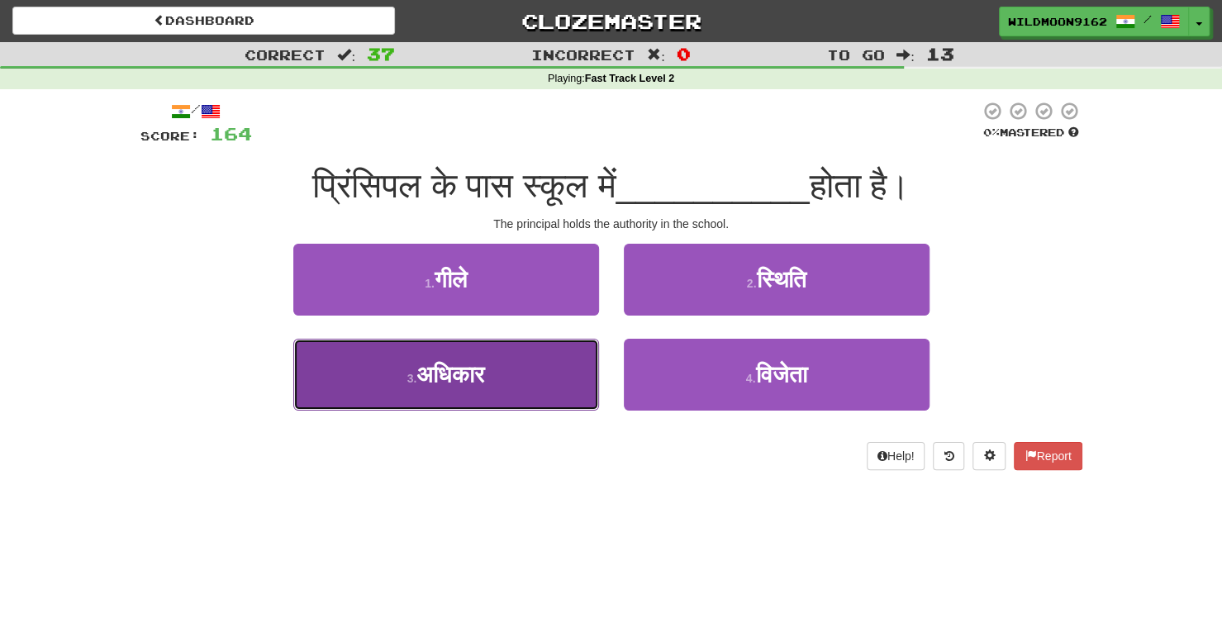
click at [540, 374] on button "3 . अधिकार" at bounding box center [446, 375] width 306 height 72
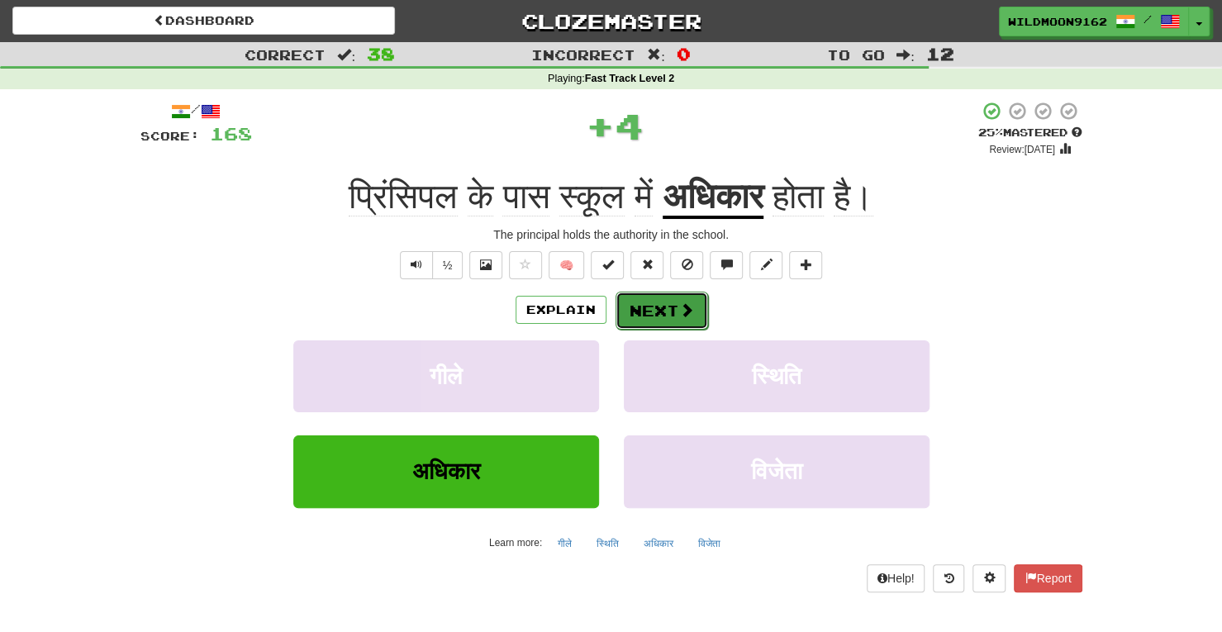
click at [681, 310] on span at bounding box center [686, 309] width 15 height 15
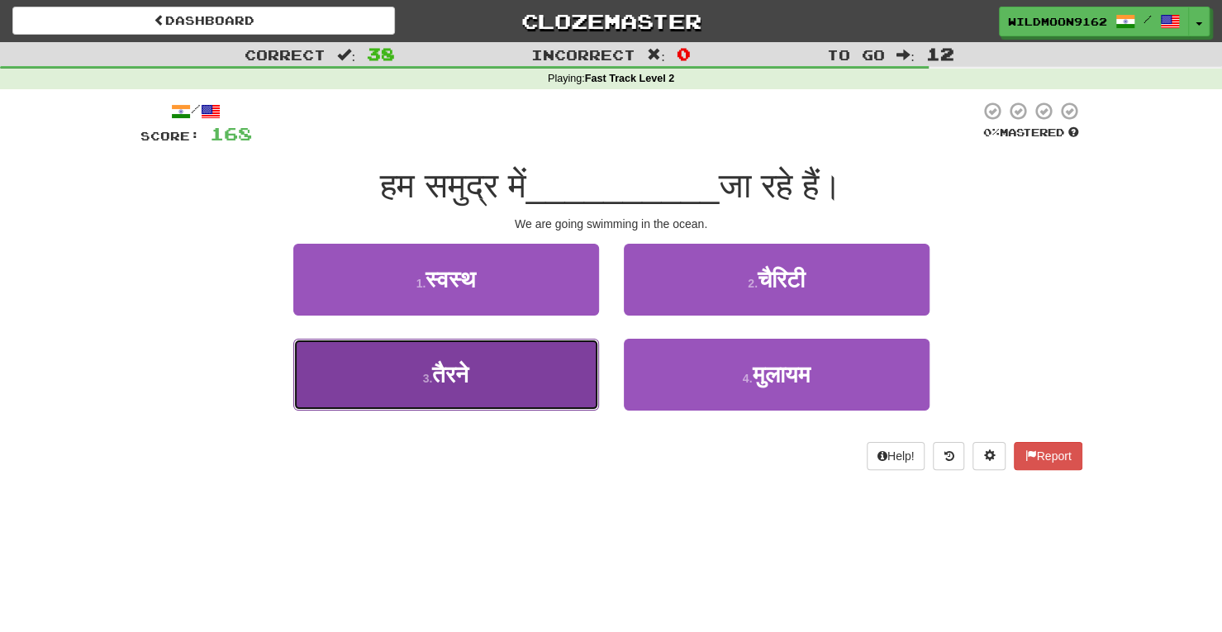
click at [510, 370] on button "3 . तैरने" at bounding box center [446, 375] width 306 height 72
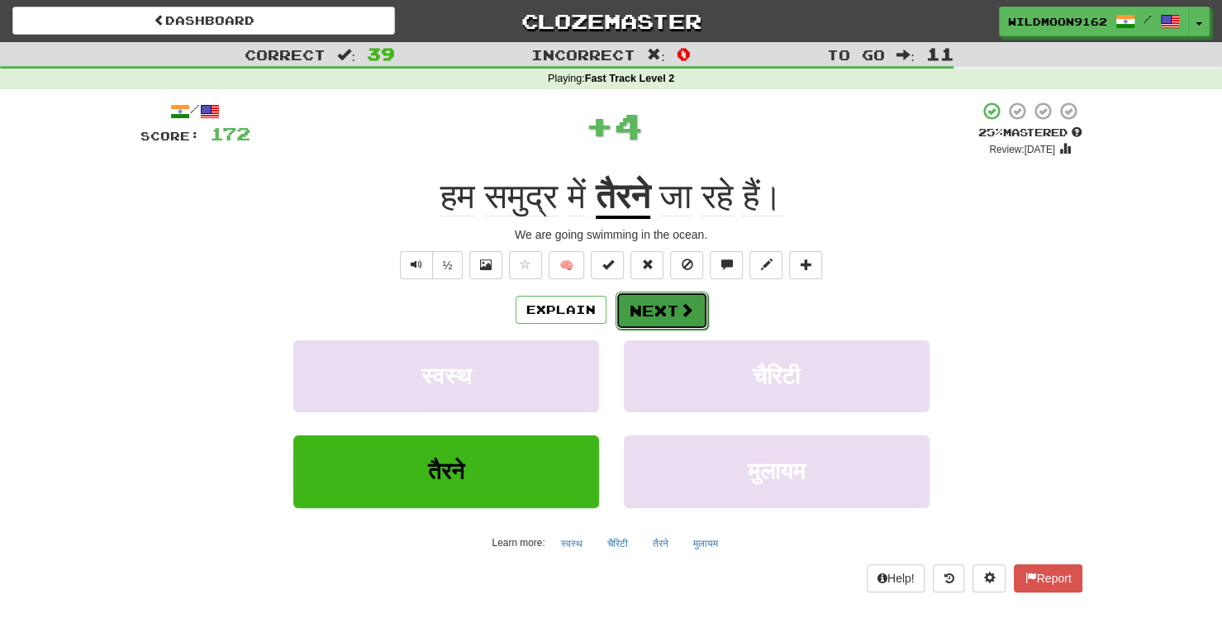
click at [664, 310] on button "Next" at bounding box center [661, 311] width 93 height 38
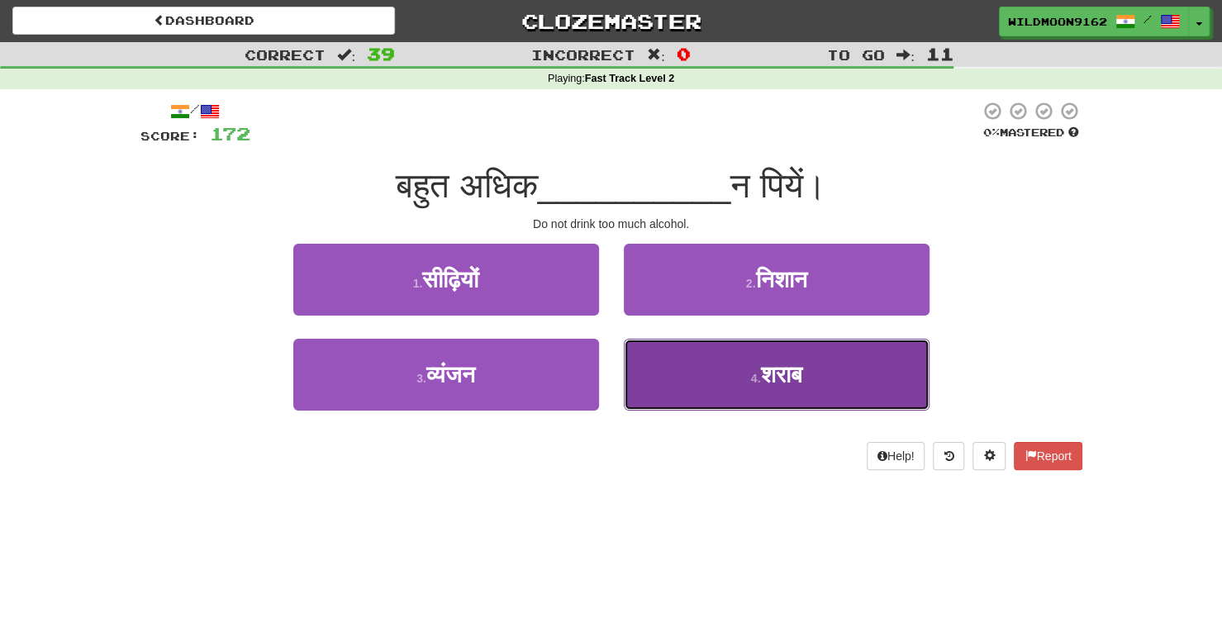
click at [719, 386] on button "4 . शराब" at bounding box center [777, 375] width 306 height 72
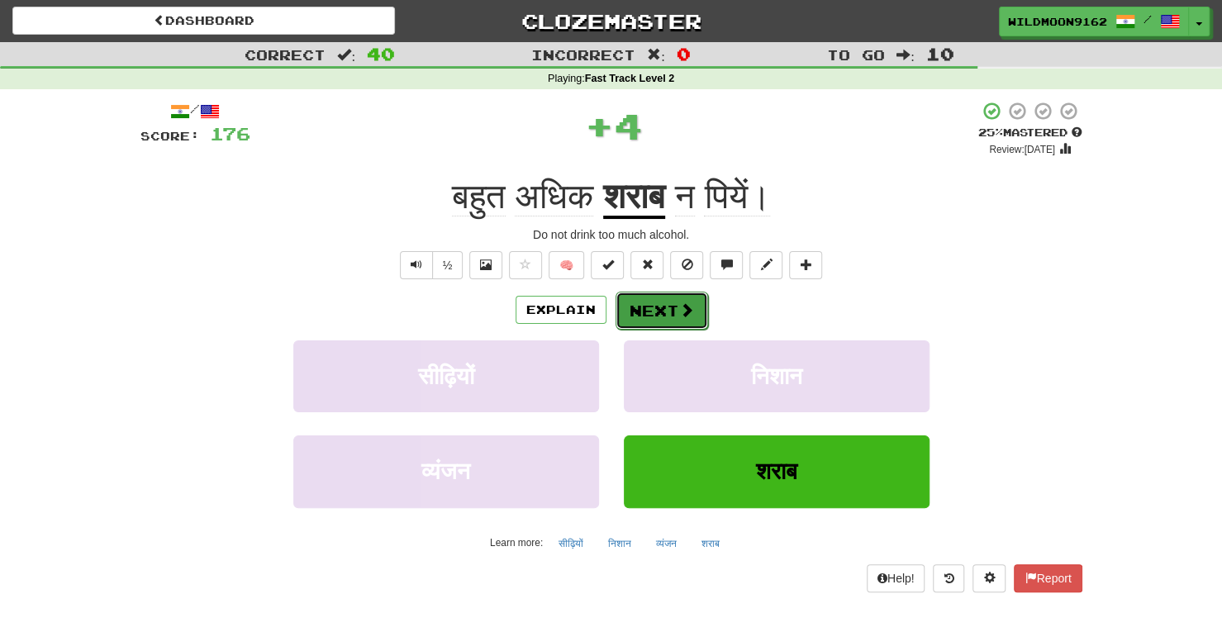
click at [679, 305] on span at bounding box center [686, 309] width 15 height 15
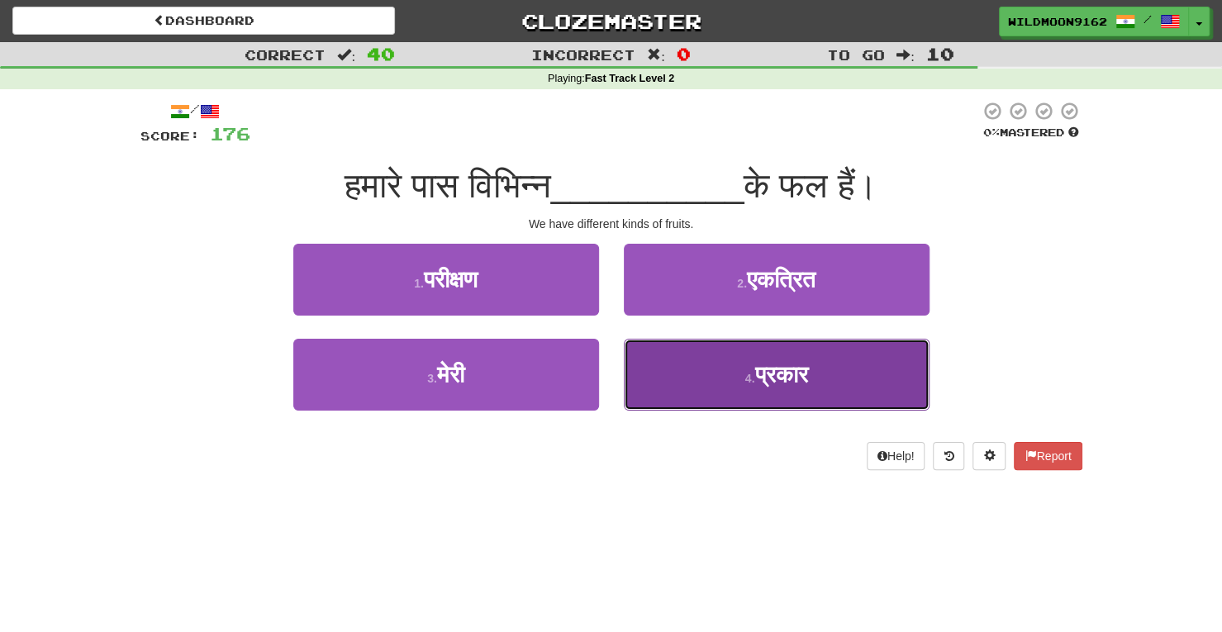
click at [781, 370] on span "प्रकार" at bounding box center [780, 375] width 53 height 26
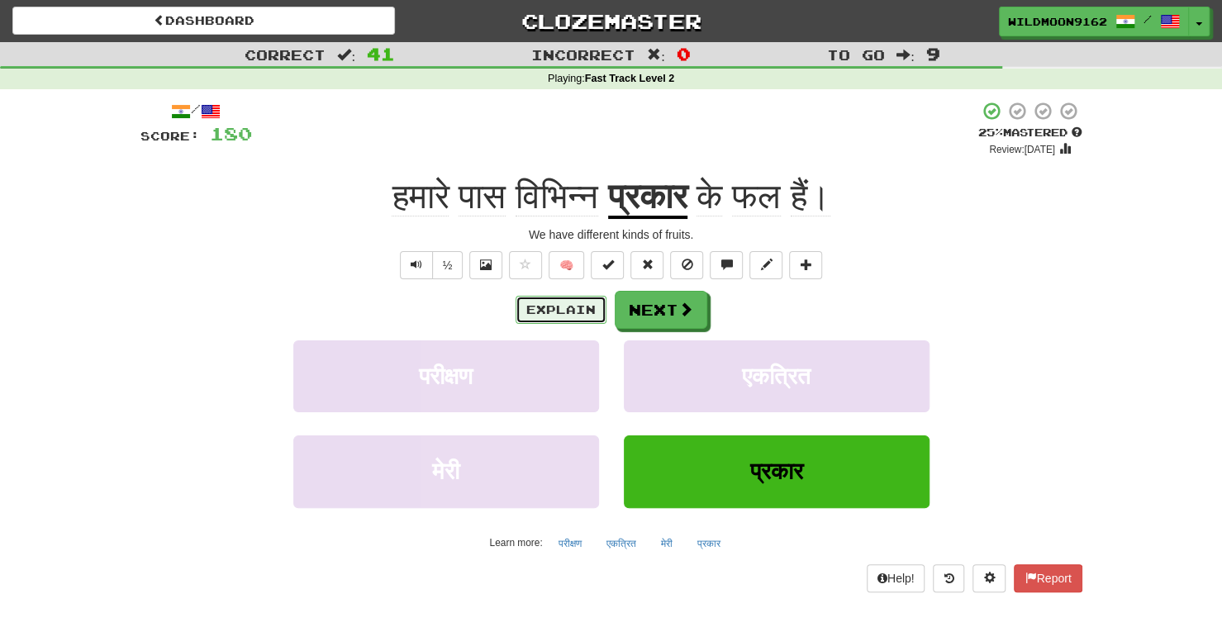
click at [573, 306] on button "Explain" at bounding box center [560, 310] width 91 height 28
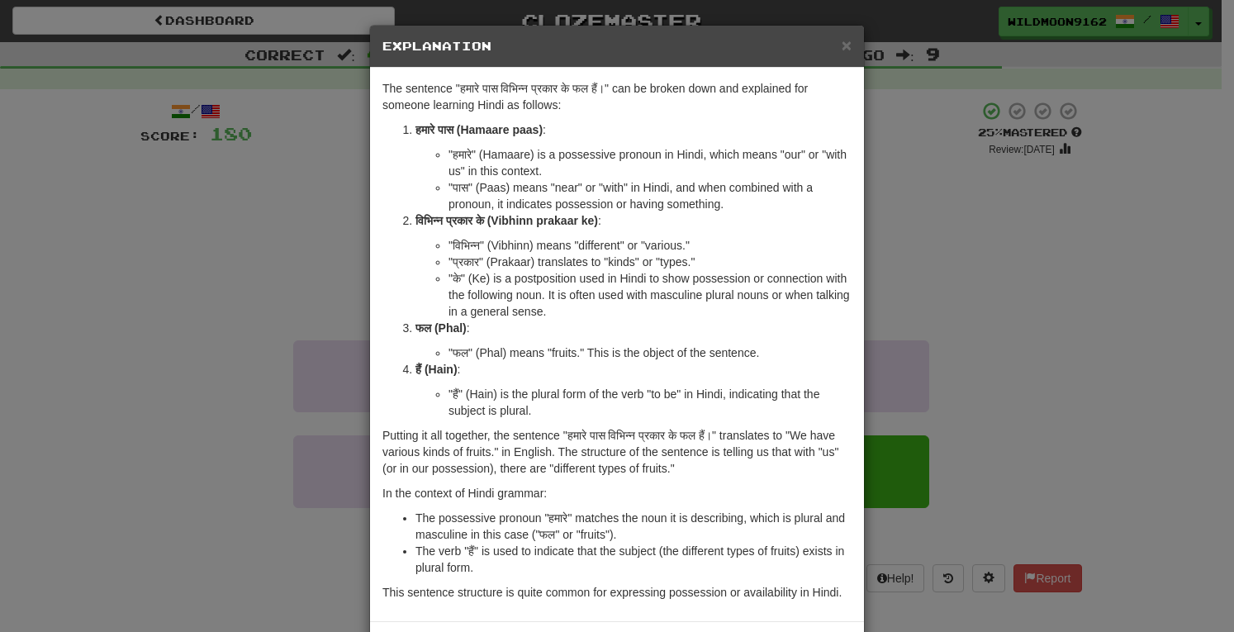
click at [505, 244] on li ""विभिन्न" (Vibhinn) means "different" or "various."" at bounding box center [649, 245] width 403 height 17
copy li "Vibhinn"
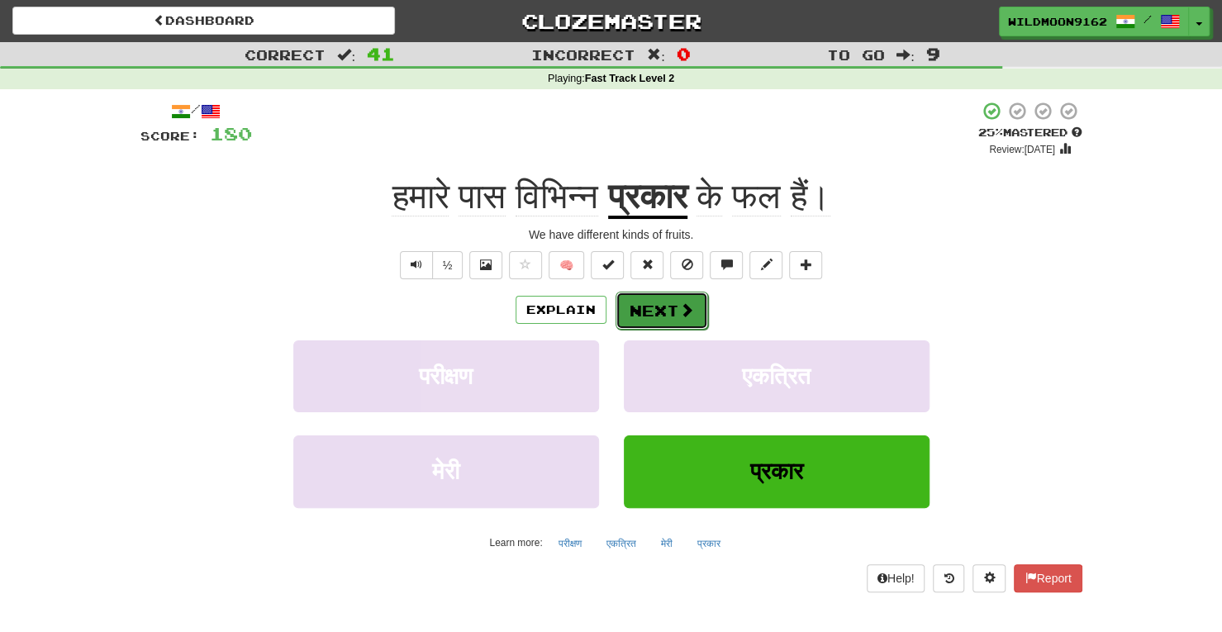
click at [674, 308] on button "Next" at bounding box center [661, 311] width 93 height 38
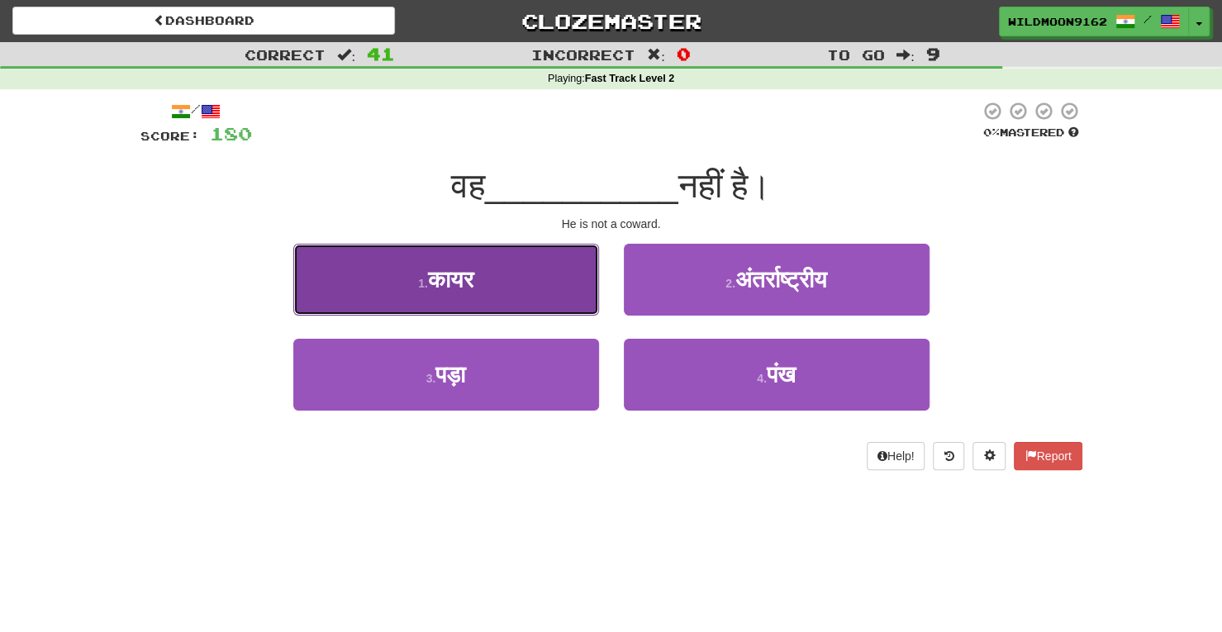
click at [448, 277] on span "कायर" at bounding box center [450, 280] width 45 height 26
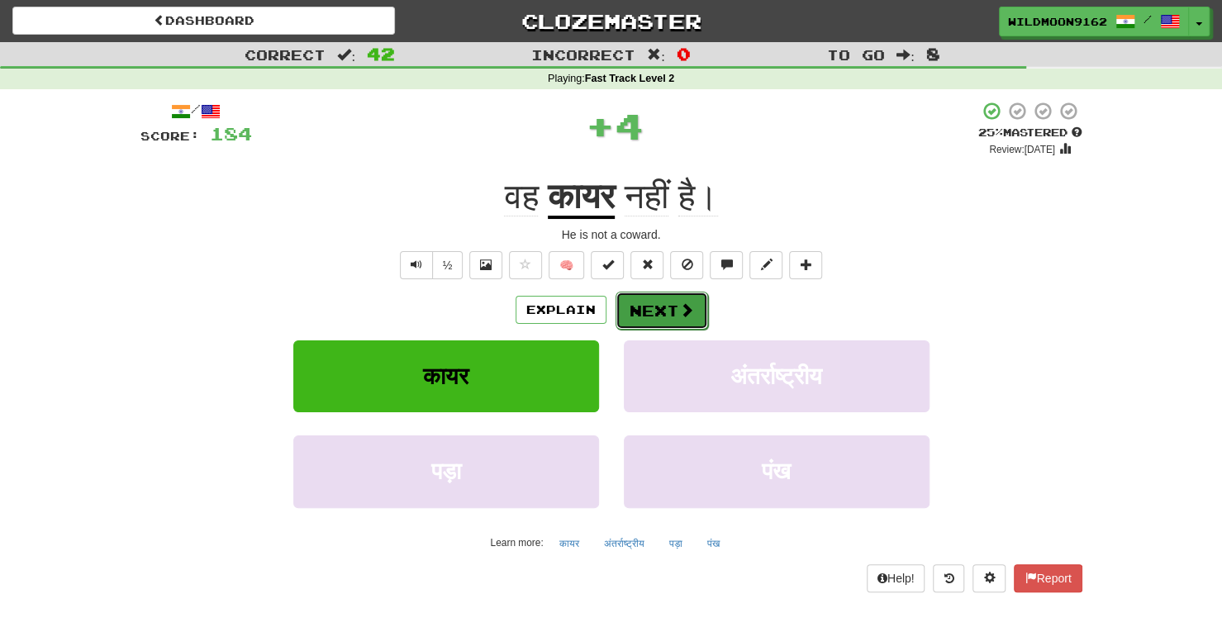
click at [656, 317] on button "Next" at bounding box center [661, 311] width 93 height 38
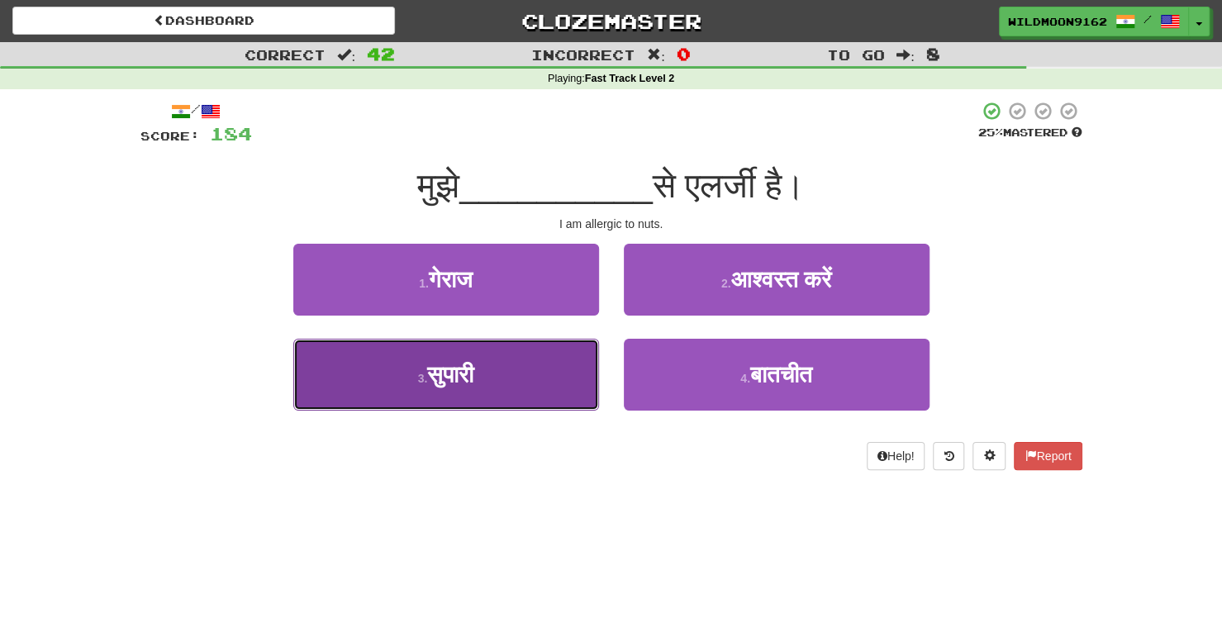
click at [534, 373] on button "3 . सुपारी" at bounding box center [446, 375] width 306 height 72
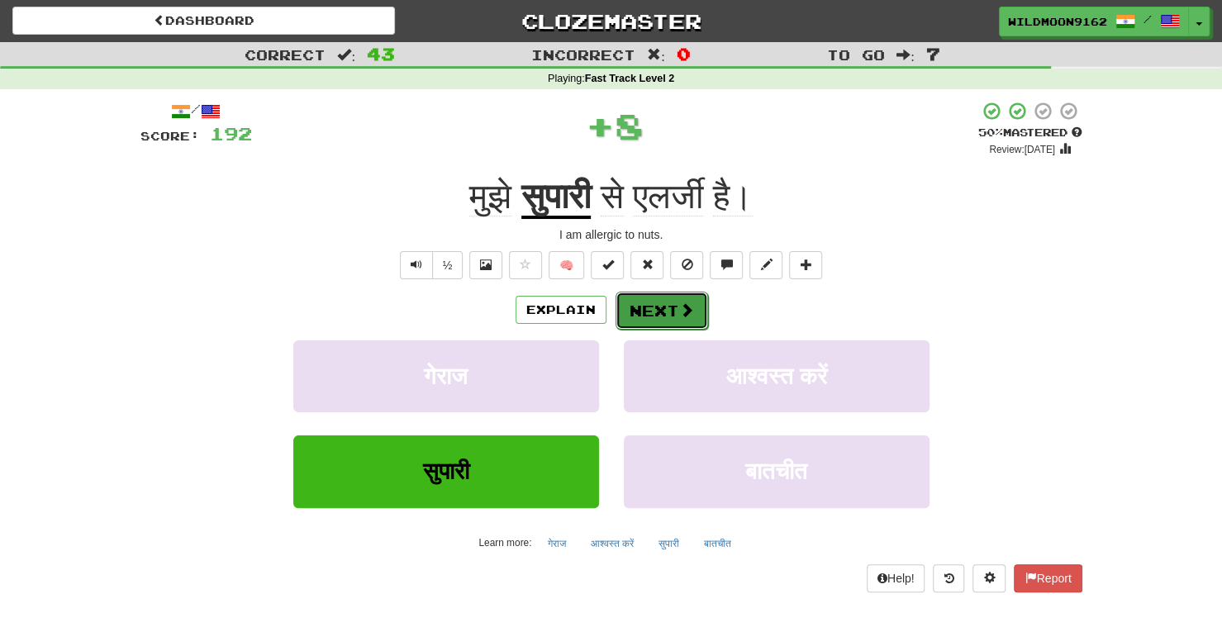
click at [664, 310] on button "Next" at bounding box center [661, 311] width 93 height 38
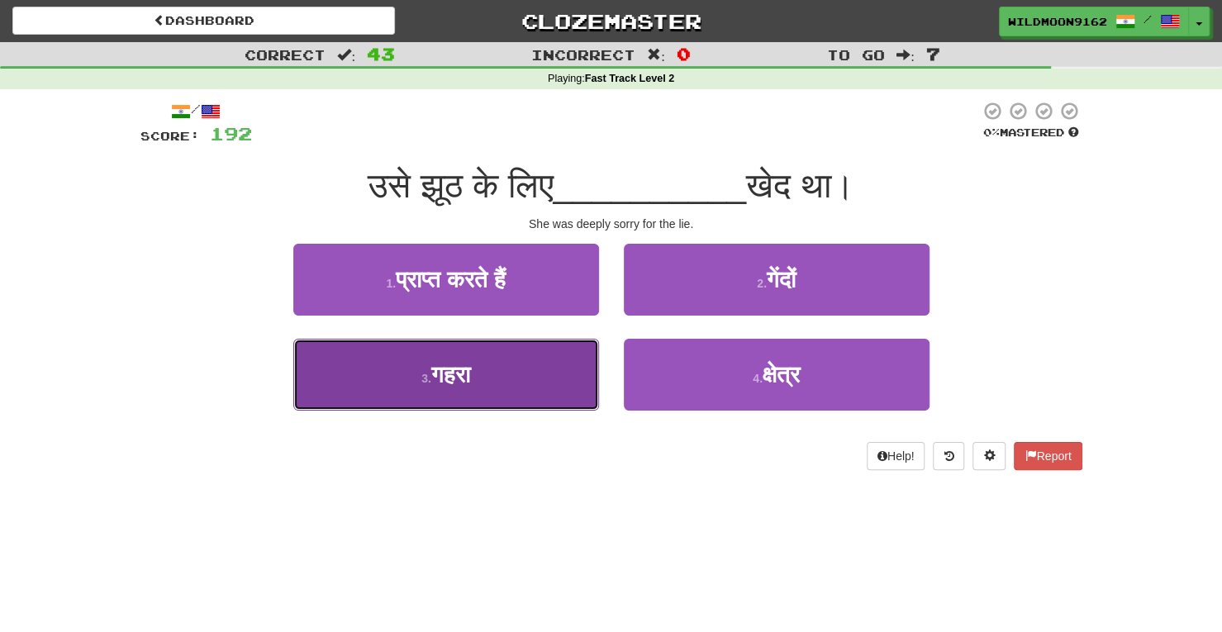
click at [548, 382] on button "3 . गहरा" at bounding box center [446, 375] width 306 height 72
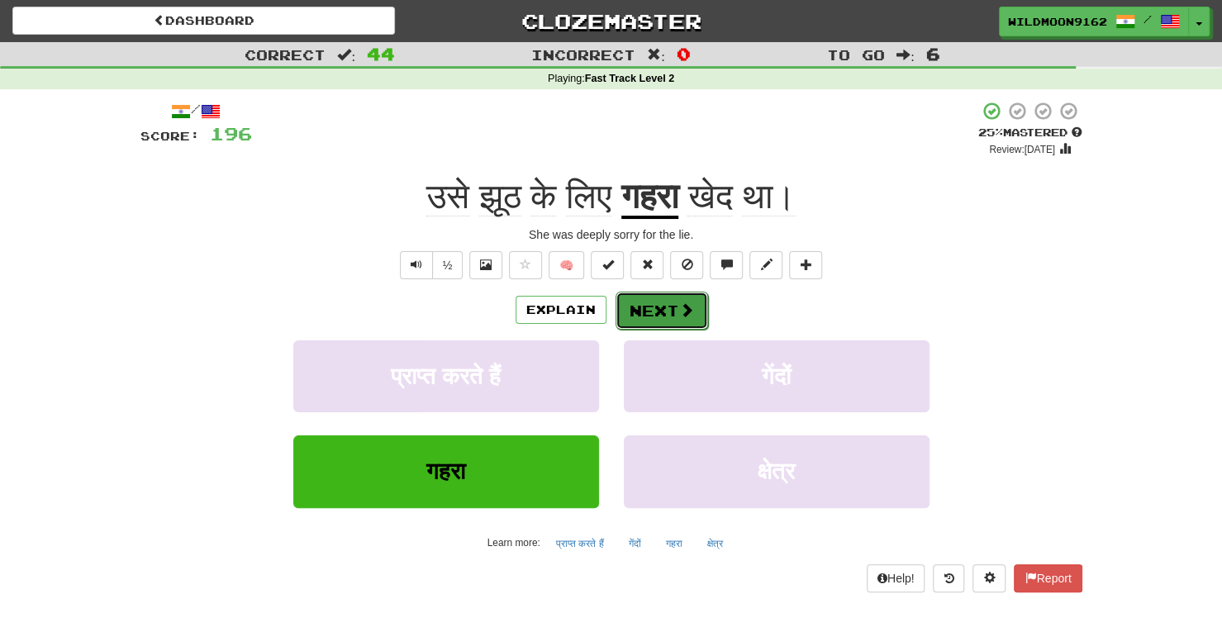
click at [671, 308] on button "Next" at bounding box center [661, 311] width 93 height 38
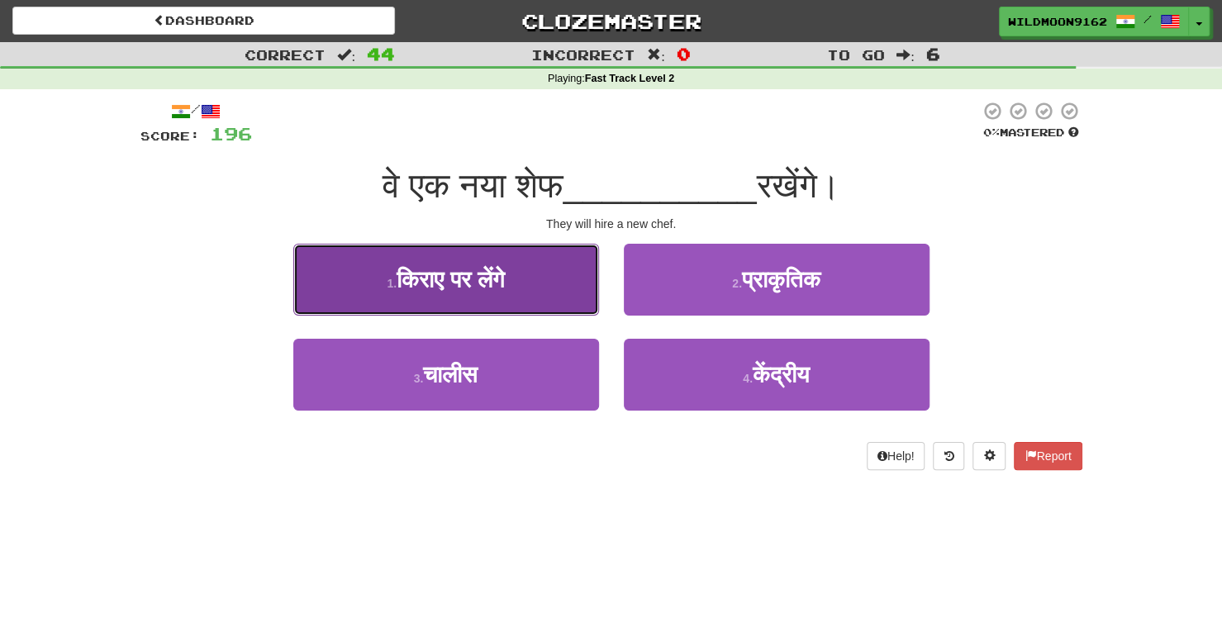
click at [360, 282] on button "1 . किराए पर लेंगे" at bounding box center [446, 280] width 306 height 72
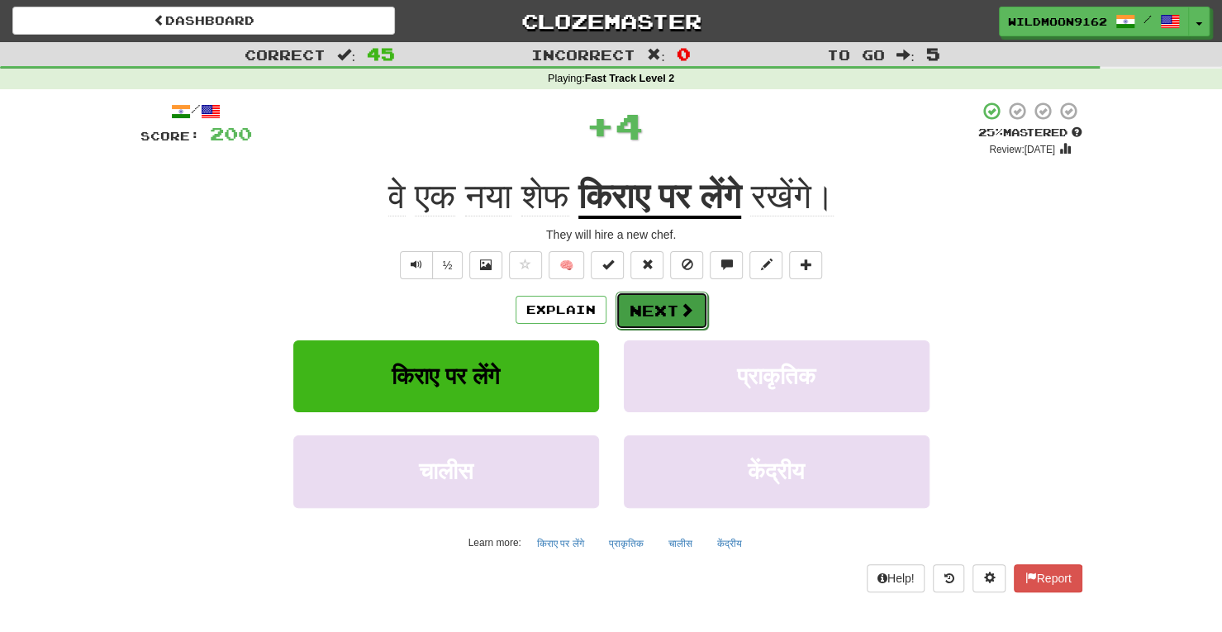
click at [667, 306] on button "Next" at bounding box center [661, 311] width 93 height 38
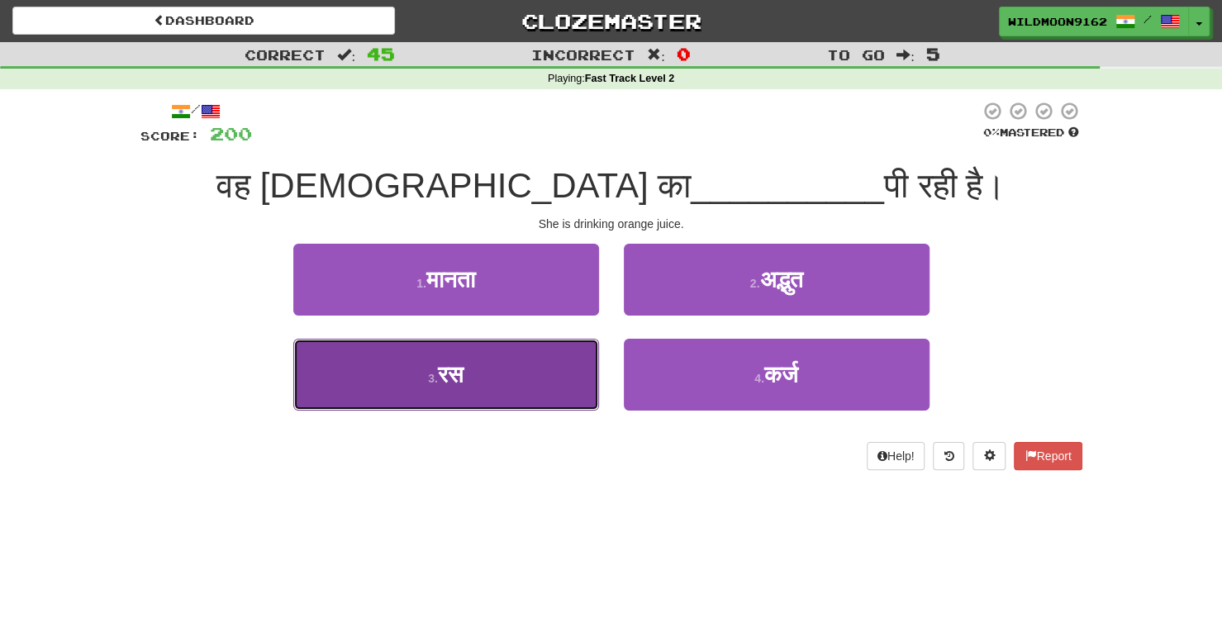
click at [528, 359] on button "3 . रस" at bounding box center [446, 375] width 306 height 72
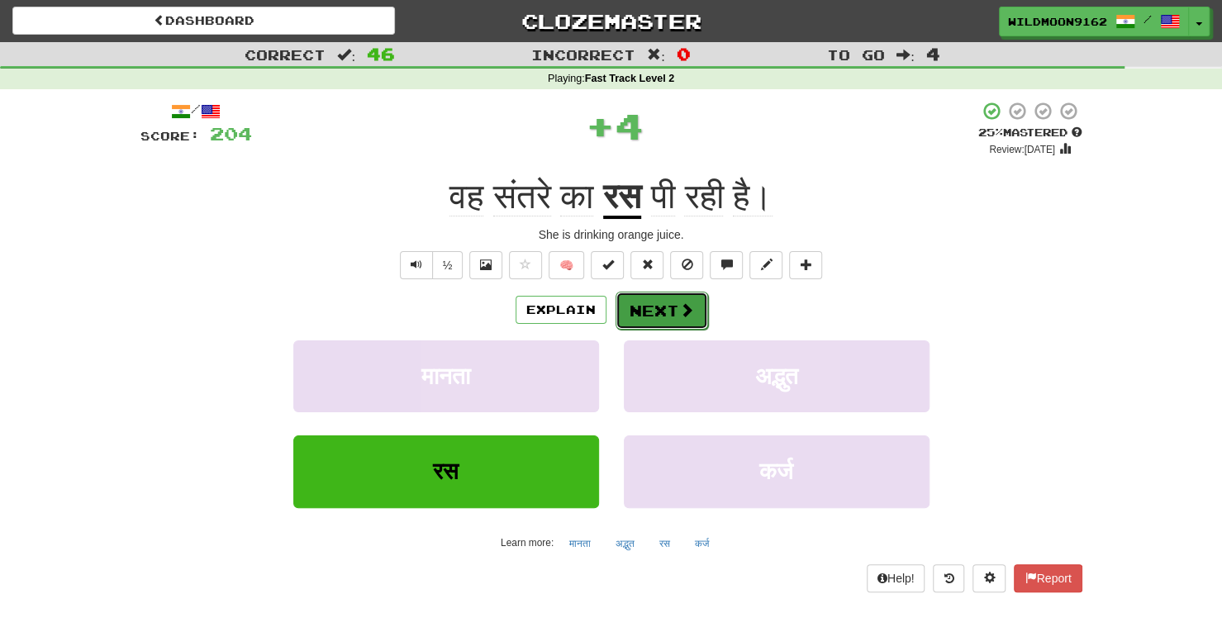
click at [676, 310] on button "Next" at bounding box center [661, 311] width 93 height 38
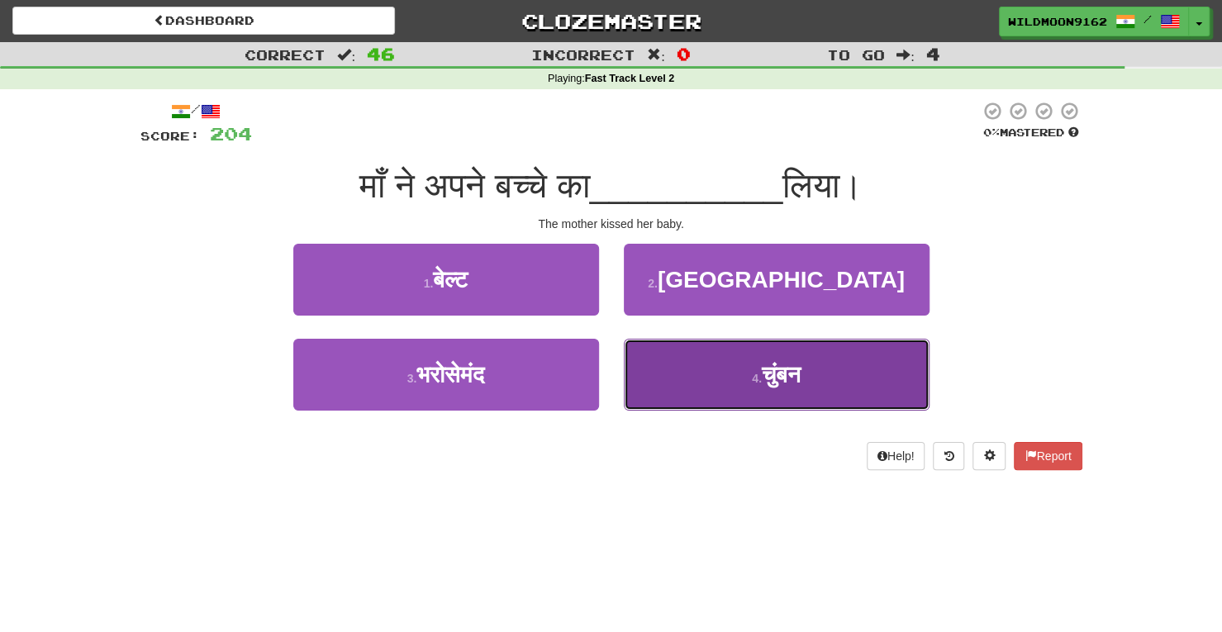
click at [715, 394] on button "4 . चुंबन" at bounding box center [777, 375] width 306 height 72
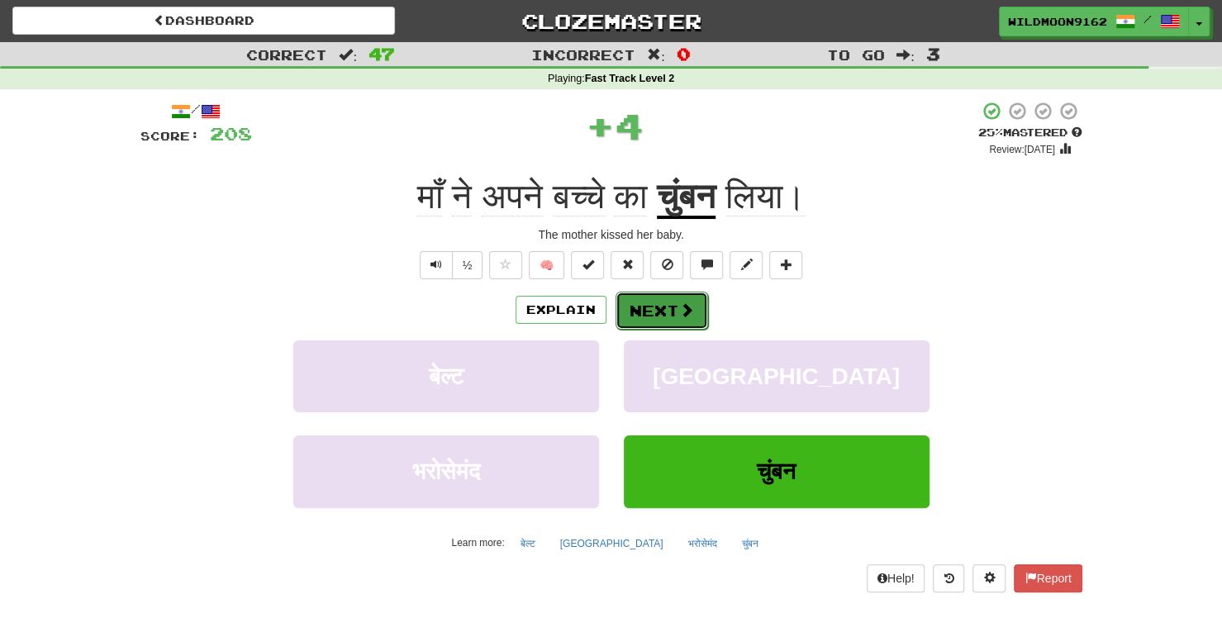
click at [673, 310] on button "Next" at bounding box center [661, 311] width 93 height 38
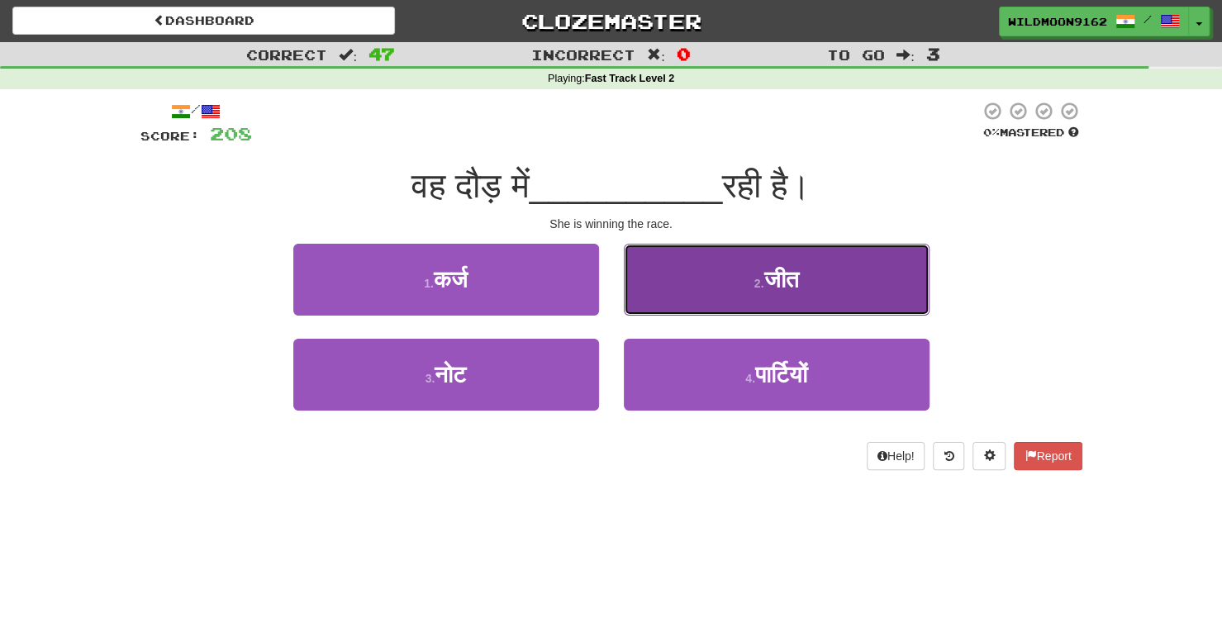
click at [774, 303] on button "2 . जीत" at bounding box center [777, 280] width 306 height 72
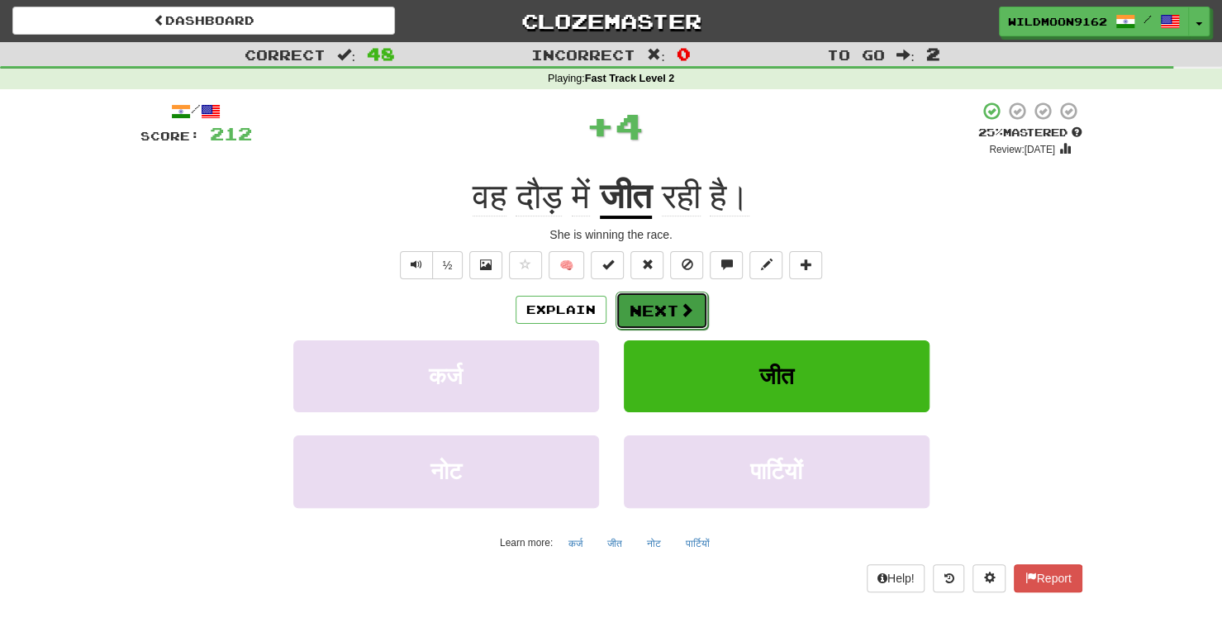
click at [661, 310] on button "Next" at bounding box center [661, 311] width 93 height 38
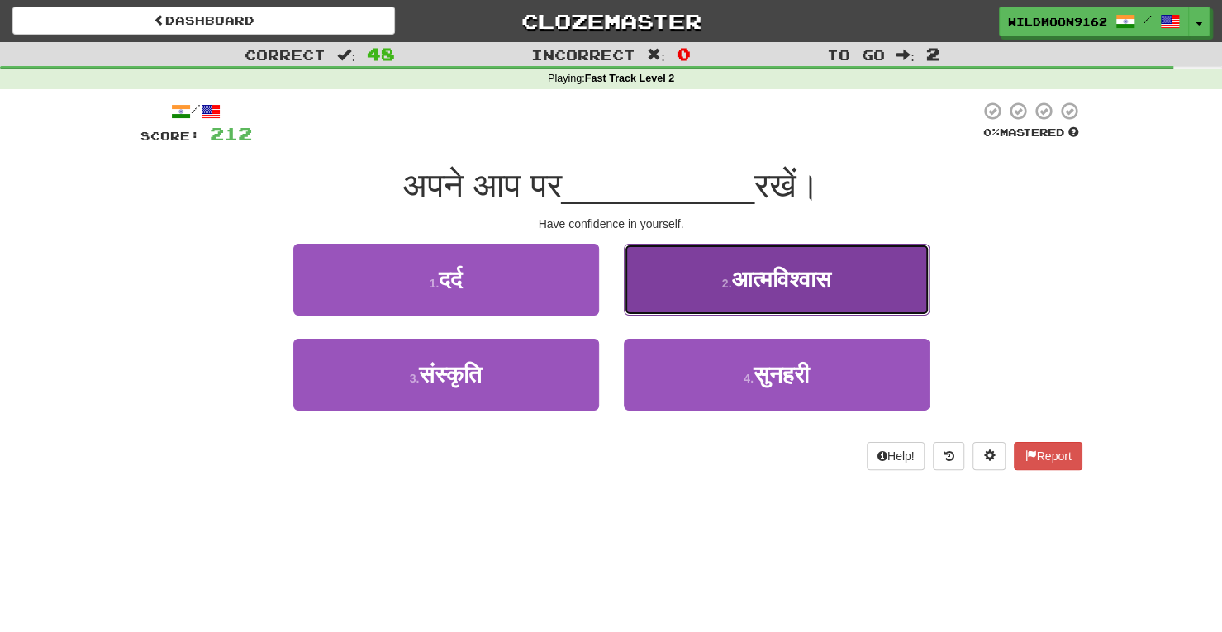
click at [697, 287] on button "2 . आत्मविश्वास" at bounding box center [777, 280] width 306 height 72
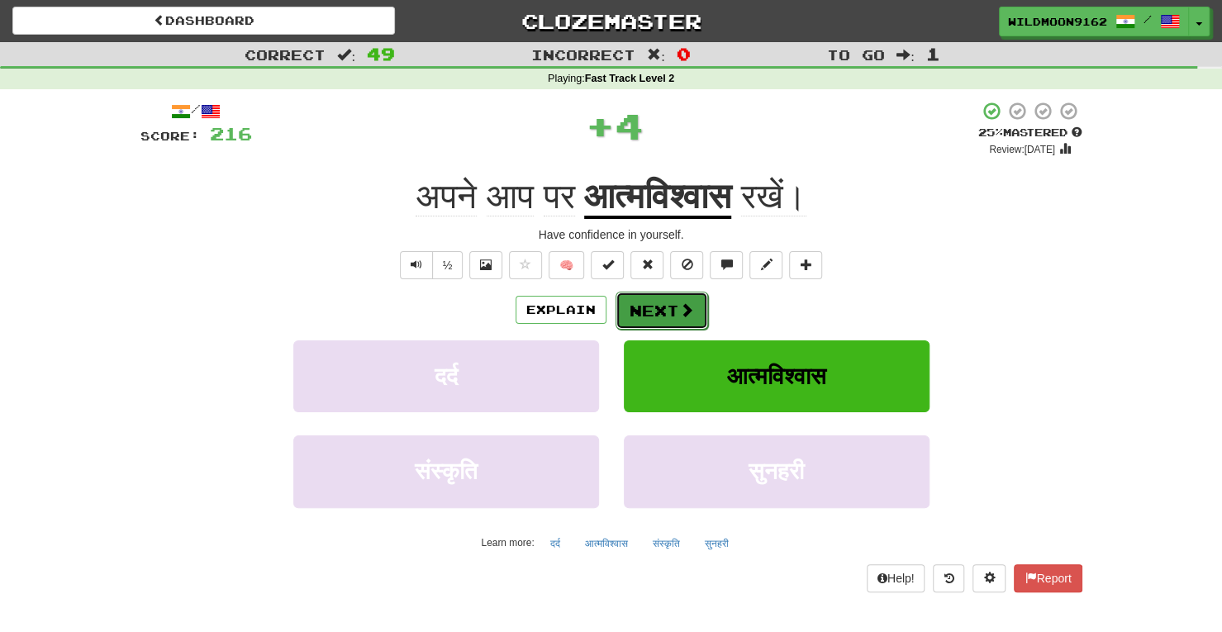
click at [661, 309] on button "Next" at bounding box center [661, 311] width 93 height 38
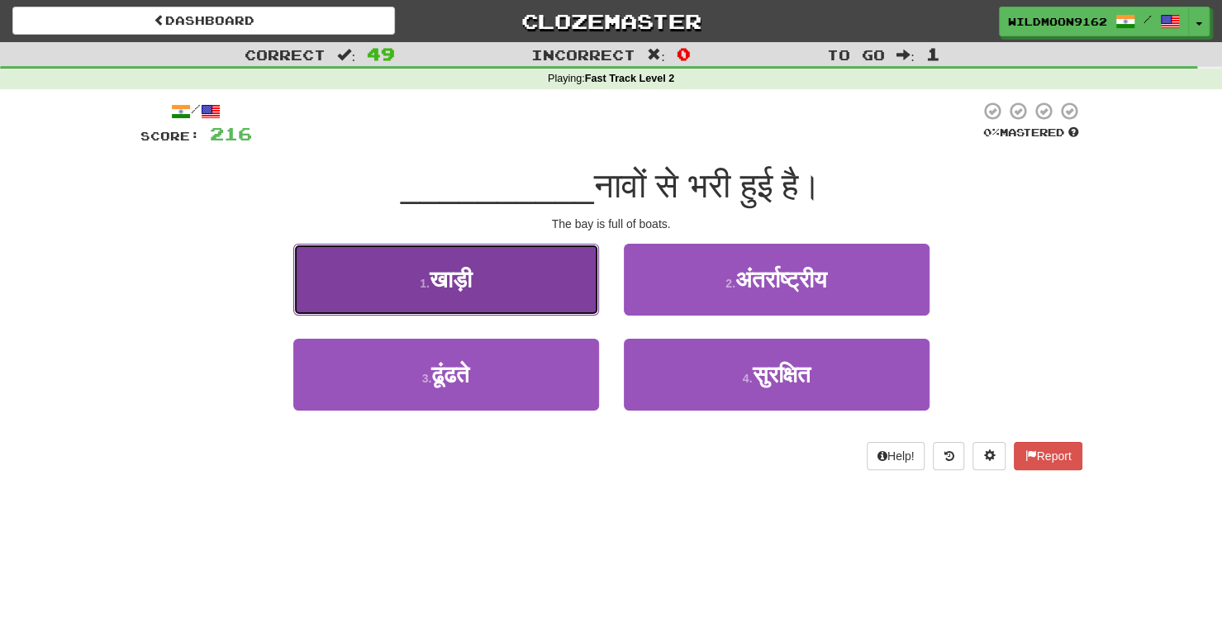
click at [509, 280] on button "1 . खाड़ी" at bounding box center [446, 280] width 306 height 72
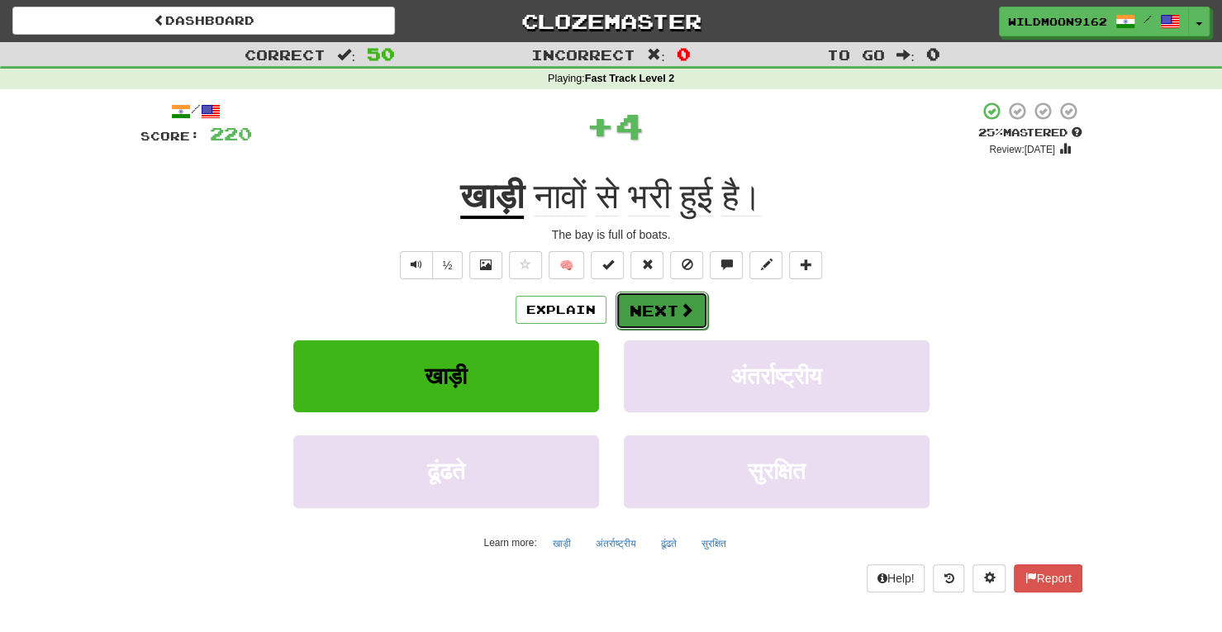
click at [651, 308] on button "Next" at bounding box center [661, 311] width 93 height 38
